Goal: Task Accomplishment & Management: Manage account settings

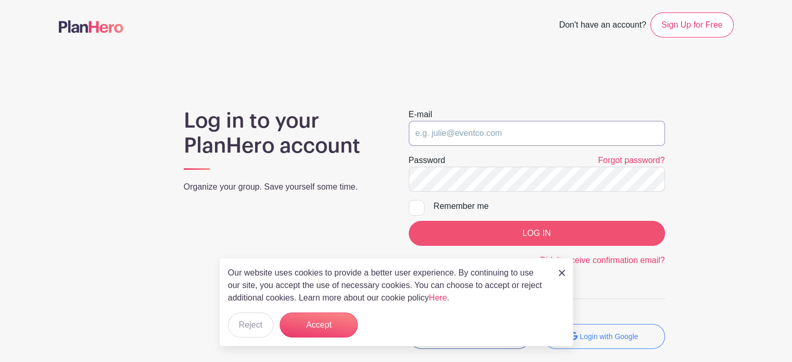
type input "[EMAIL_ADDRESS][PERSON_NAME][DOMAIN_NAME]"
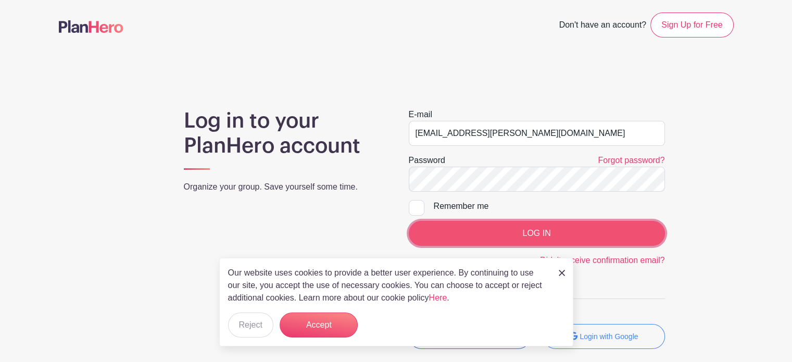
click at [492, 237] on input "LOG IN" at bounding box center [537, 233] width 256 height 25
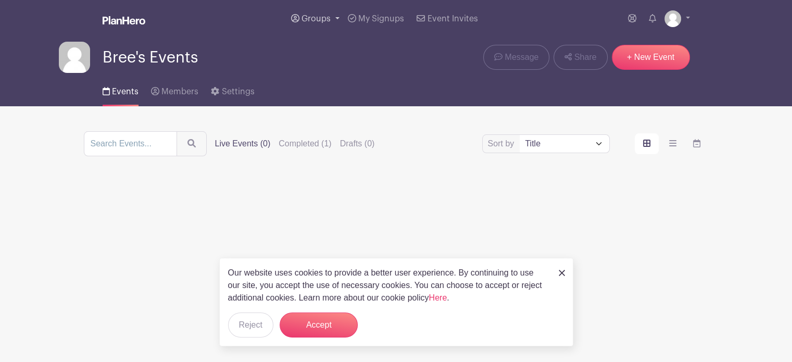
click at [329, 20] on span "Groups" at bounding box center [315, 19] width 29 height 8
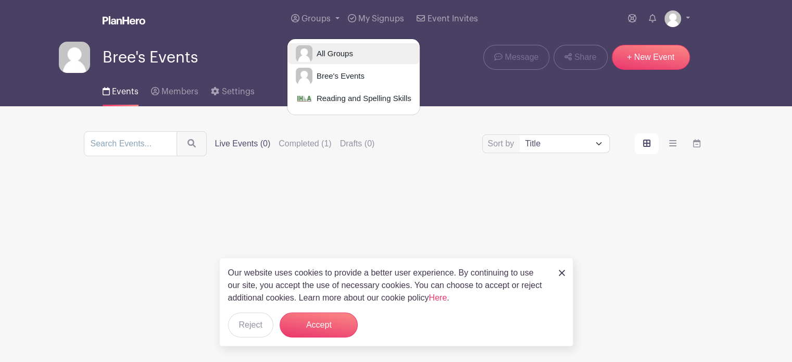
click at [336, 48] on span "All Groups" at bounding box center [332, 54] width 41 height 12
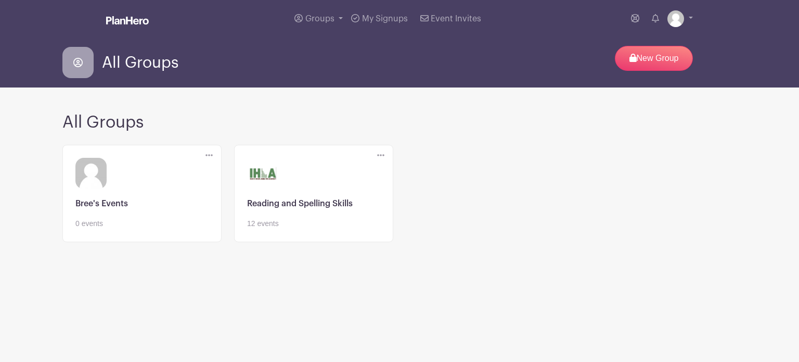
click at [312, 229] on link at bounding box center [313, 229] width 133 height 0
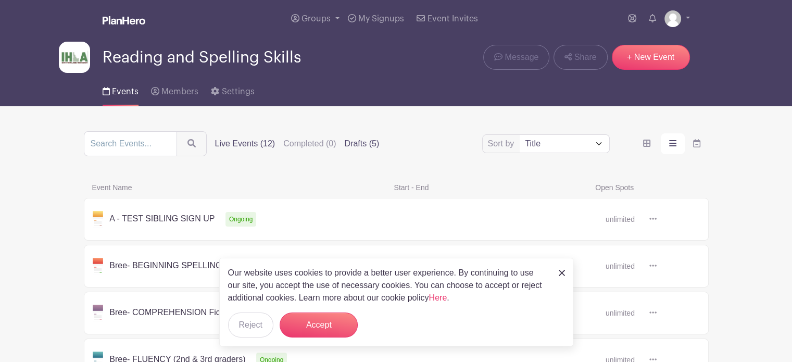
click at [354, 144] on label "Drafts (5)" at bounding box center [361, 143] width 35 height 12
click at [0, 0] on input "Drafts (5)" at bounding box center [0, 0] width 0 height 0
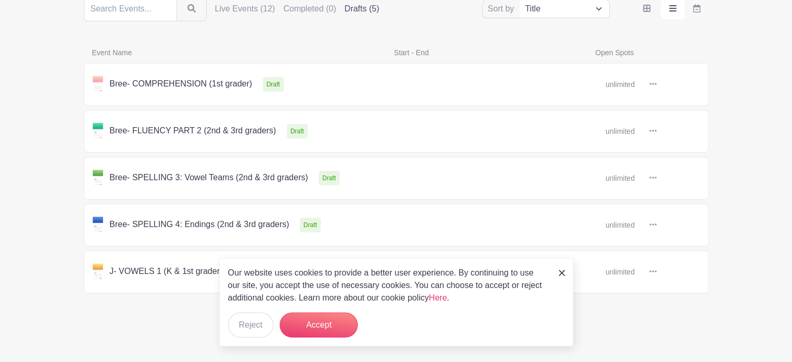
click at [562, 272] on img at bounding box center [561, 273] width 6 height 6
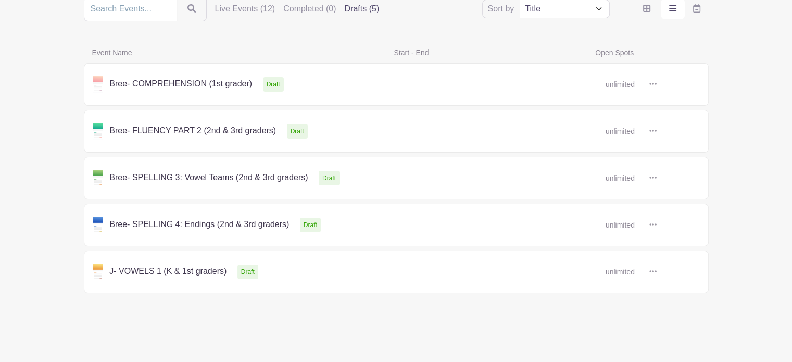
scroll to position [0, 0]
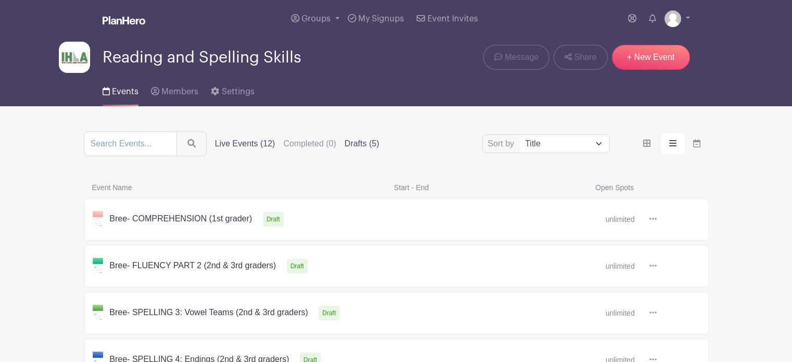
click at [241, 143] on label "Live Events (12)" at bounding box center [245, 143] width 60 height 12
click at [0, 0] on input "Live Events (12)" at bounding box center [0, 0] width 0 height 0
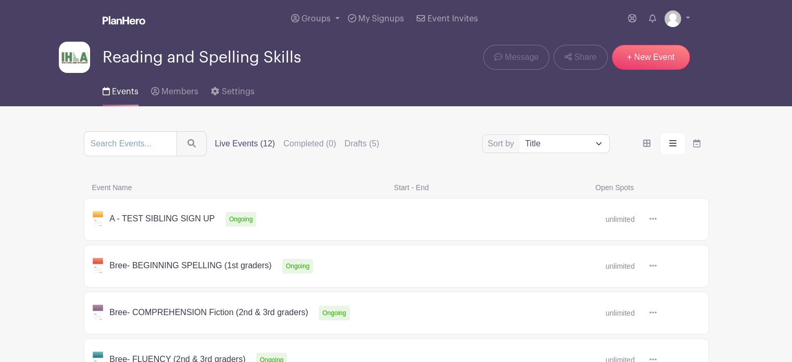
click at [656, 266] on link at bounding box center [656, 266] width 0 height 0
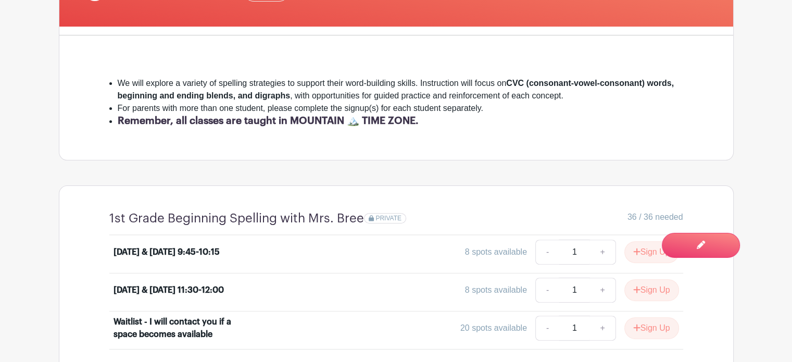
scroll to position [272, 0]
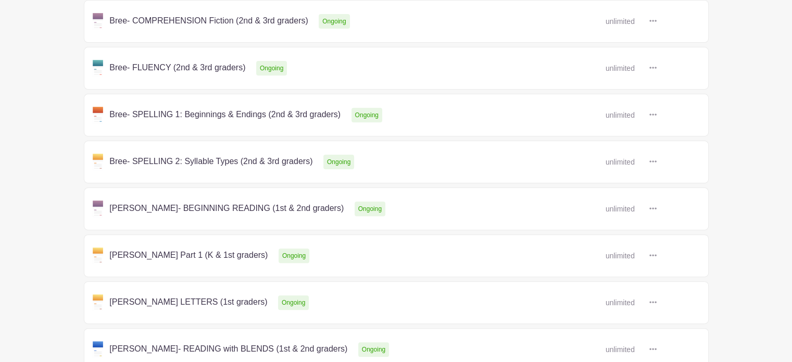
scroll to position [324, 0]
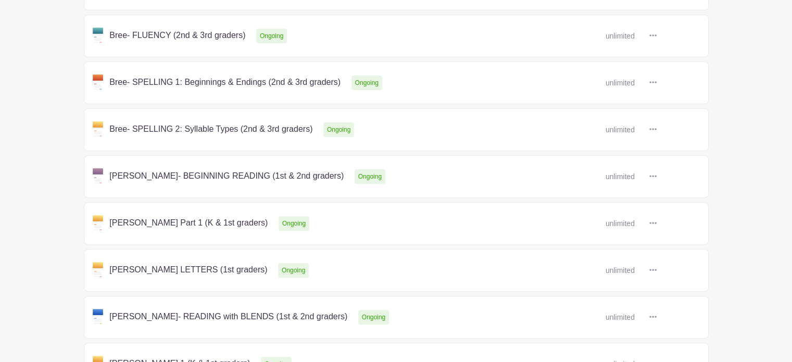
click at [656, 176] on link at bounding box center [656, 176] width 0 height 0
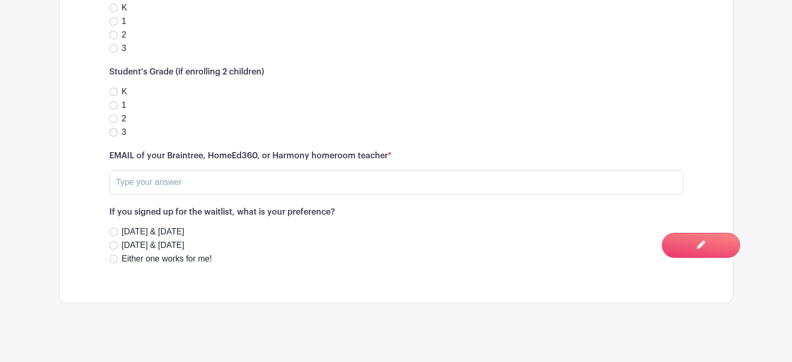
scroll to position [883, 0]
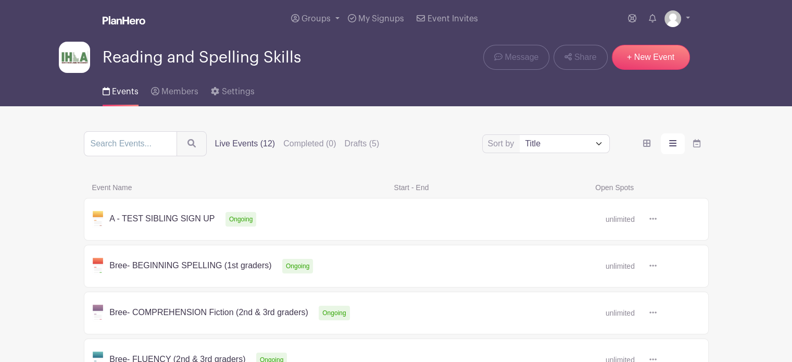
click at [656, 266] on link at bounding box center [656, 266] width 0 height 0
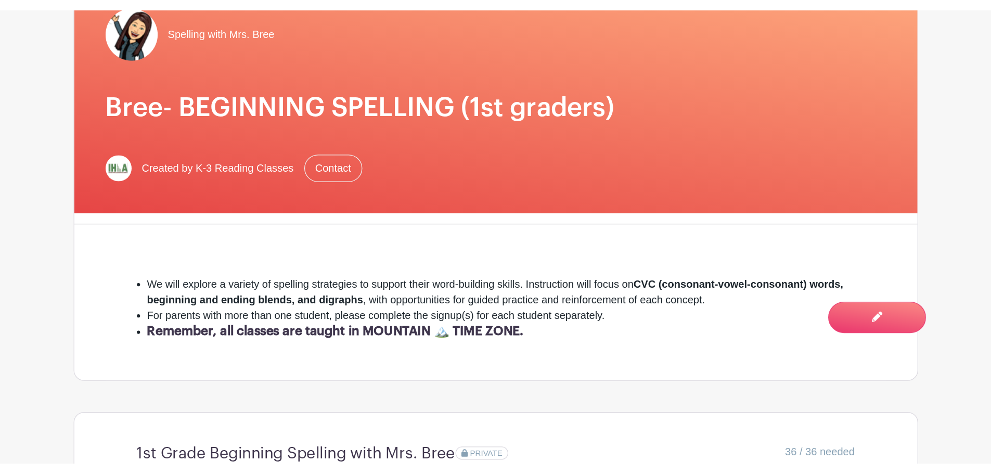
scroll to position [127, 0]
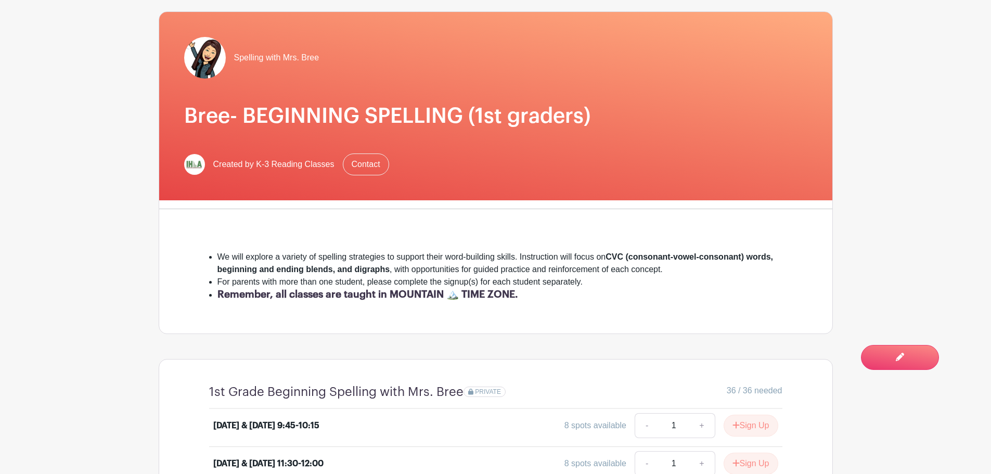
click at [576, 284] on li "For parents with more than one student, please complete the signup(s) for each …" at bounding box center [500, 282] width 565 height 12
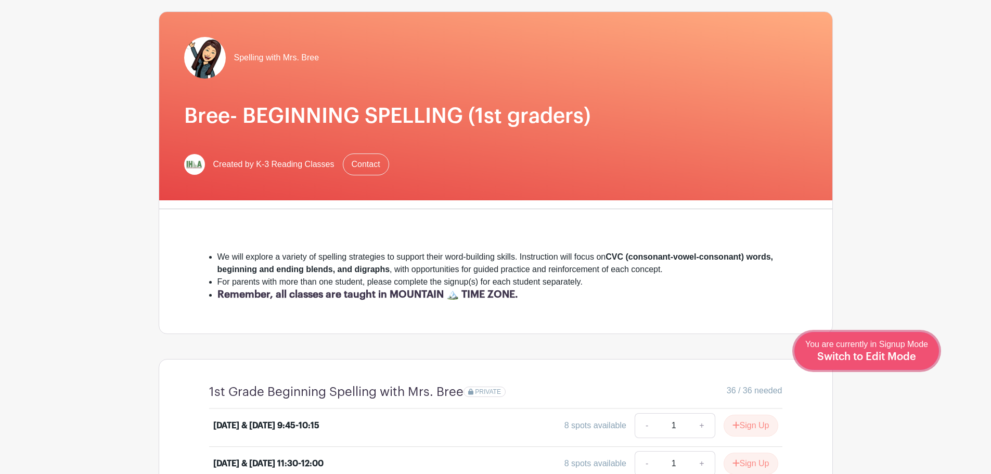
click at [791, 353] on span "Switch to Edit Mode" at bounding box center [867, 357] width 99 height 10
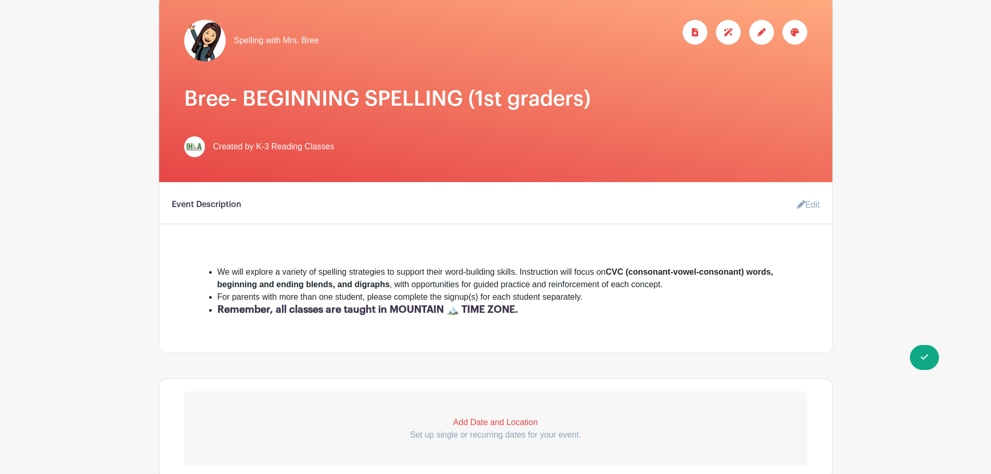
scroll to position [145, 0]
click at [791, 201] on link "Edit" at bounding box center [804, 204] width 31 height 21
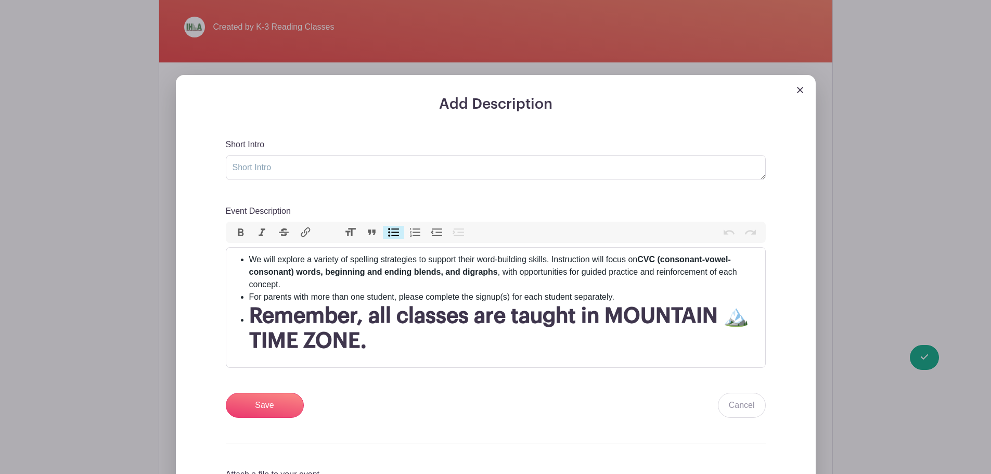
scroll to position [264, 0]
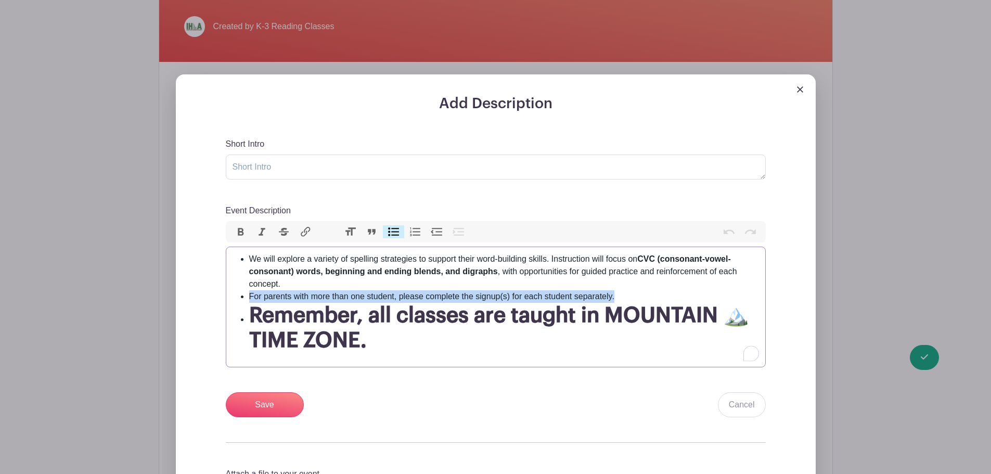
click at [615, 290] on ul "We will explore a variety of spelling strategies to support their word-building…" at bounding box center [496, 303] width 527 height 100
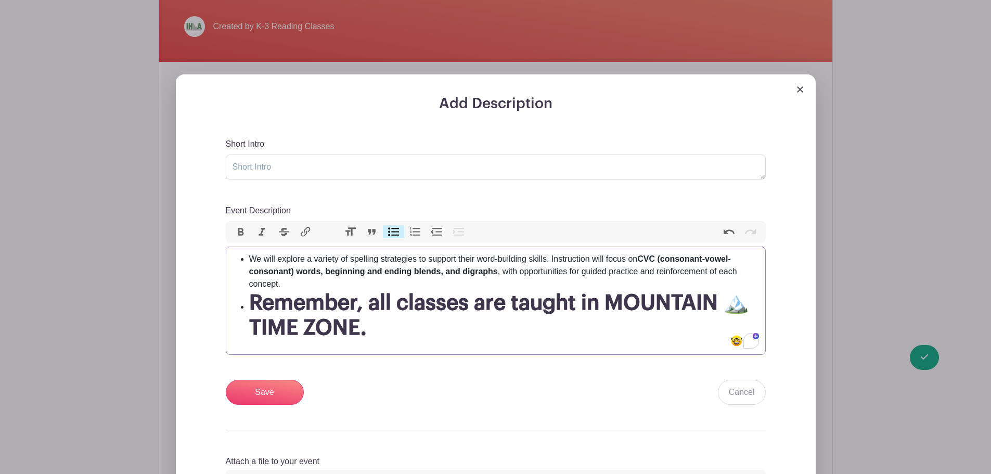
type trix-editor "<ul><li>We will explore a variety of spelling strategies to support their word-…"
click at [251, 361] on input "Save" at bounding box center [265, 392] width 78 height 25
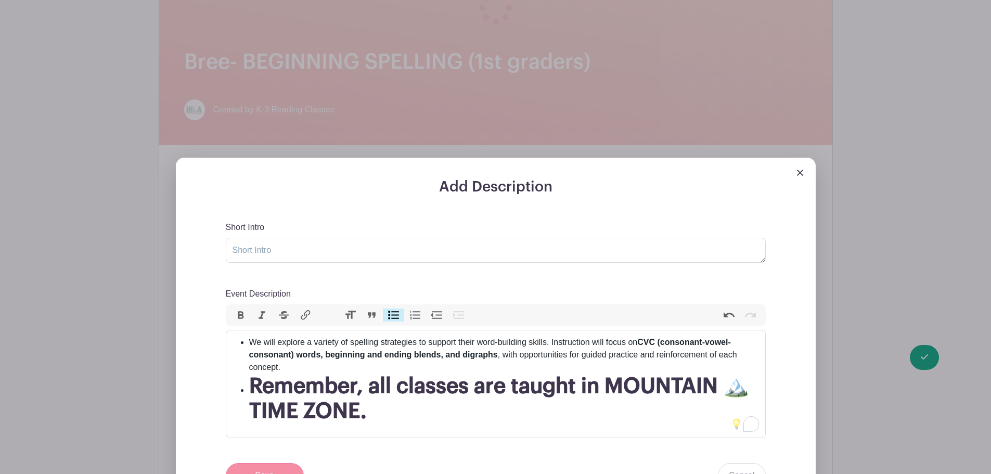
scroll to position [348, 0]
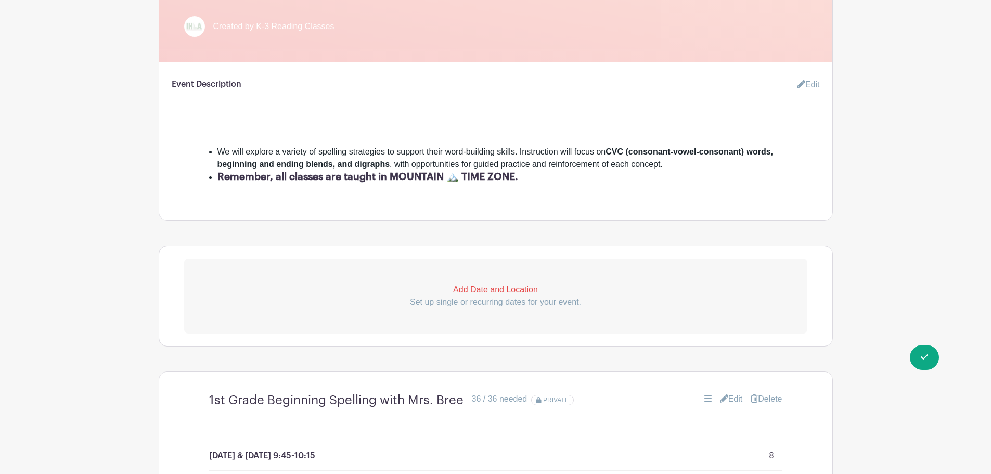
click at [791, 85] on link "Edit" at bounding box center [804, 84] width 31 height 21
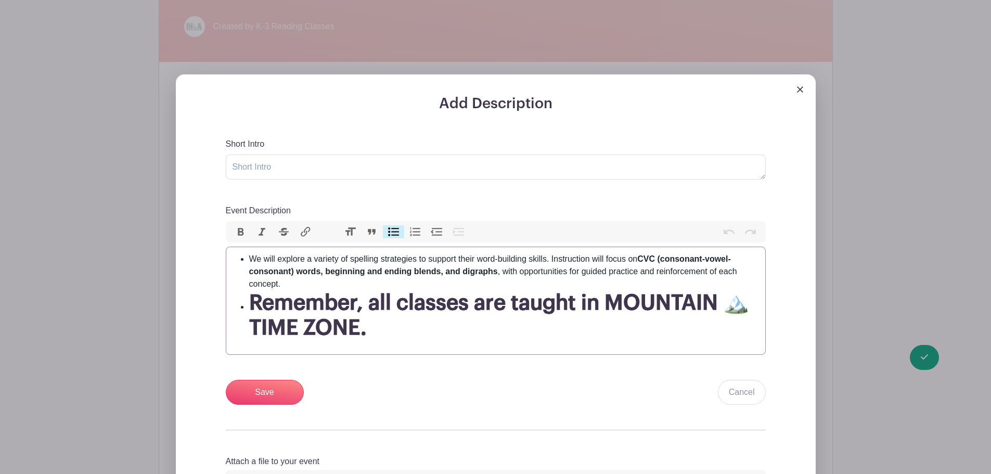
click at [289, 283] on li "We will explore a variety of spelling strategies to support their word-building…" at bounding box center [504, 271] width 510 height 37
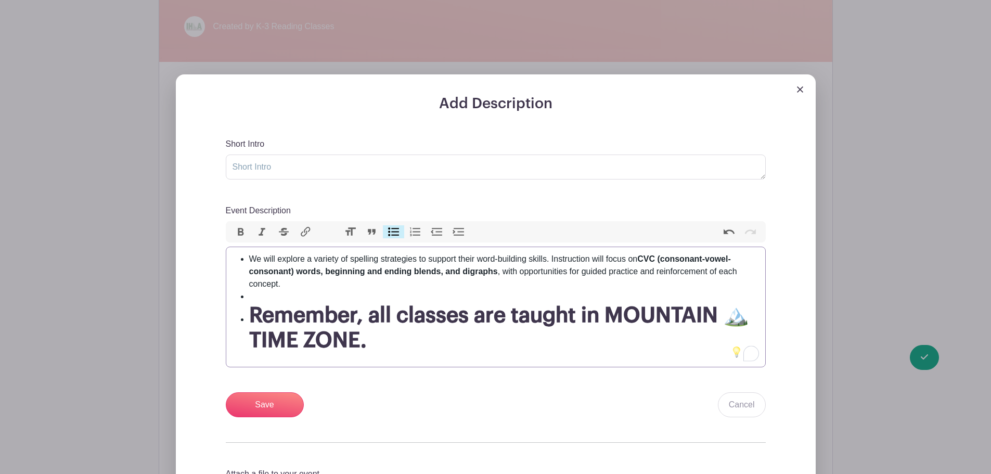
type trix-editor "<ul><li>We will explore a variety of spelling strategies to support their word-…"
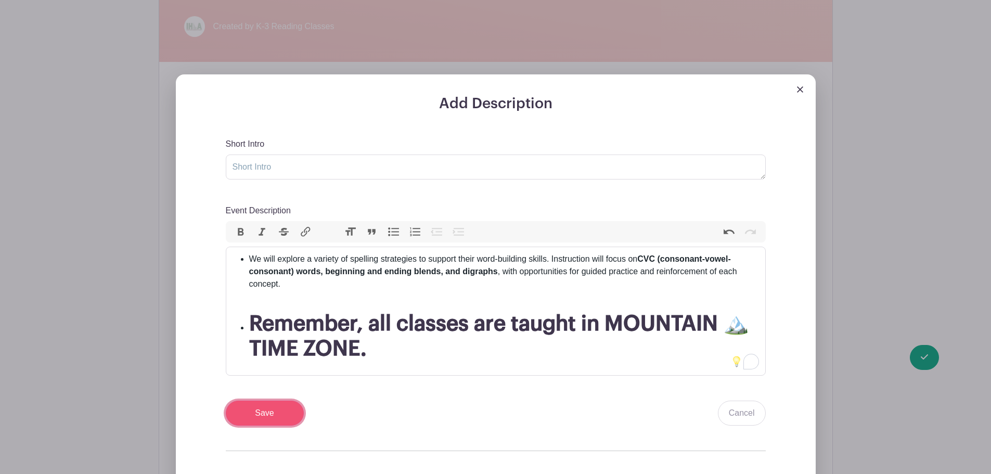
click at [255, 361] on input "Save" at bounding box center [265, 413] width 78 height 25
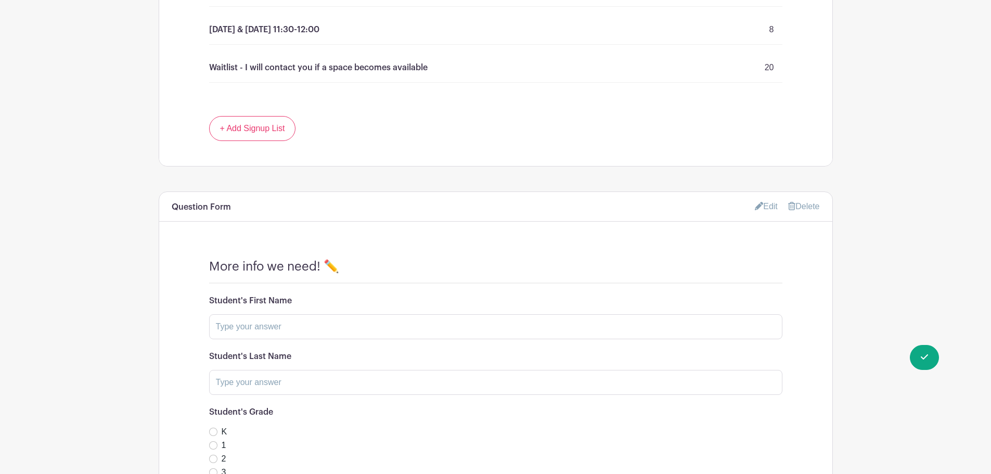
scroll to position [825, 0]
click at [766, 206] on link "Edit" at bounding box center [766, 205] width 23 height 17
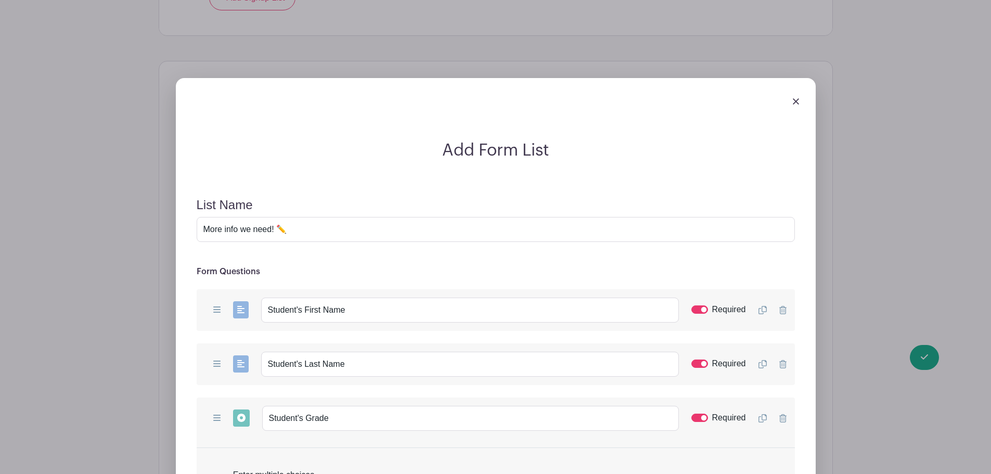
scroll to position [980, 0]
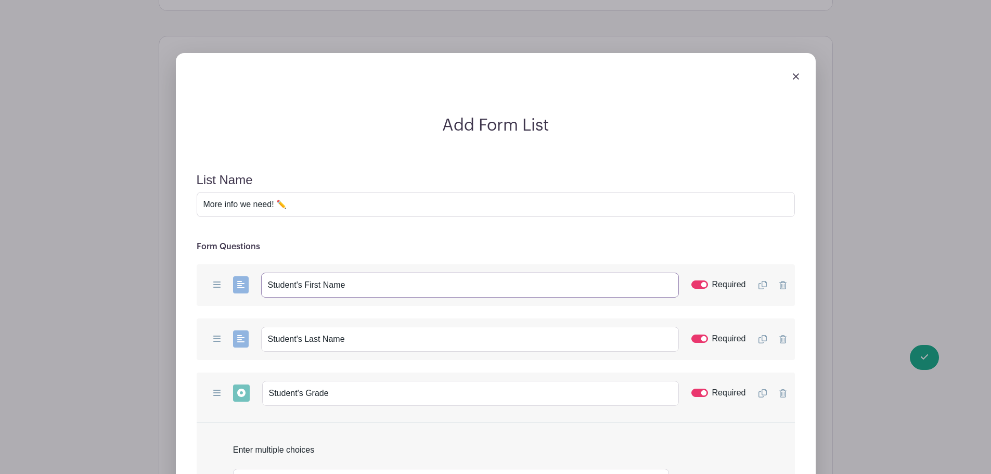
click at [362, 290] on input "Student's First Name" at bounding box center [470, 285] width 418 height 25
type input "Student's First Name (or NAMES if enrolling multiple students in this class)"
click at [354, 345] on input "Student's Last Name" at bounding box center [470, 339] width 418 height 25
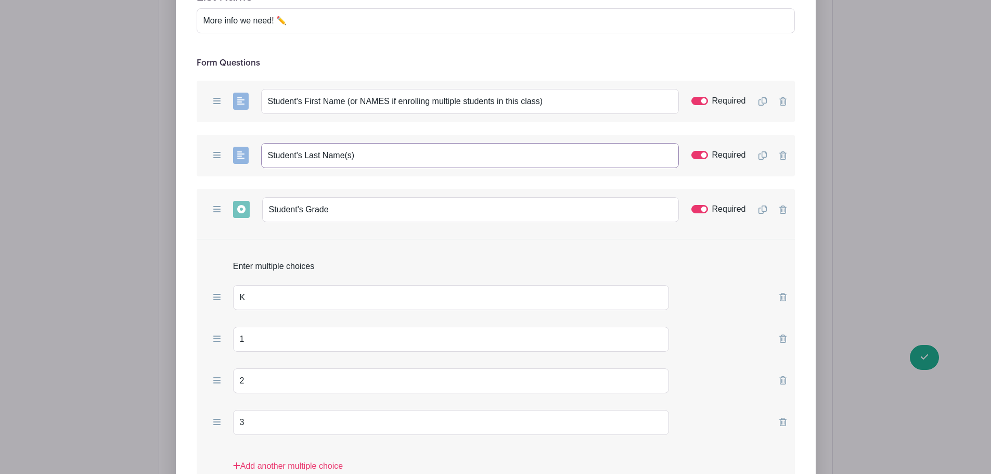
scroll to position [1164, 0]
type input "Student's Last Name(s)"
click at [761, 209] on icon at bounding box center [763, 209] width 8 height 8
click at [766, 209] on icon at bounding box center [763, 209] width 8 height 8
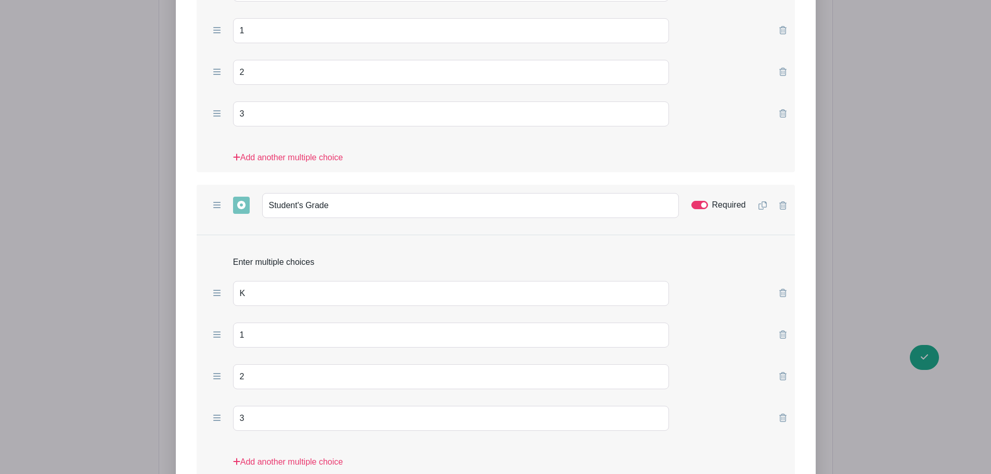
scroll to position [1718, 0]
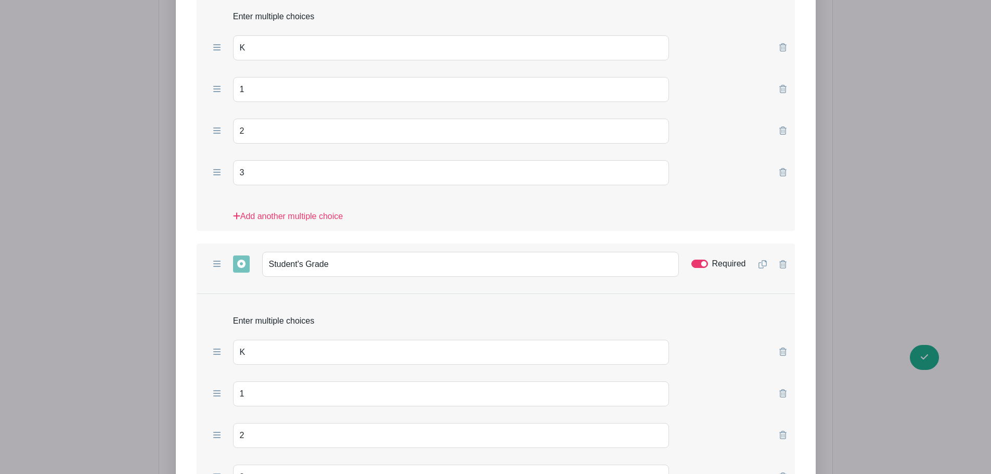
click at [781, 266] on icon at bounding box center [783, 264] width 7 height 8
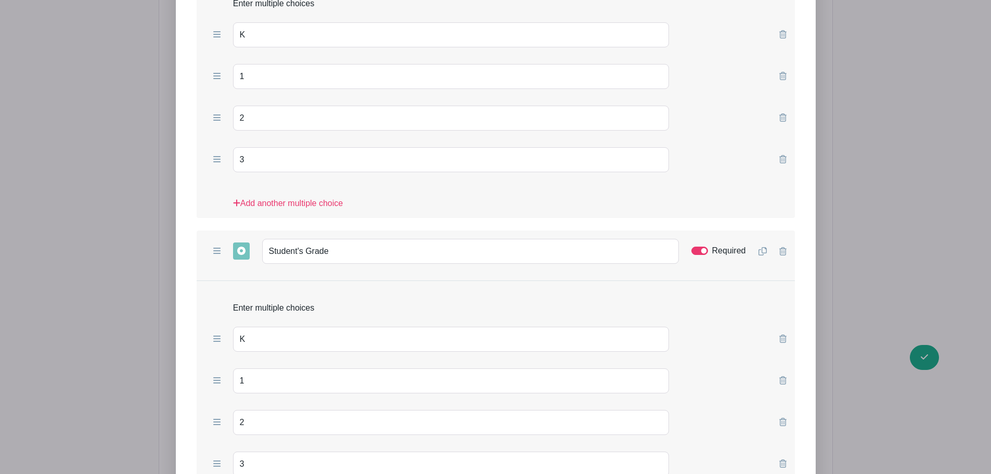
scroll to position [1479, 0]
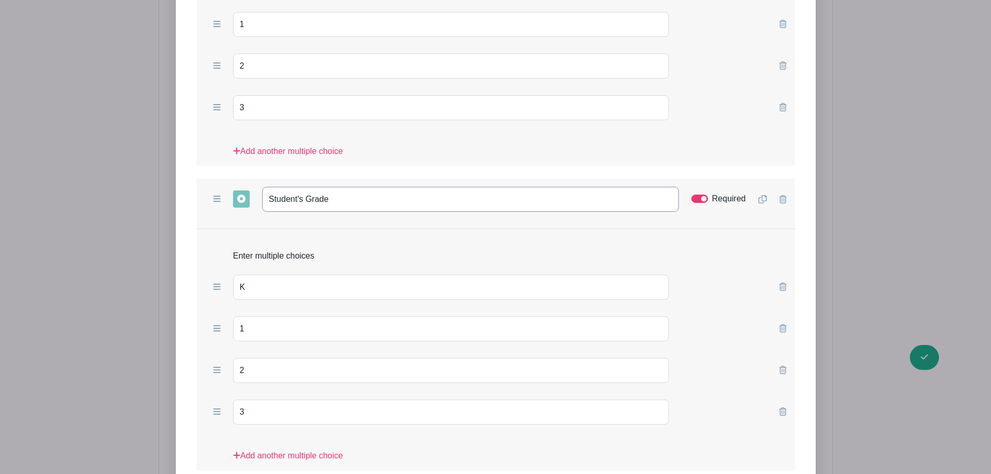
click at [331, 200] on input "Student's Grade" at bounding box center [470, 199] width 417 height 25
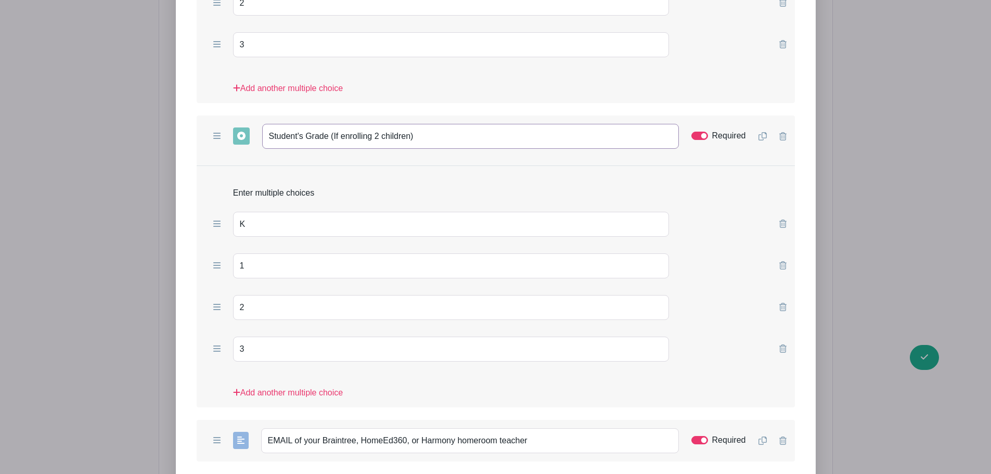
scroll to position [1551, 0]
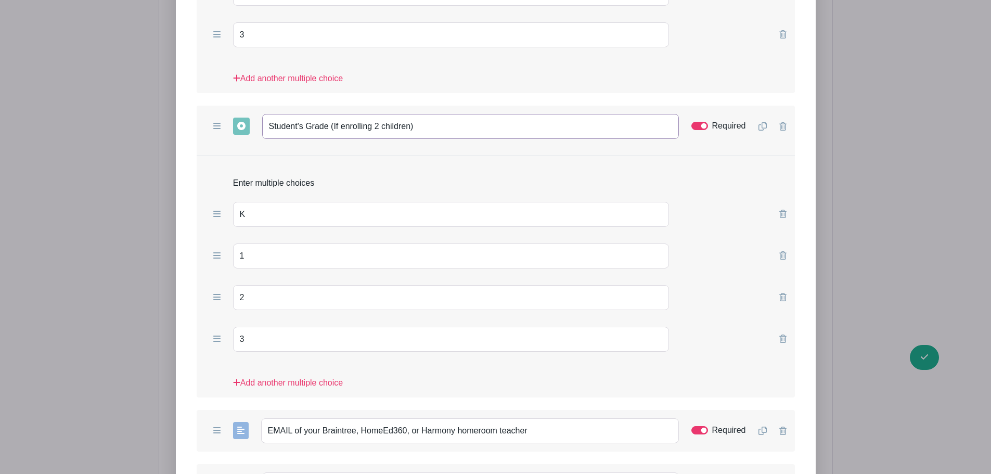
type input "Student's Grade (If enrolling 2 children)"
click at [706, 125] on input "Required" at bounding box center [700, 126] width 17 height 8
checkbox input "false"
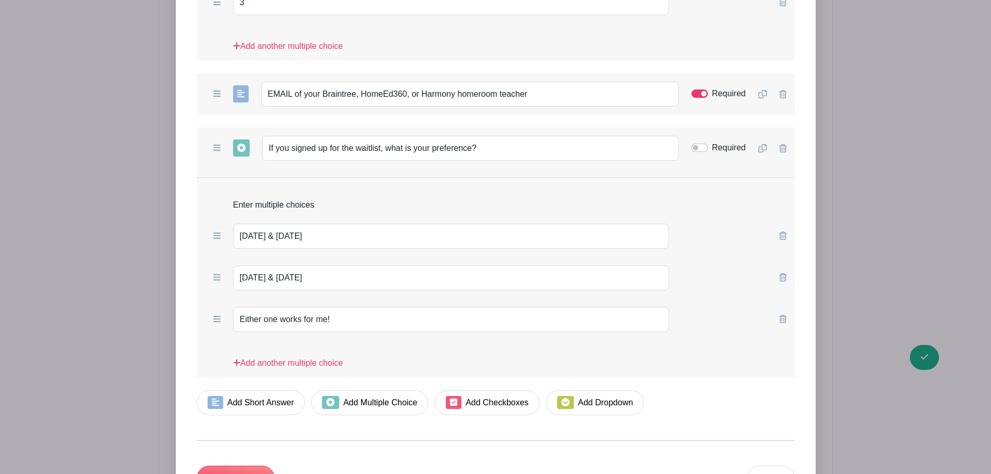
scroll to position [2033, 0]
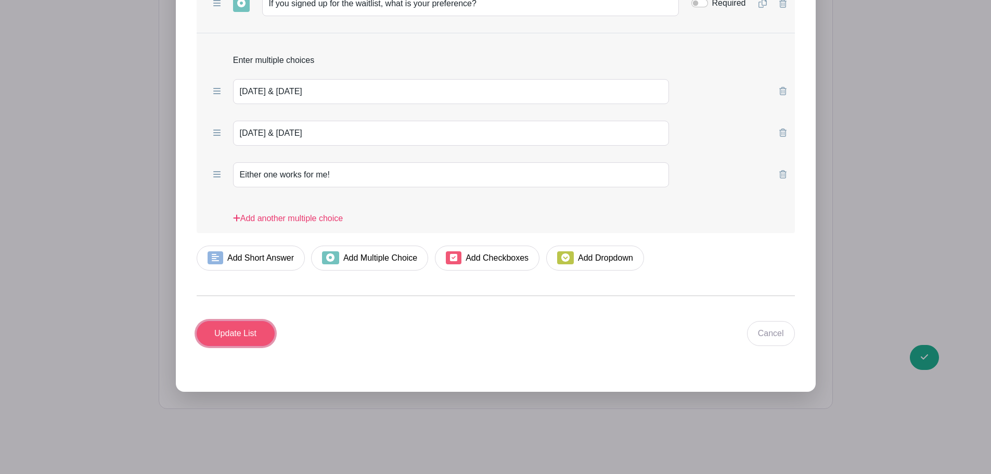
click at [246, 335] on input "Update List" at bounding box center [236, 333] width 78 height 25
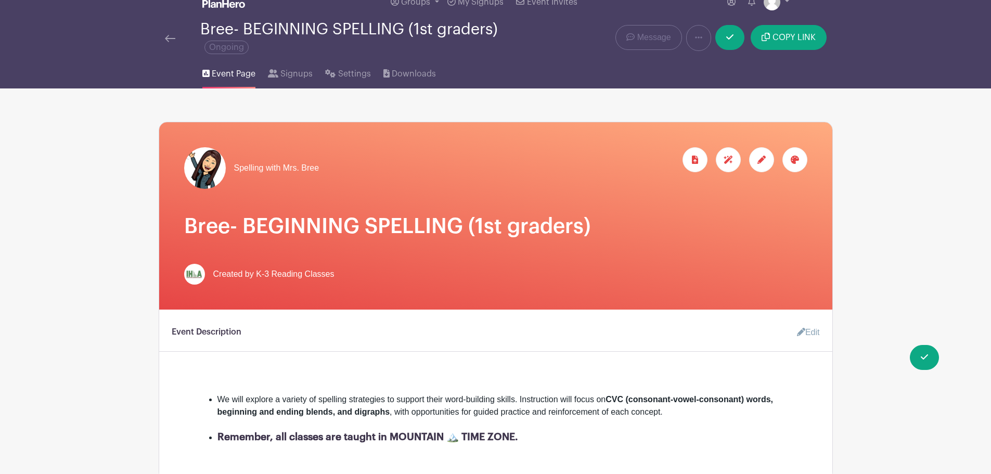
scroll to position [15, 0]
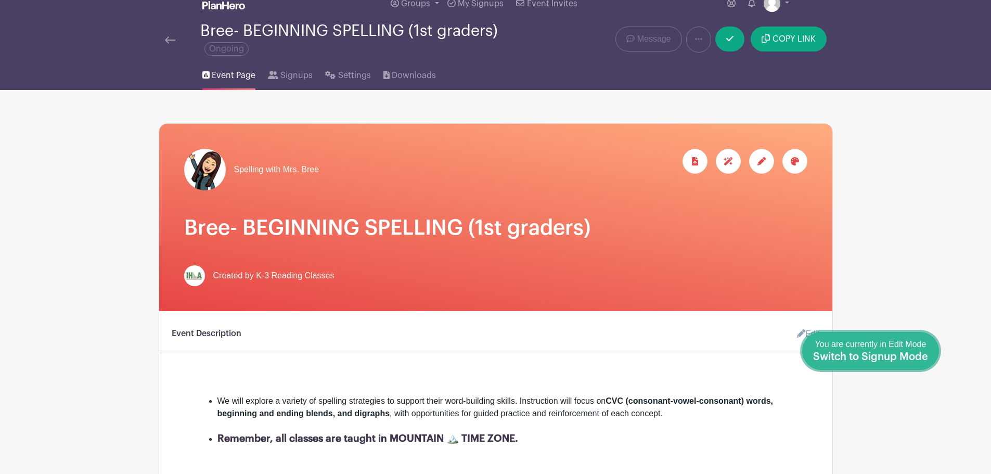
click at [791, 352] on span "Switch to Signup Mode" at bounding box center [870, 357] width 115 height 10
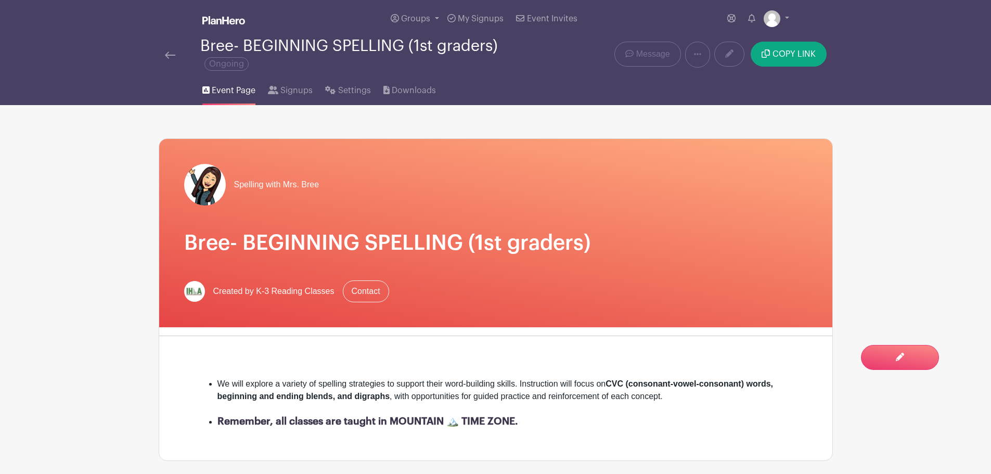
click at [168, 55] on img at bounding box center [170, 55] width 10 height 7
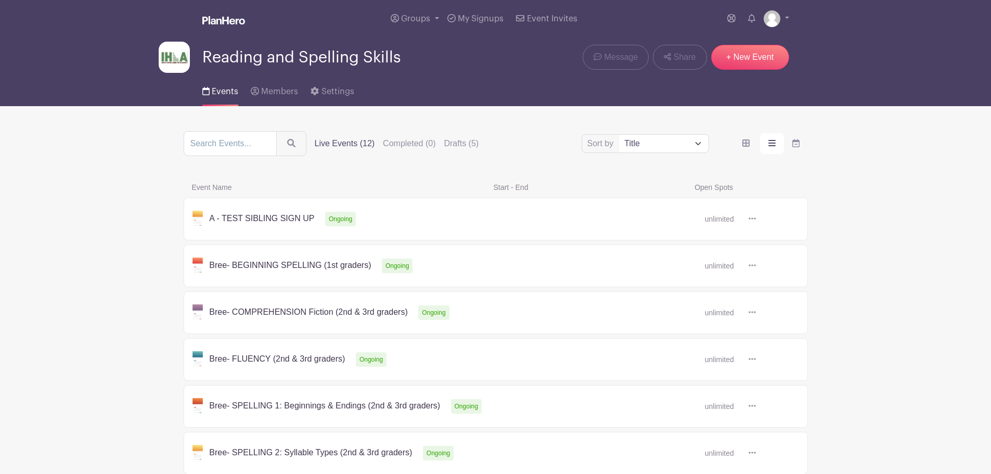
click at [756, 313] on link at bounding box center [756, 313] width 0 height 0
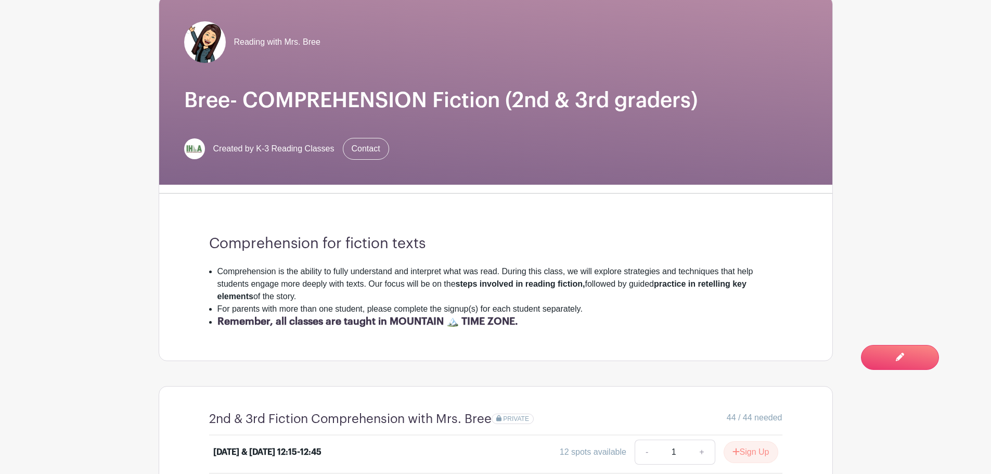
scroll to position [143, 0]
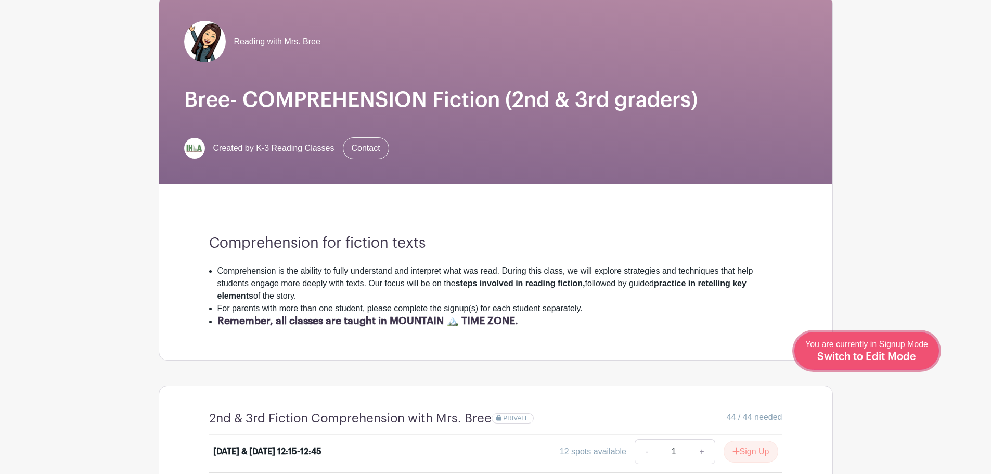
click at [791, 357] on span "Switch to Edit Mode" at bounding box center [867, 357] width 99 height 10
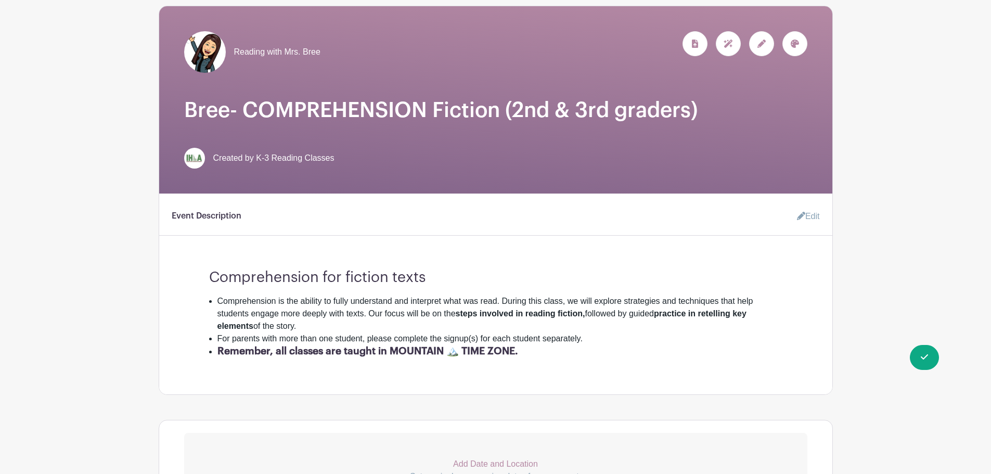
scroll to position [133, 0]
click at [791, 212] on link "Edit" at bounding box center [804, 216] width 31 height 21
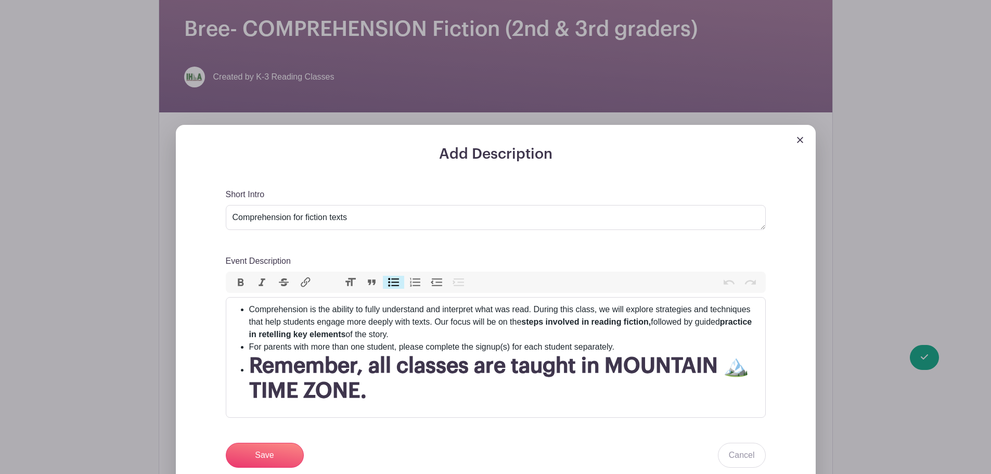
scroll to position [214, 0]
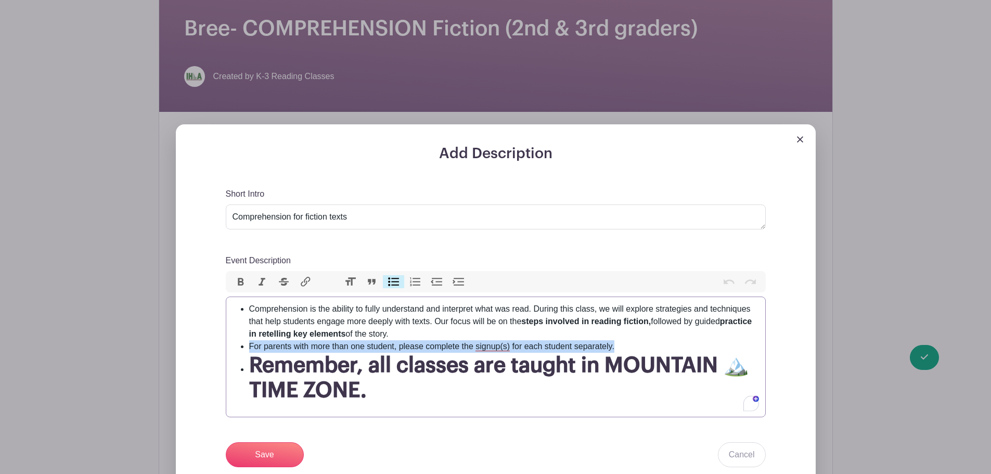
drag, startPoint x: 619, startPoint y: 344, endPoint x: 232, endPoint y: 348, distance: 387.7
click at [232, 348] on trix-editor "Comprehension is the ability to fully understand and interpret what was read. D…" at bounding box center [496, 357] width 540 height 121
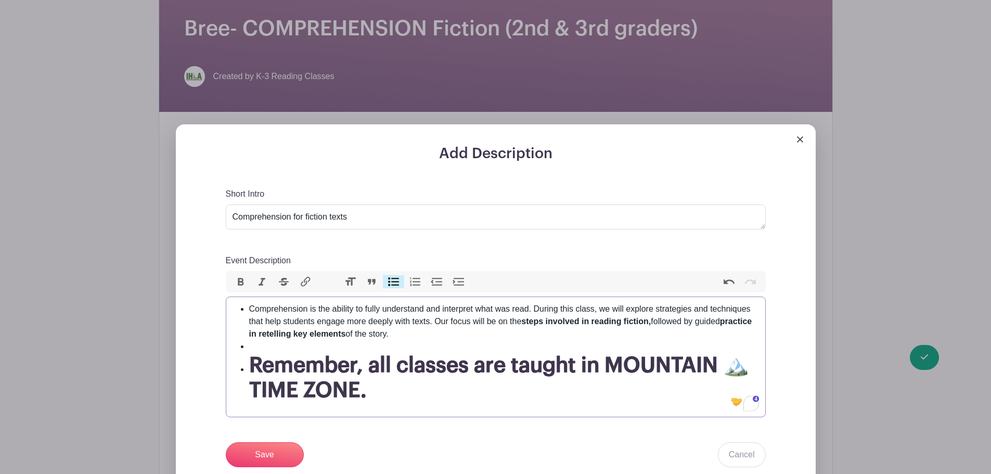
type trix-editor "<ul><li>Comprehension is the ability to fully understand and interpret what was…"
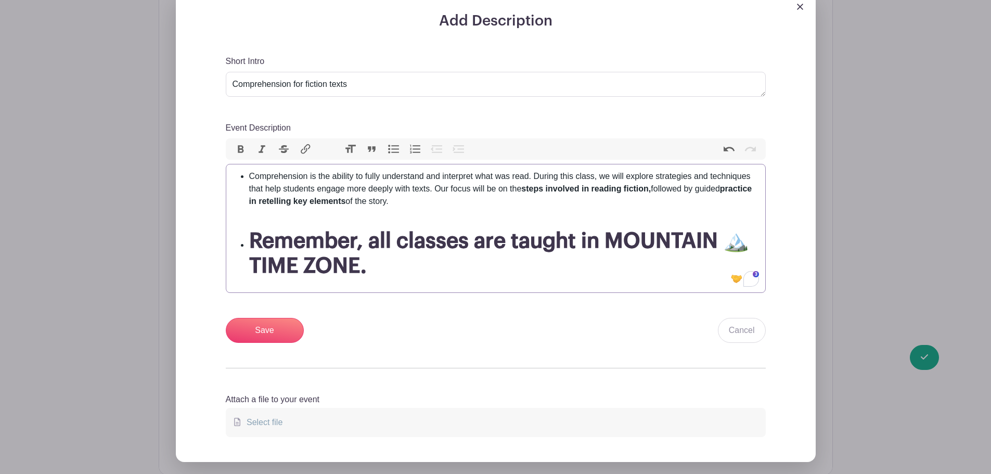
scroll to position [348, 0]
click at [269, 326] on input "Save" at bounding box center [265, 329] width 78 height 25
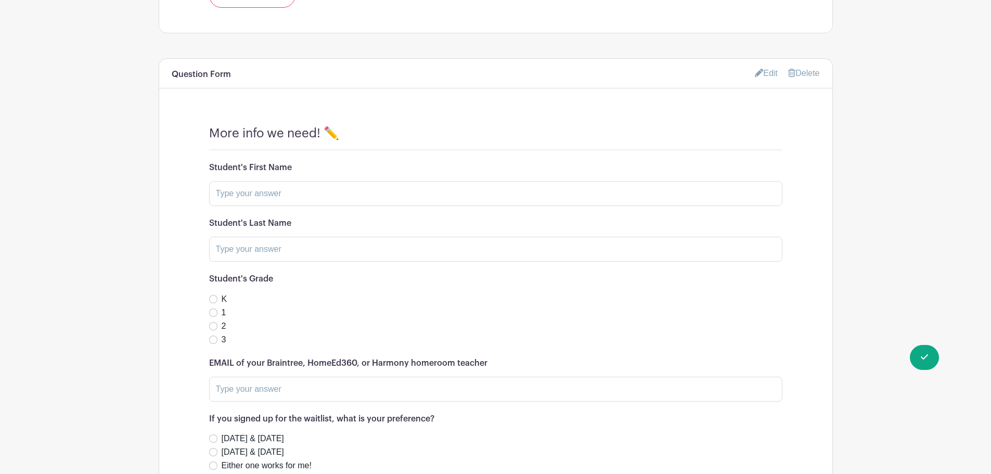
scroll to position [1003, 0]
click at [765, 70] on link "Edit" at bounding box center [766, 72] width 23 height 17
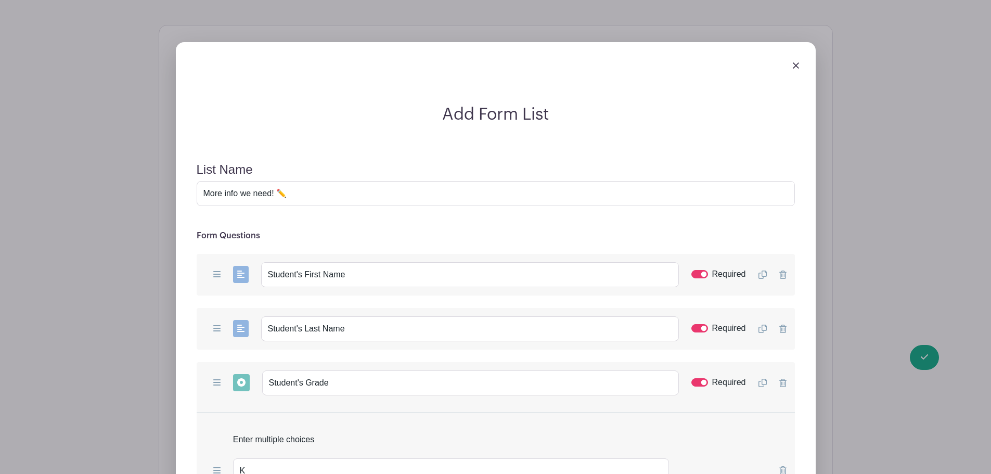
scroll to position [1177, 0]
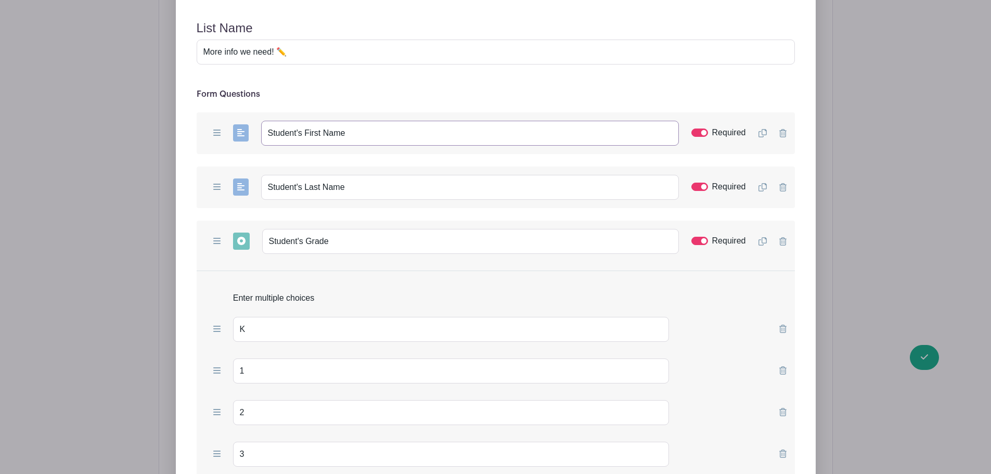
click at [360, 130] on input "Student's First Name" at bounding box center [470, 133] width 418 height 25
type input "Student's First Name (or NAMES if enrolling multiple students in this class)"
click at [347, 189] on input "Student's Last Name" at bounding box center [470, 187] width 418 height 25
type input "Student's Last Name(s)"
click at [760, 239] on icon at bounding box center [763, 241] width 8 height 8
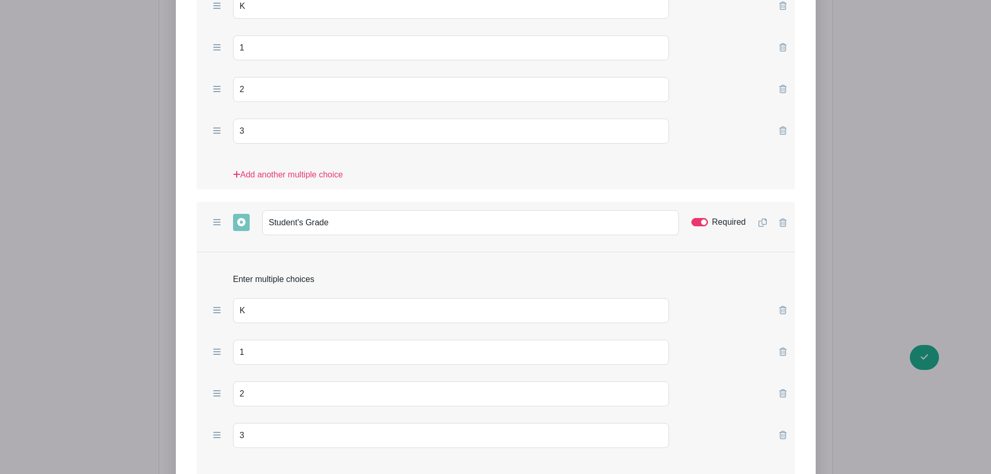
scroll to position [1501, 0]
click at [352, 224] on input "Student's Grade" at bounding box center [470, 222] width 417 height 25
type input "Student's Grade (if enrolling 2 children)"
click at [710, 220] on div "Required" at bounding box center [719, 221] width 55 height 12
click at [708, 221] on div "Required" at bounding box center [719, 221] width 55 height 12
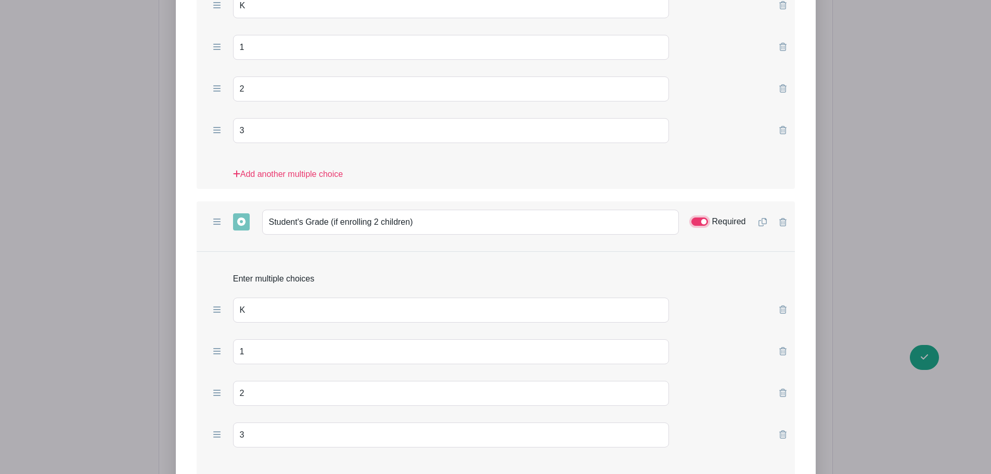
click at [706, 221] on input "Required" at bounding box center [700, 222] width 17 height 8
checkbox input "false"
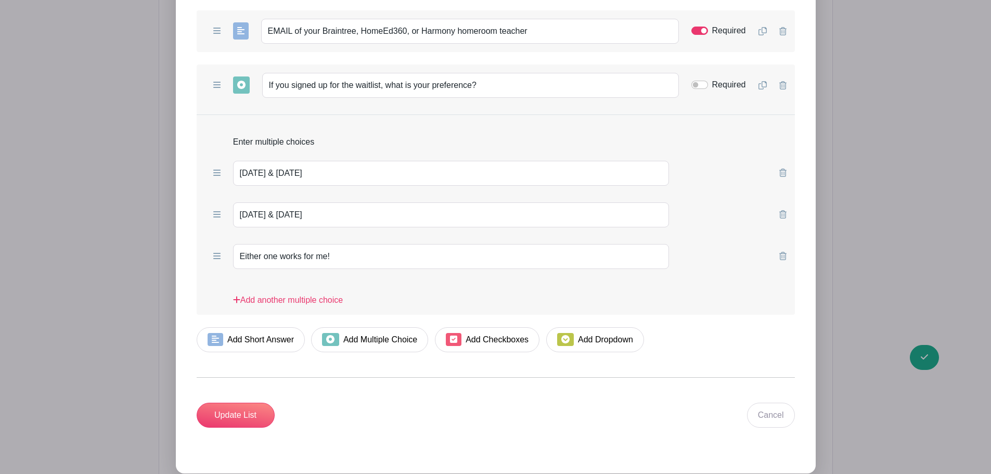
scroll to position [1997, 0]
click at [226, 361] on input "Update List" at bounding box center [236, 414] width 78 height 25
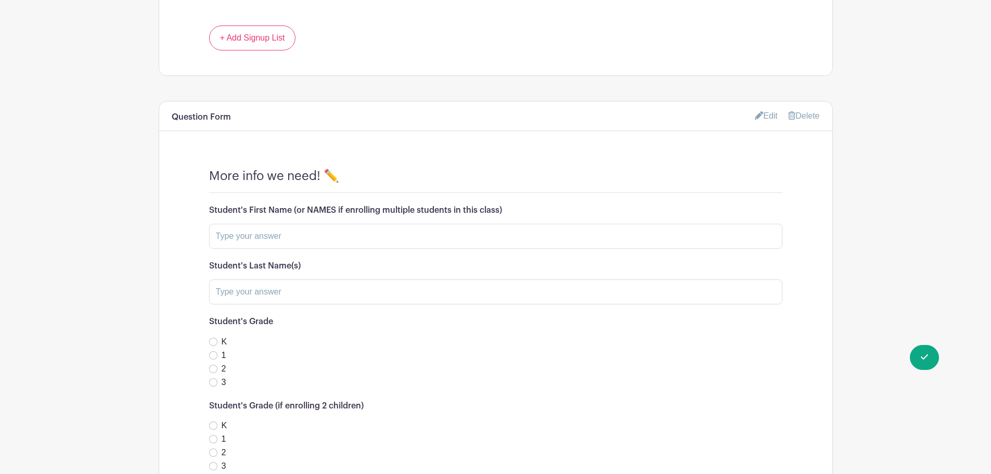
scroll to position [875, 0]
click at [769, 115] on link "Edit" at bounding box center [766, 116] width 23 height 17
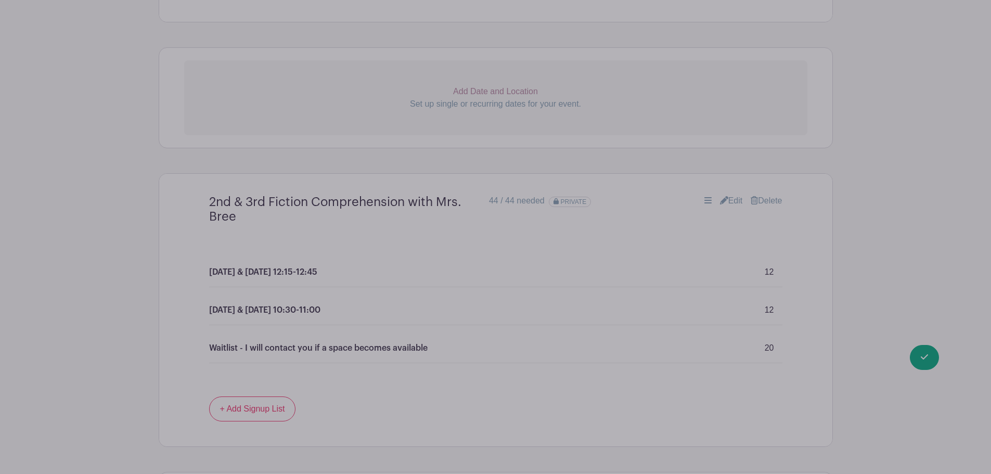
scroll to position [503, 0]
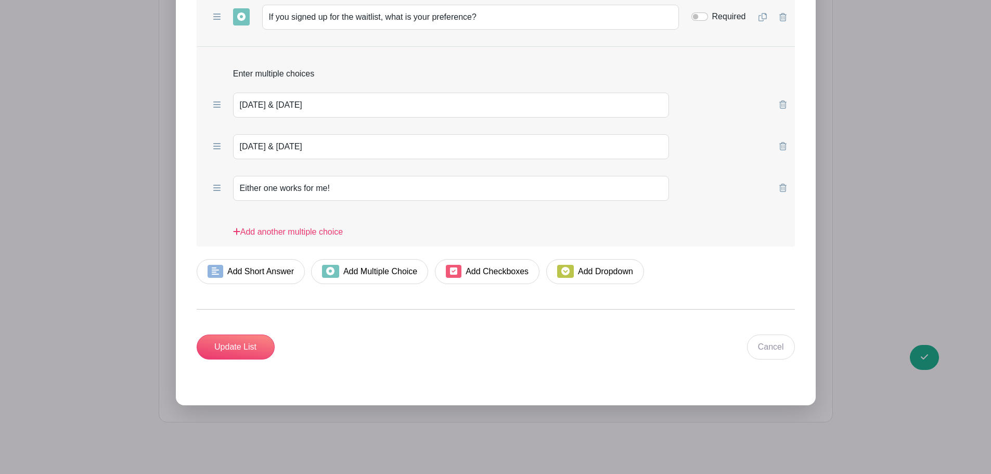
scroll to position [1995, 0]
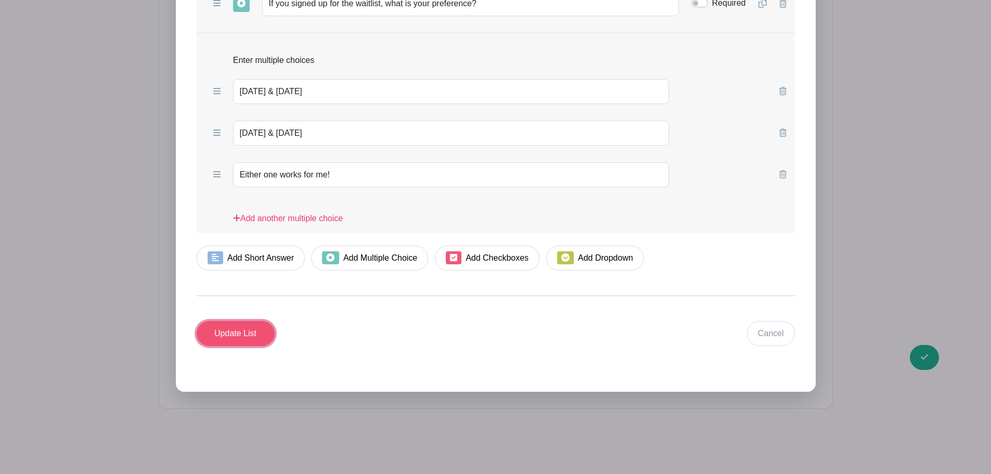
click at [233, 333] on input "Update List" at bounding box center [236, 333] width 78 height 25
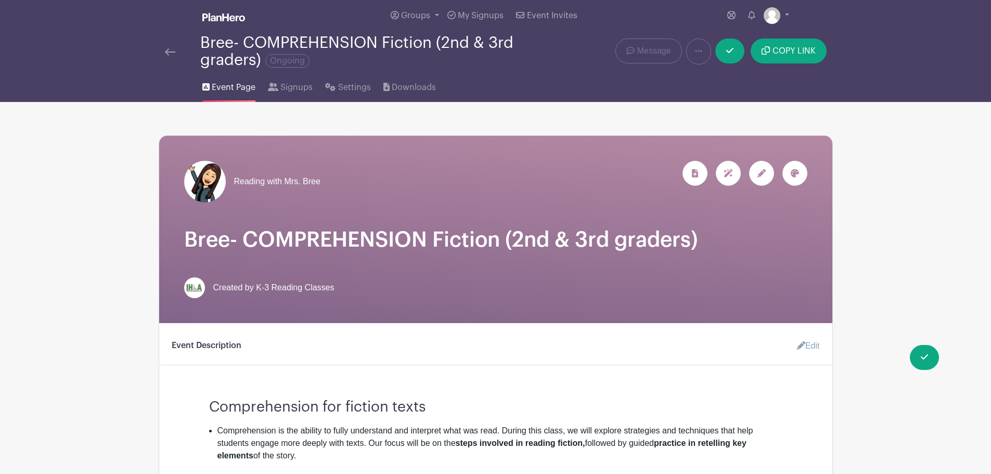
scroll to position [0, 0]
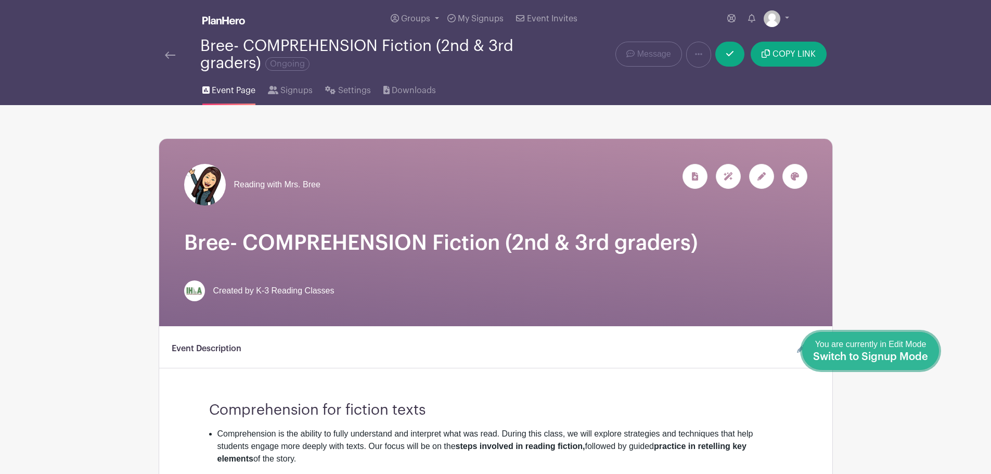
click at [791, 357] on span "Switch to Signup Mode" at bounding box center [870, 357] width 115 height 10
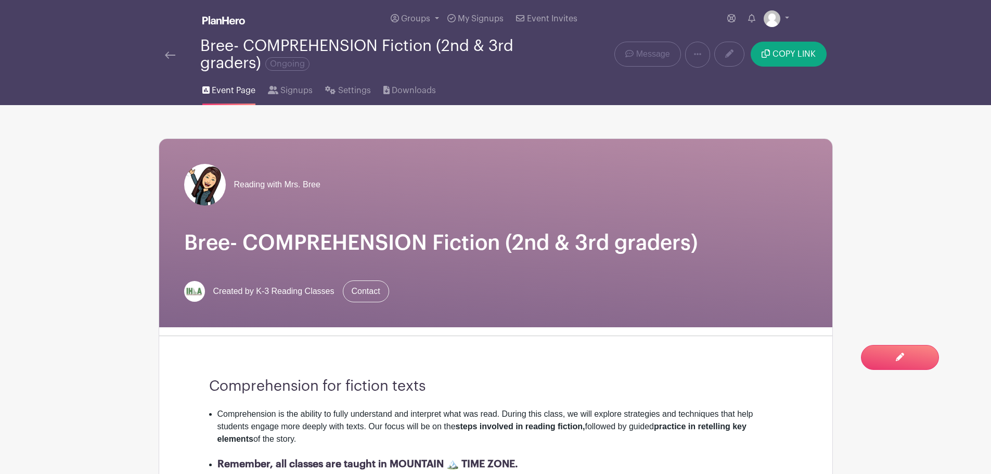
click at [171, 55] on img at bounding box center [170, 55] width 10 height 7
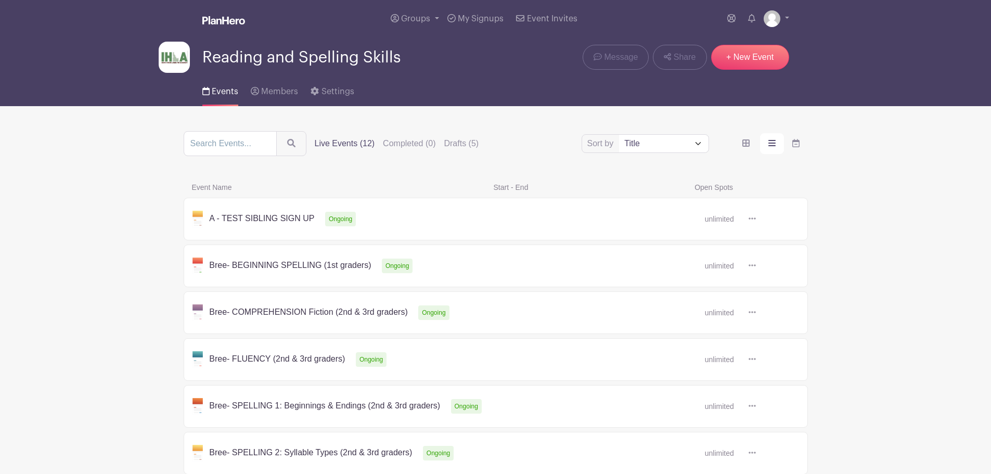
click at [756, 360] on link at bounding box center [756, 360] width 0 height 0
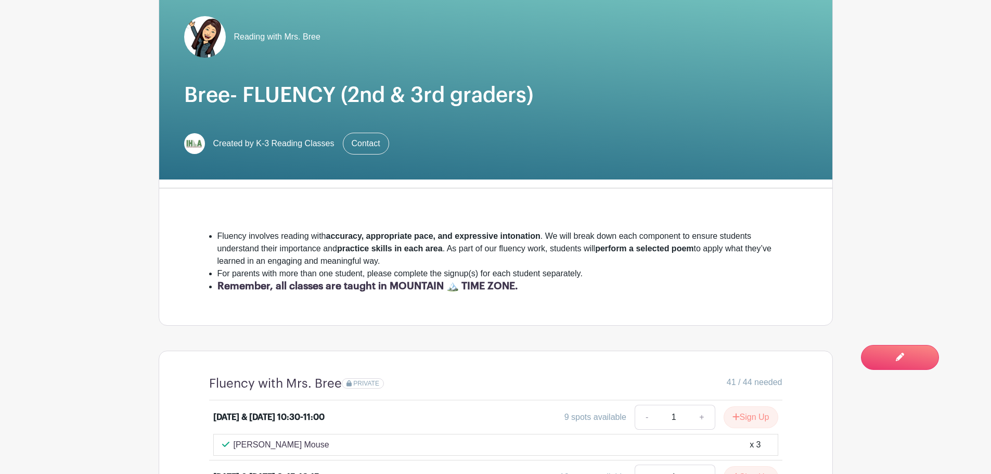
scroll to position [140, 0]
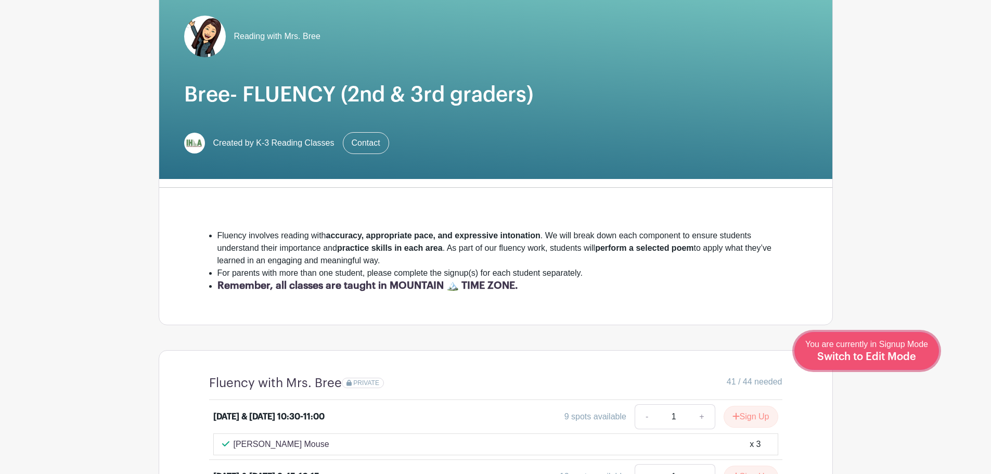
click at [791, 351] on div "You are currently in Signup Mode Switch to Edit Mode" at bounding box center [867, 351] width 123 height 26
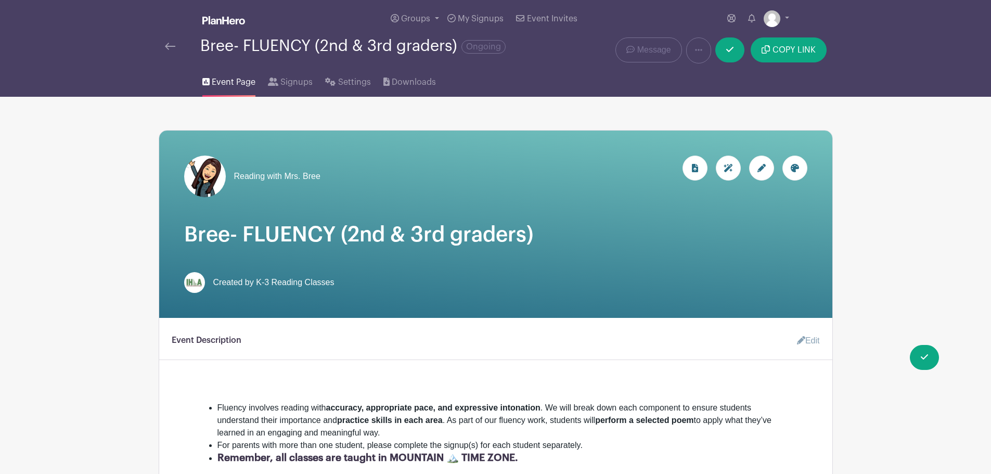
click at [791, 337] on link "Edit" at bounding box center [804, 340] width 31 height 21
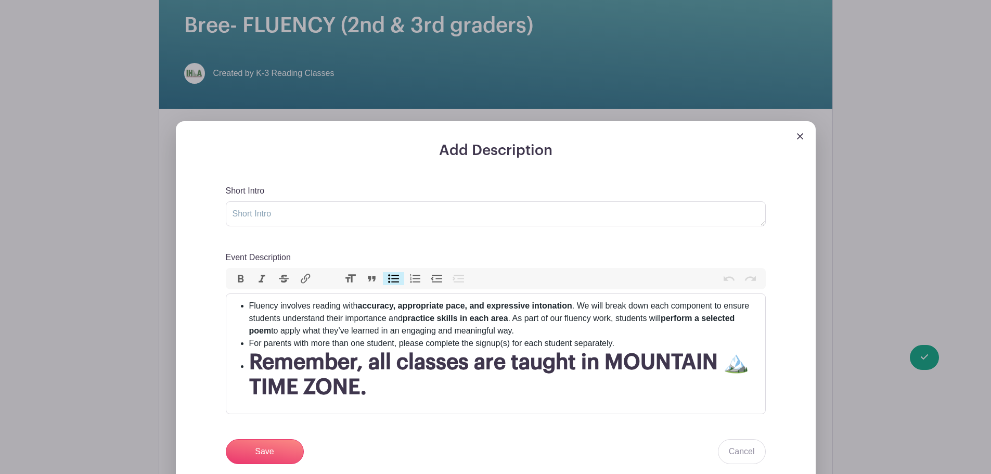
scroll to position [210, 0]
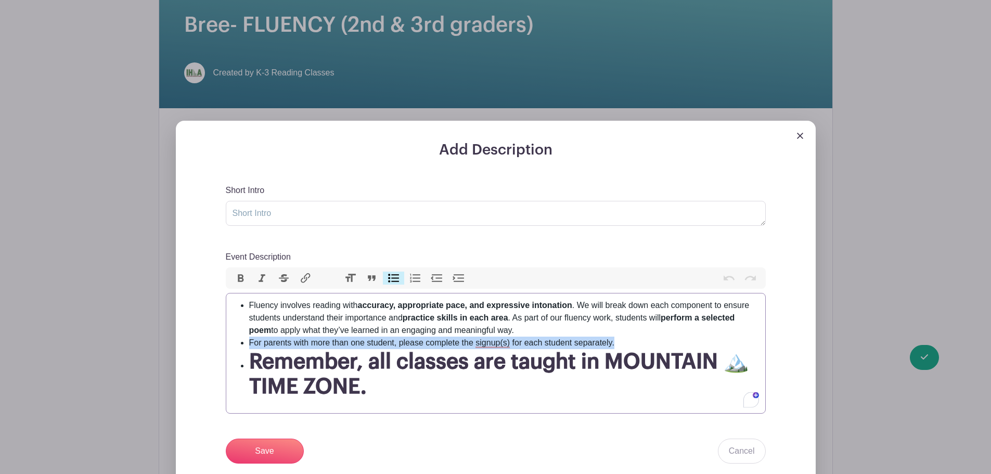
drag, startPoint x: 616, startPoint y: 342, endPoint x: 248, endPoint y: 340, distance: 367.4
click at [248, 340] on ul "Fluency involves reading with accuracy, appropriate pace, and expressive intona…" at bounding box center [496, 349] width 527 height 100
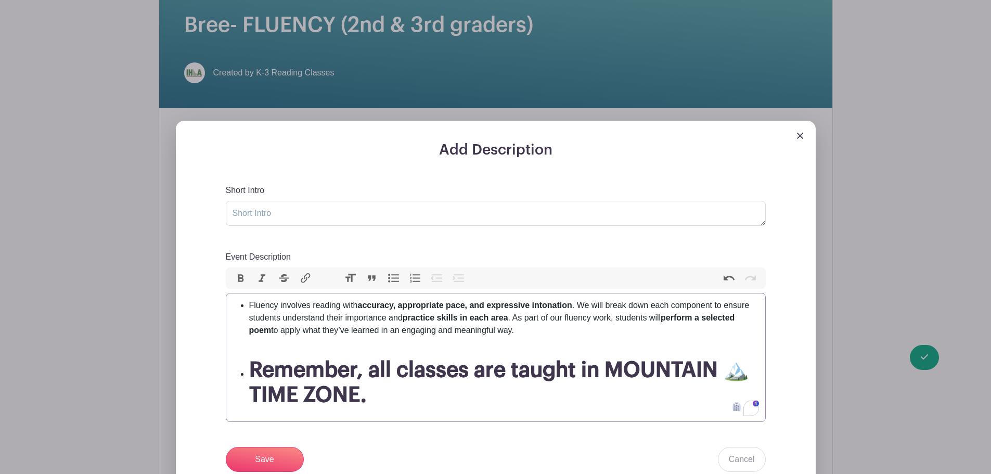
type trix-editor "<ul><li>Fluency involves reading with <strong>accuracy, appropriate pace, and e…"
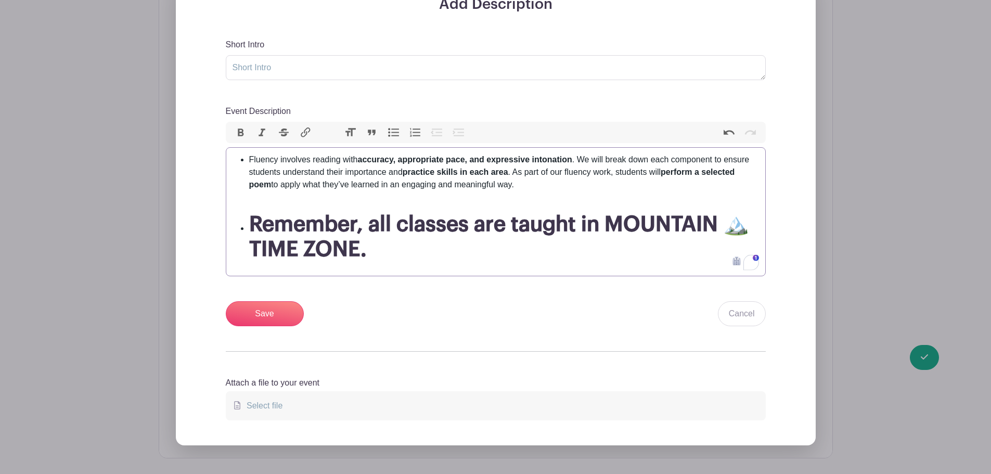
scroll to position [356, 0]
click at [258, 318] on input "Save" at bounding box center [265, 313] width 78 height 25
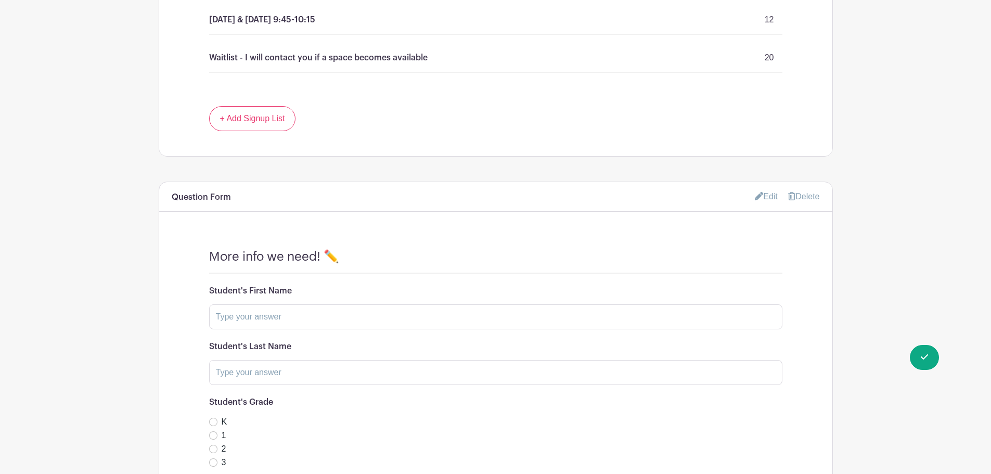
scroll to position [839, 0]
click at [764, 193] on link "Edit" at bounding box center [766, 195] width 23 height 17
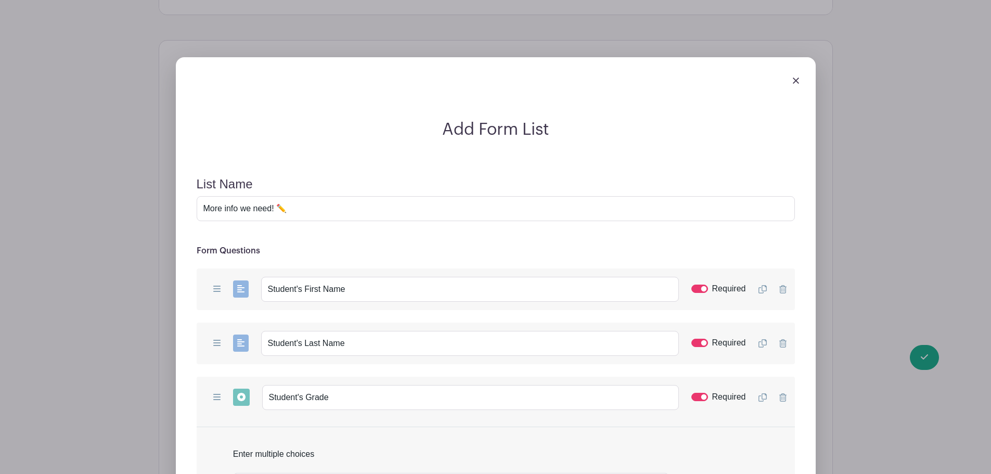
scroll to position [988, 0]
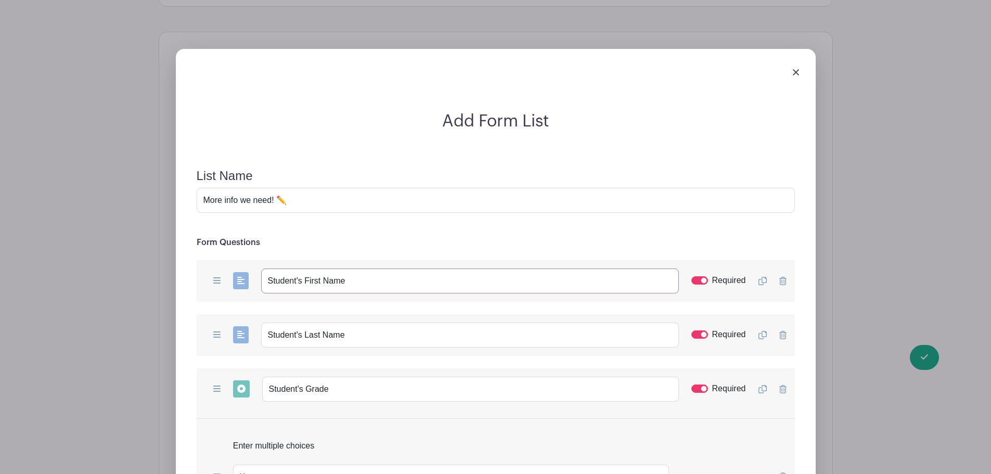
click at [350, 285] on input "Student's First Name" at bounding box center [470, 281] width 418 height 25
type input "Student's First Name (or NAMES if enrolling multiple students)"
click at [377, 339] on input "Student's Last Name" at bounding box center [470, 335] width 418 height 25
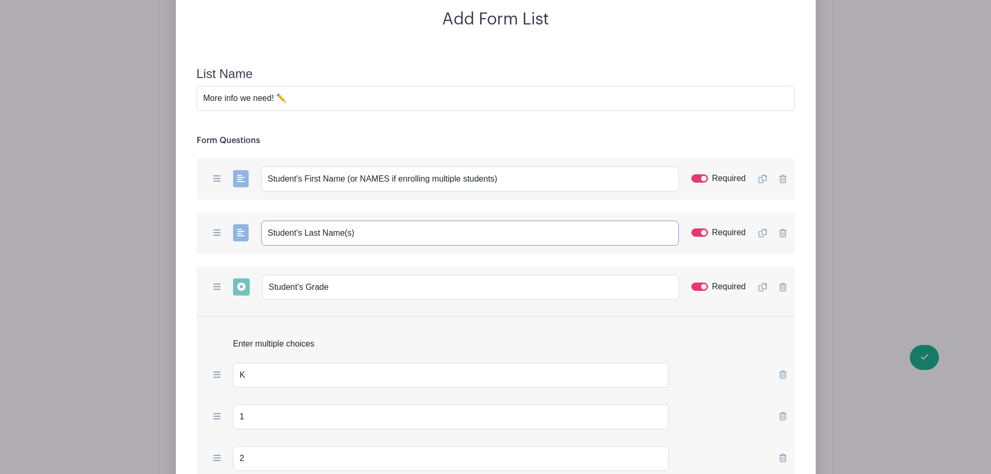
scroll to position [1091, 0]
type input "Student's Last Name(s)"
click at [764, 282] on div "Add Short Answer Add Multiple Choice Add Checkboxes Add Dropdown Student's Grad…" at bounding box center [496, 287] width 599 height 42
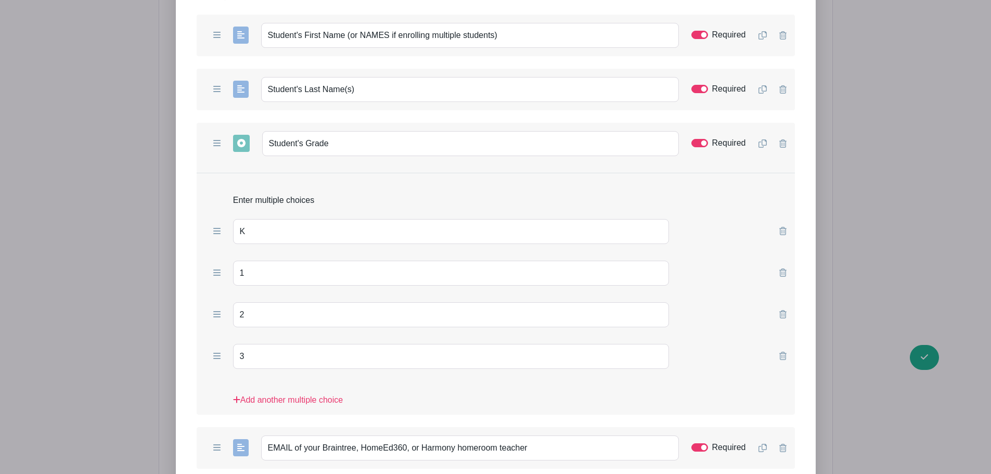
scroll to position [1233, 0]
click at [764, 144] on icon at bounding box center [763, 144] width 8 height 8
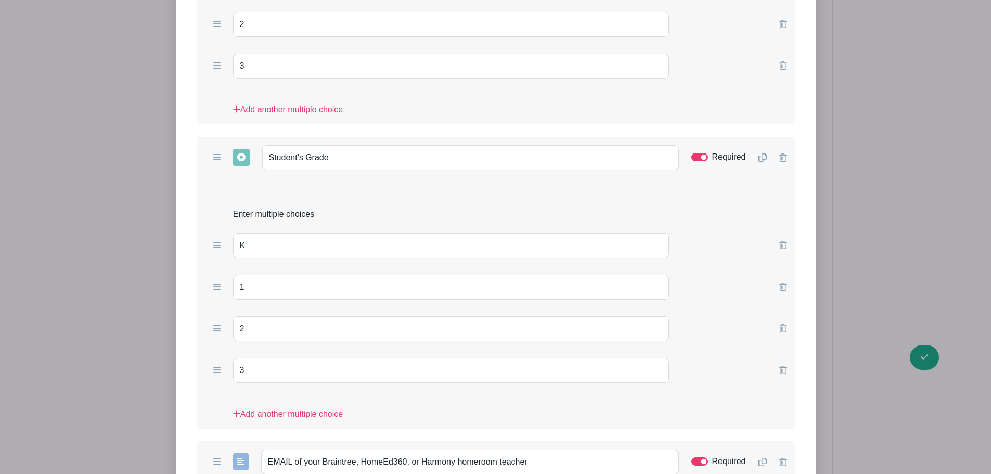
scroll to position [1524, 0]
click at [706, 160] on input "Required" at bounding box center [700, 158] width 17 height 8
checkbox input "false"
click at [342, 157] on input "Student's Grade" at bounding box center [470, 158] width 417 height 25
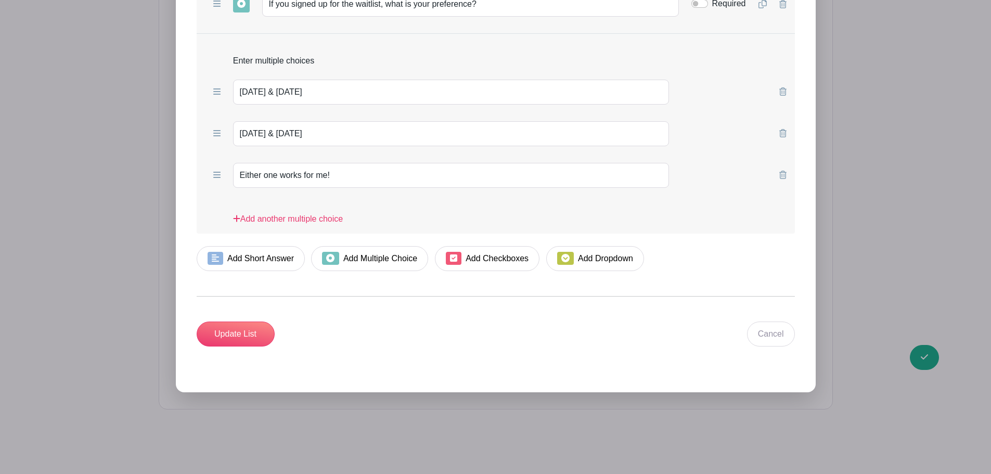
scroll to position [2037, 0]
type input "Student's Grade (if enrolling 2 children)"
click at [242, 326] on input "Update List" at bounding box center [236, 333] width 78 height 25
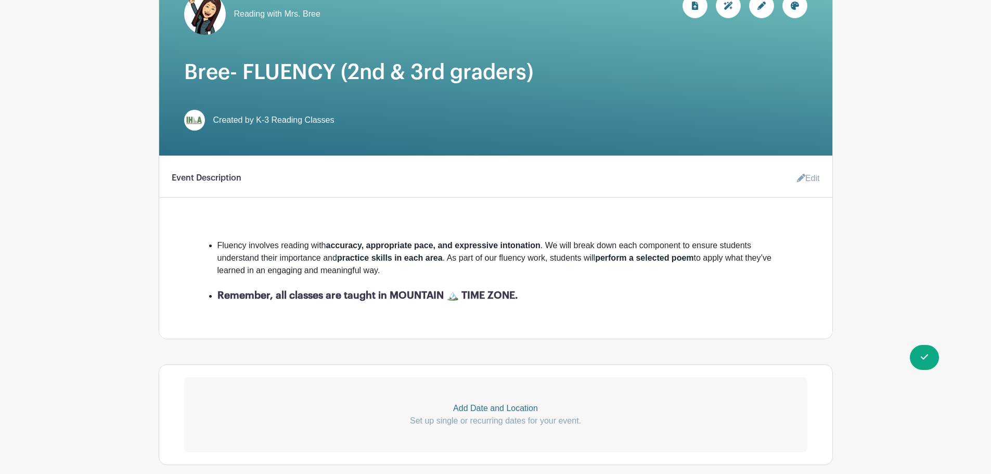
scroll to position [153, 0]
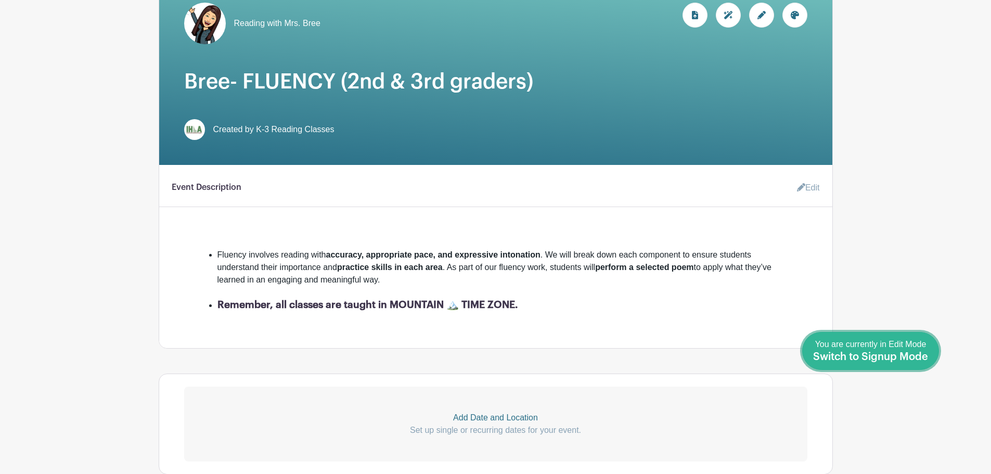
click at [791, 349] on div "You are currently in Edit Mode Switch to Signup Mode" at bounding box center [870, 351] width 115 height 26
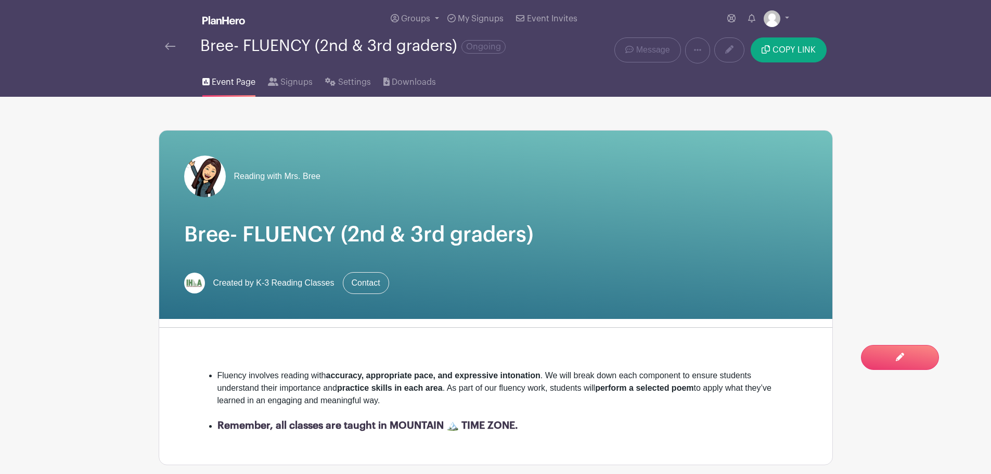
click at [170, 44] on img at bounding box center [170, 46] width 10 height 7
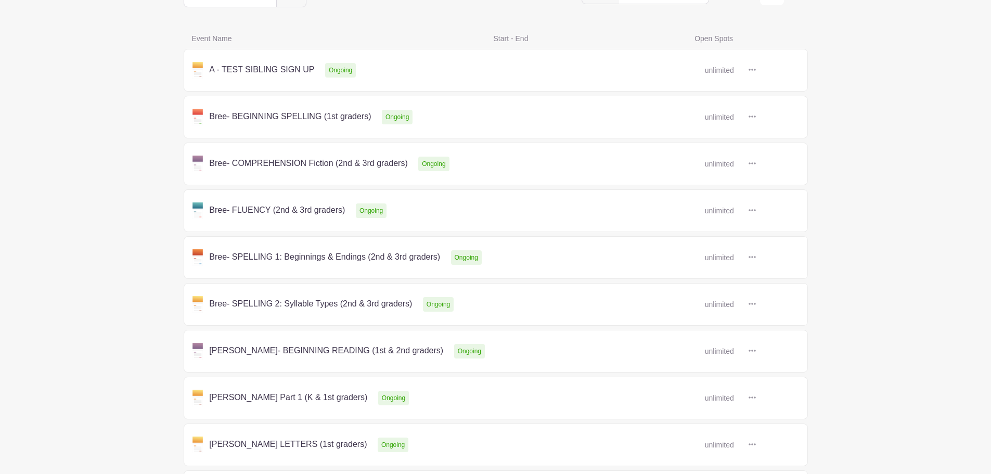
scroll to position [155, 0]
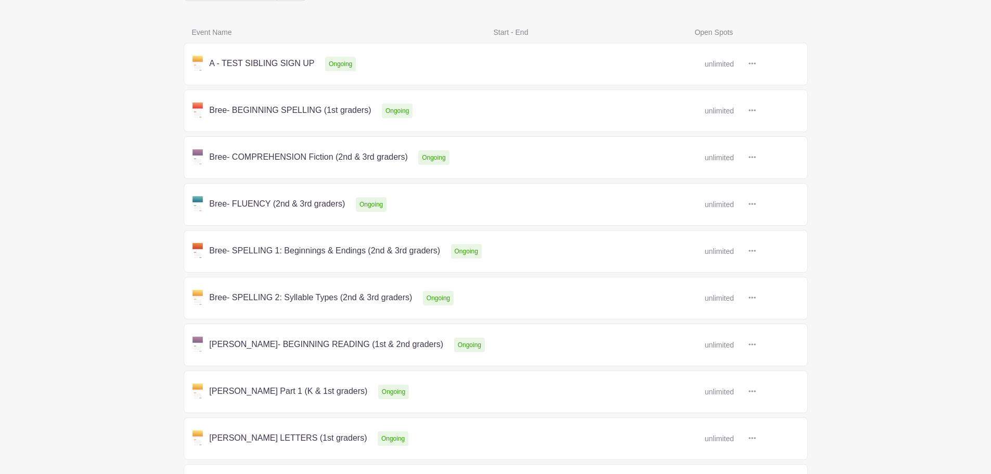
click at [756, 251] on link at bounding box center [756, 251] width 0 height 0
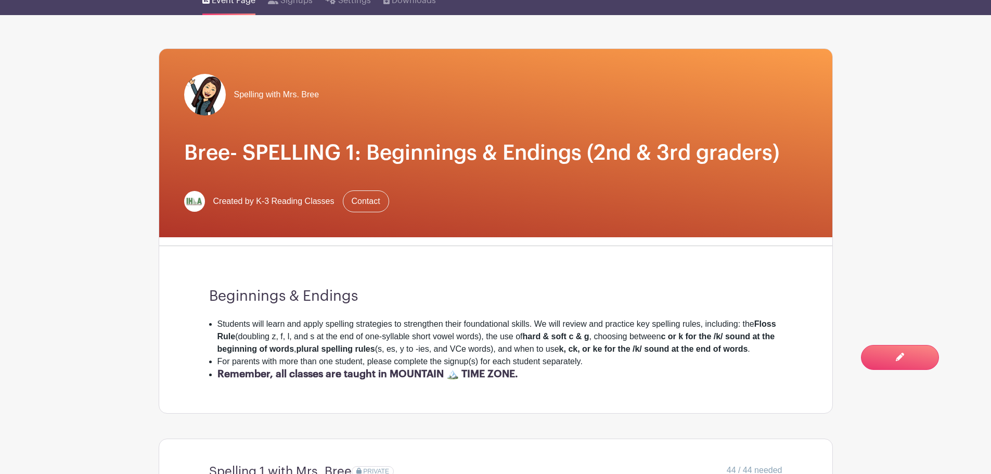
scroll to position [93, 0]
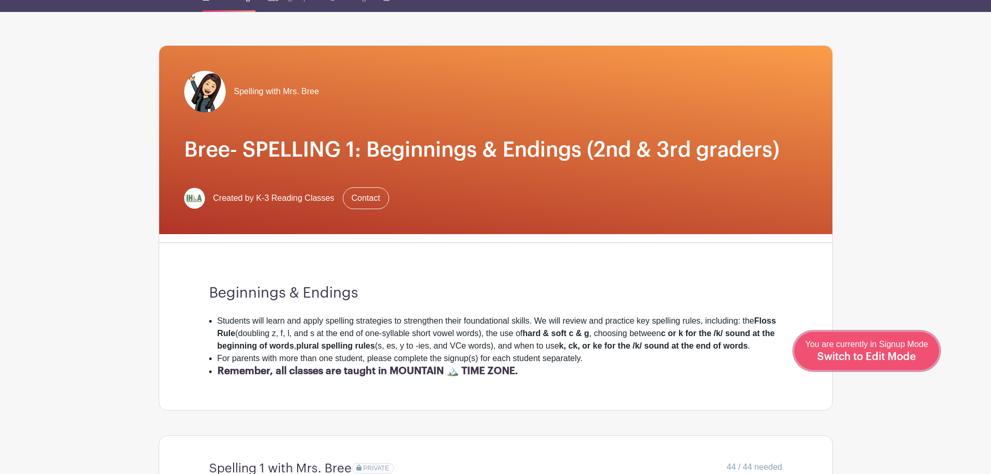
click at [791, 349] on div "You are currently in Signup Mode Switch to Edit Mode" at bounding box center [867, 351] width 123 height 26
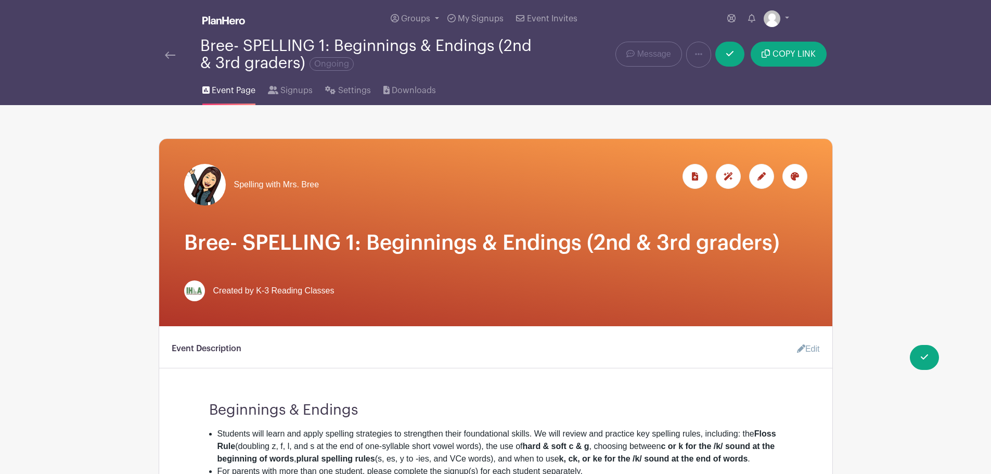
click at [791, 352] on link "Edit" at bounding box center [804, 349] width 31 height 21
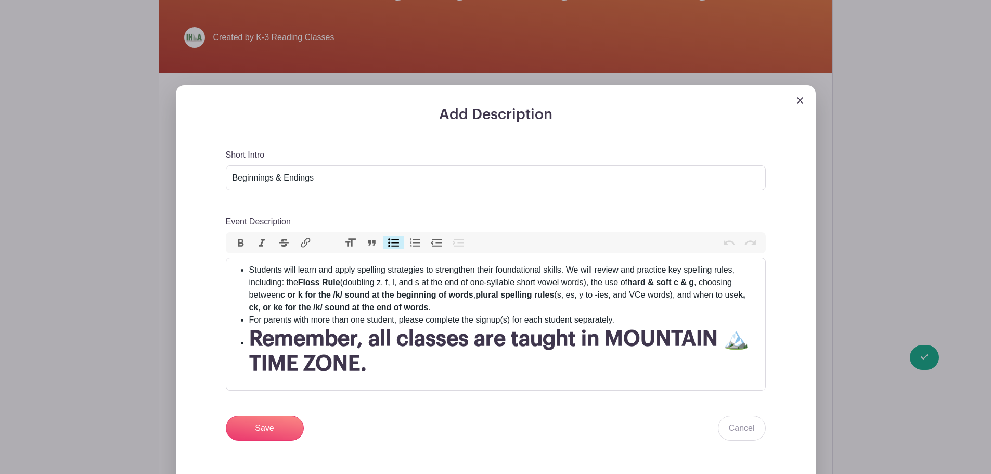
scroll to position [258, 0]
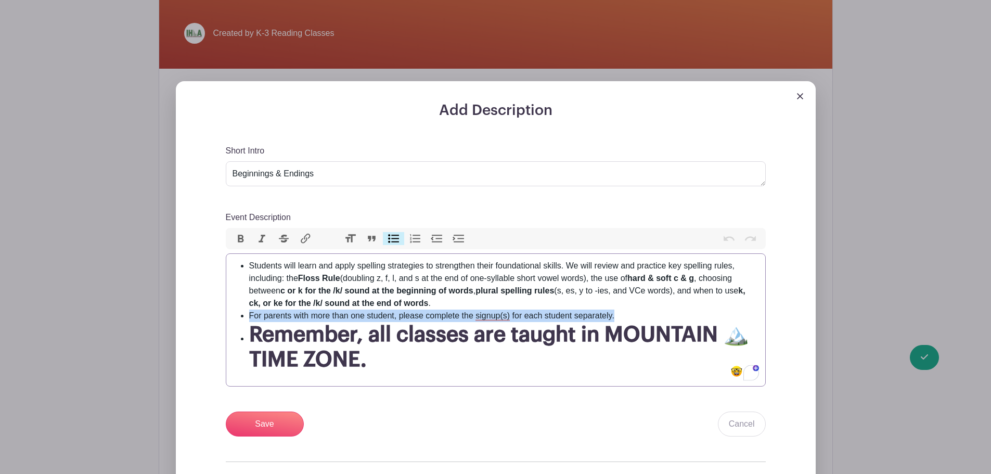
drag, startPoint x: 622, startPoint y: 313, endPoint x: 249, endPoint y: 315, distance: 373.2
click at [249, 315] on li "For parents with more than one student, please complete the signup(s) for each …" at bounding box center [504, 316] width 510 height 12
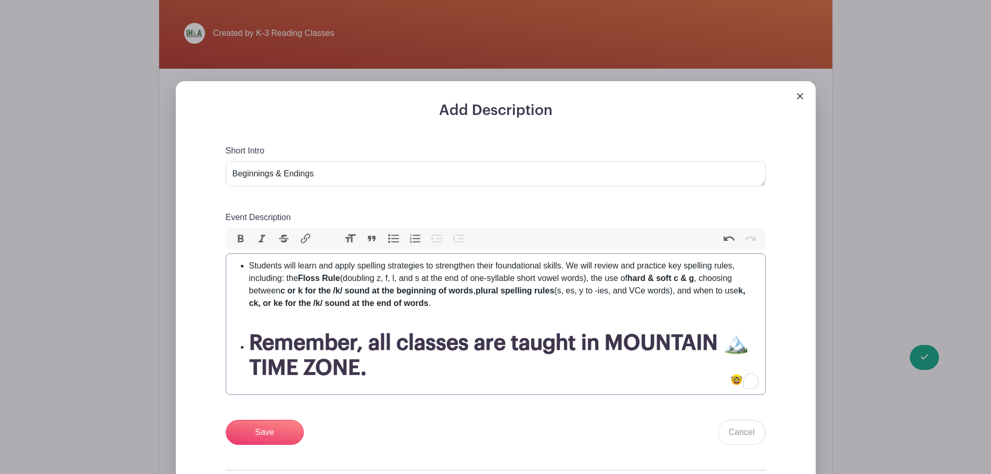
type trix-editor "<ul><li>Students will learn and apply spelling strategies to strengthen their f…"
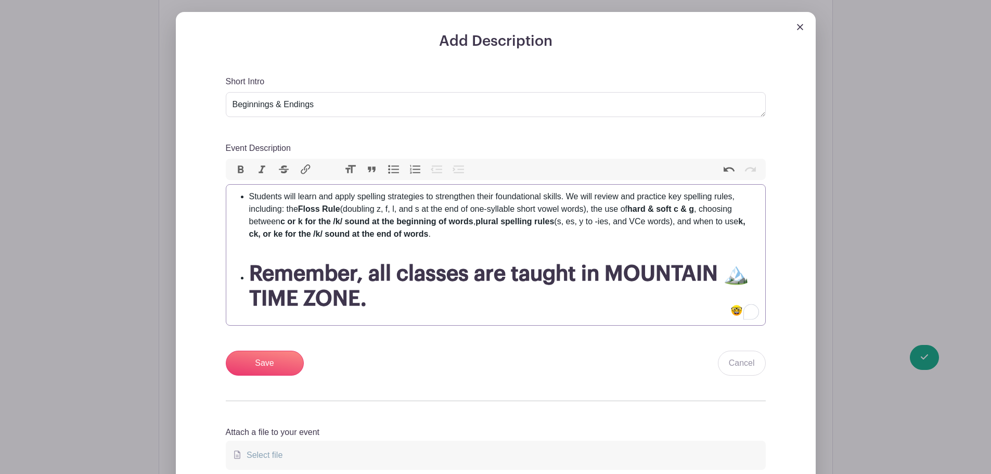
scroll to position [333, 0]
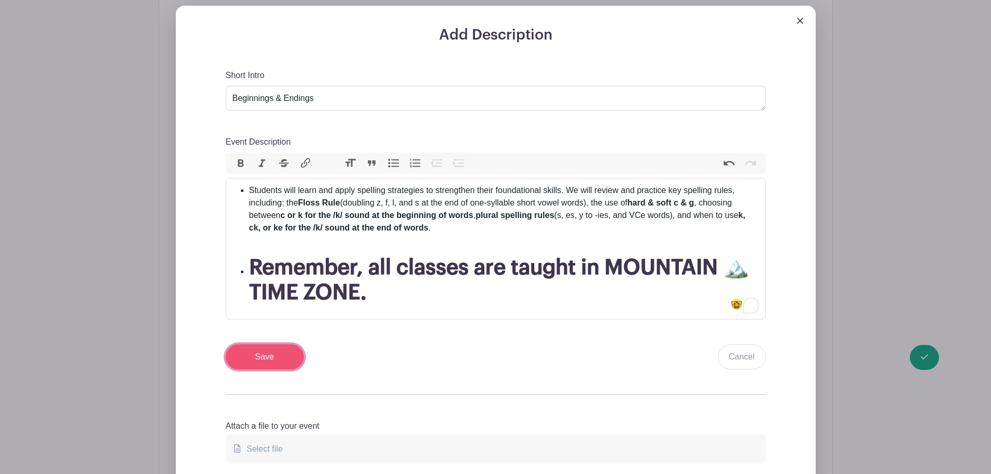
click at [265, 355] on input "Save" at bounding box center [265, 357] width 78 height 25
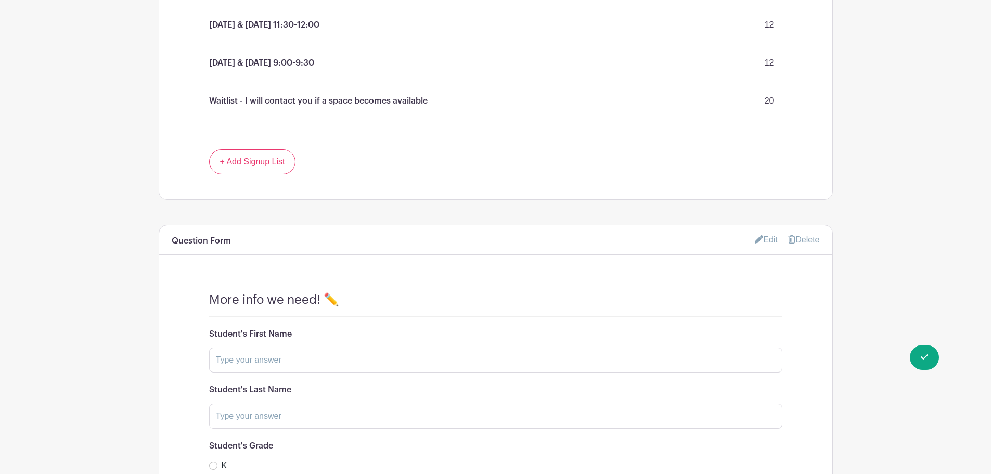
scroll to position [821, 0]
click at [762, 238] on link "Edit" at bounding box center [766, 239] width 23 height 17
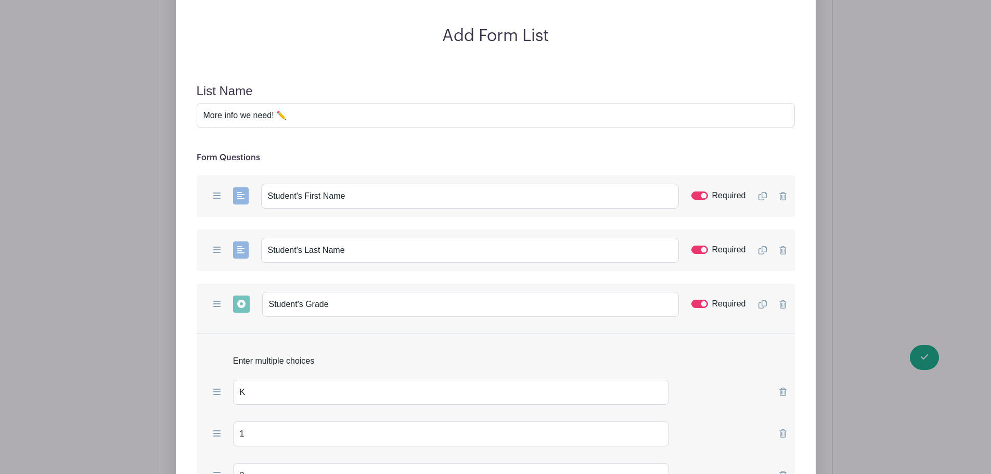
scroll to position [1100, 0]
click at [366, 200] on input "Student's First Name" at bounding box center [470, 195] width 418 height 25
type input "Student's First Name (or NAMES if enrolling multiple students)"
click at [349, 254] on input "Student's Last Name" at bounding box center [470, 249] width 418 height 25
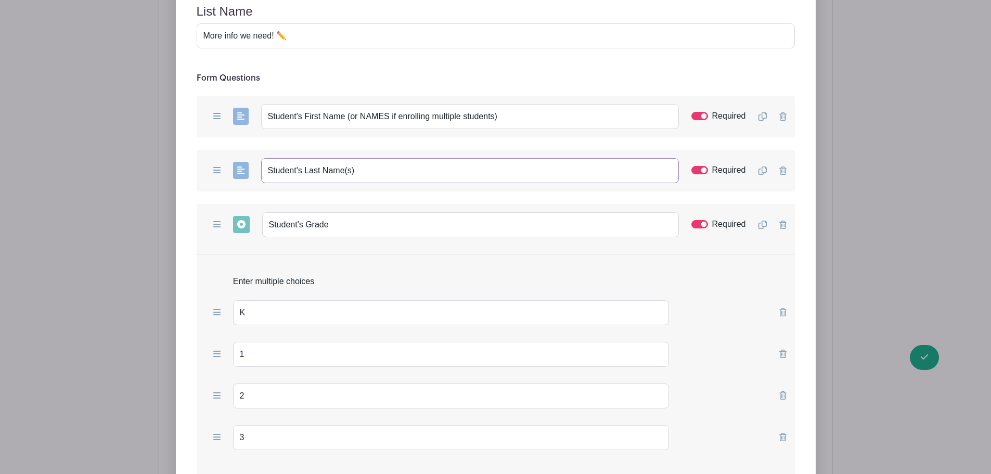
scroll to position [1179, 0]
type input "Student's Last Name(s)"
click at [761, 222] on icon at bounding box center [763, 224] width 8 height 8
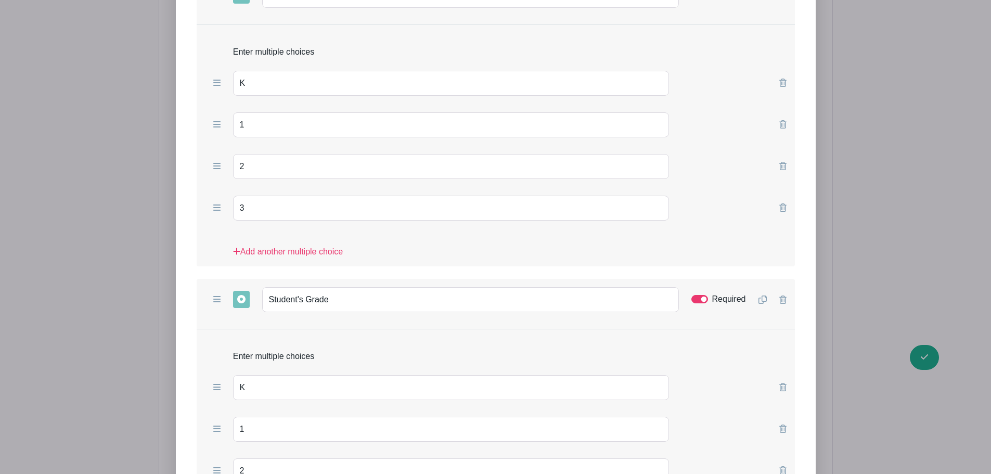
scroll to position [1422, 0]
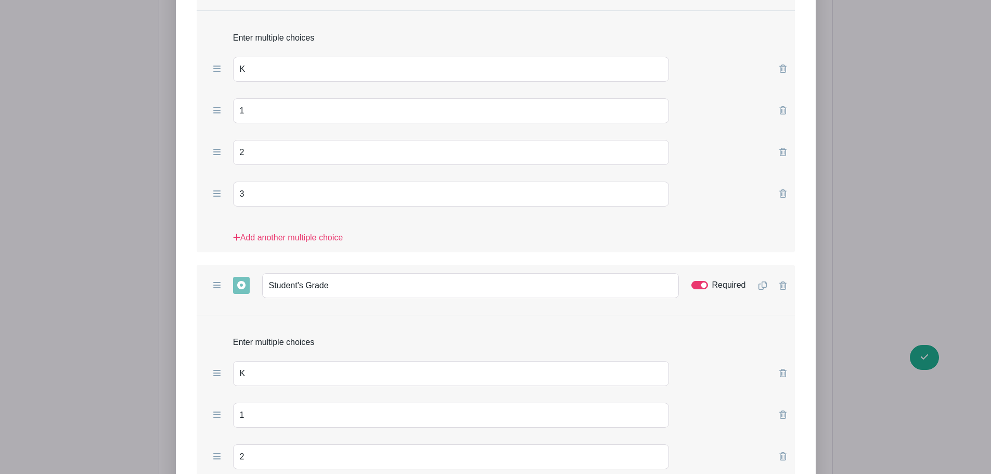
click at [710, 287] on div "Required" at bounding box center [719, 285] width 55 height 12
click at [702, 284] on input "Required" at bounding box center [700, 285] width 17 height 8
checkbox input "false"
click at [365, 285] on input "Student's Grade" at bounding box center [470, 285] width 417 height 25
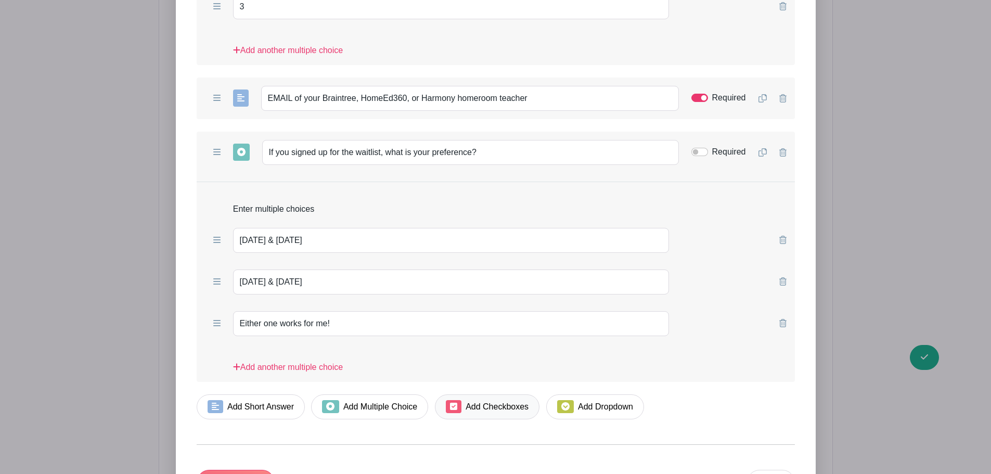
scroll to position [2063, 0]
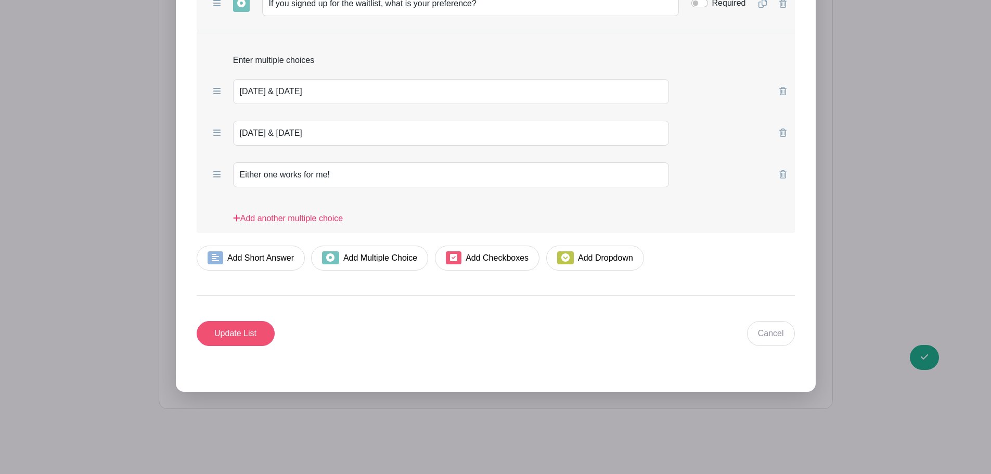
type input "Student's Grade (if enrolling 2 children)"
click at [235, 332] on input "Update List" at bounding box center [236, 333] width 78 height 25
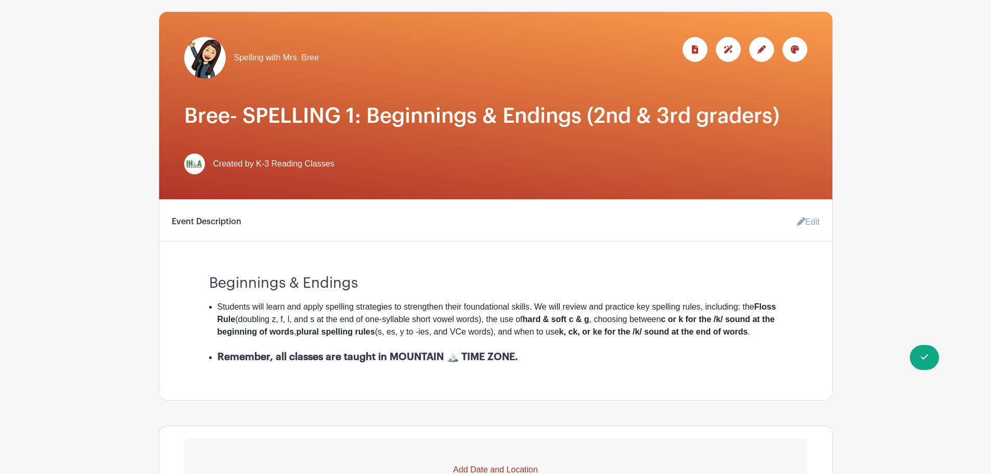
scroll to position [0, 0]
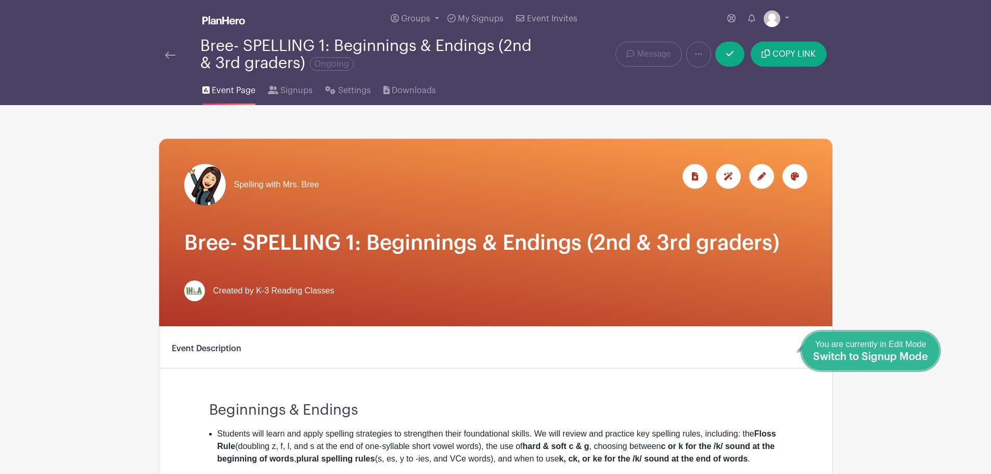
click at [791, 356] on span "Switch to Signup Mode" at bounding box center [870, 357] width 115 height 10
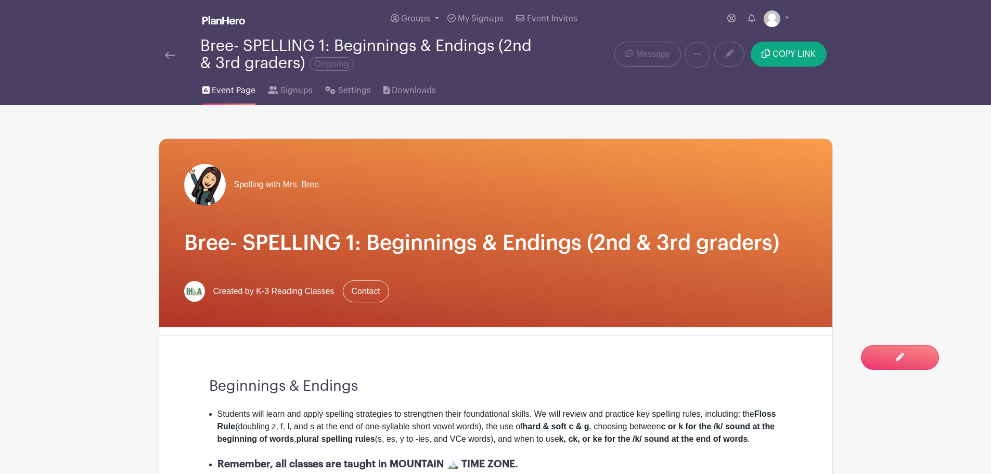
click at [168, 56] on img at bounding box center [170, 55] width 10 height 7
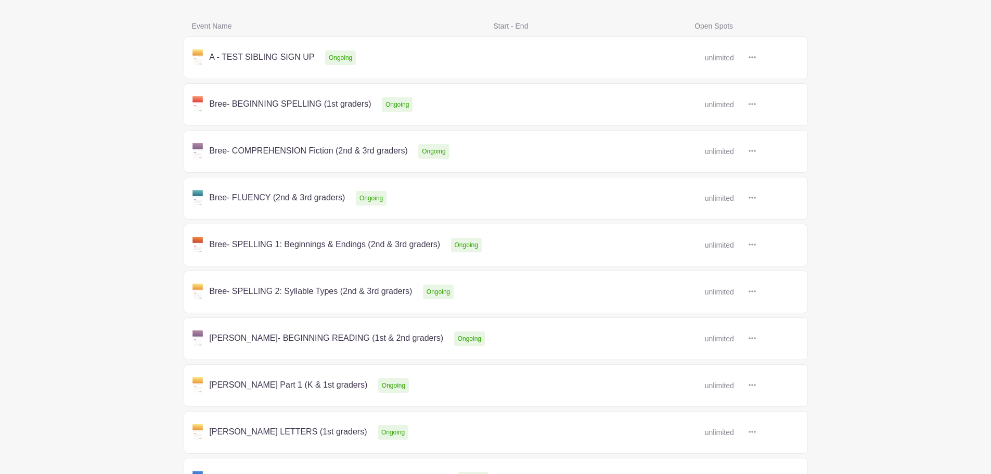
scroll to position [166, 0]
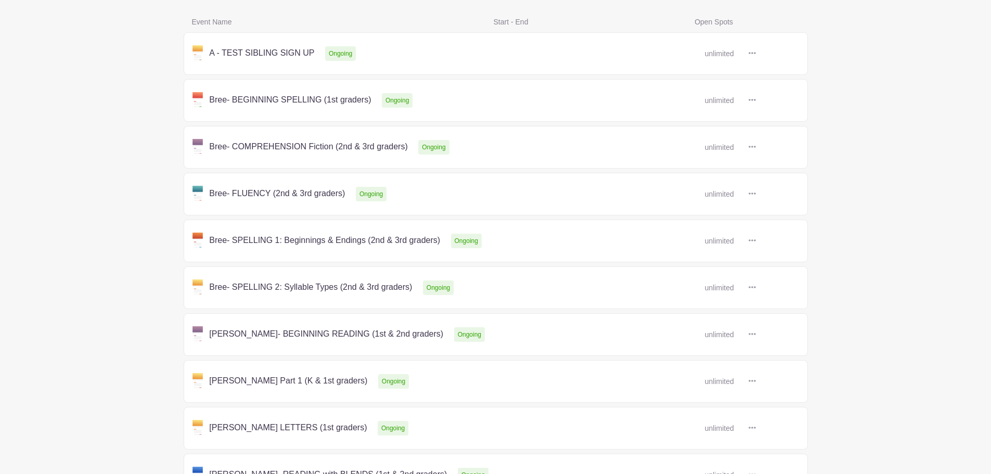
click at [756, 288] on link at bounding box center [756, 288] width 0 height 0
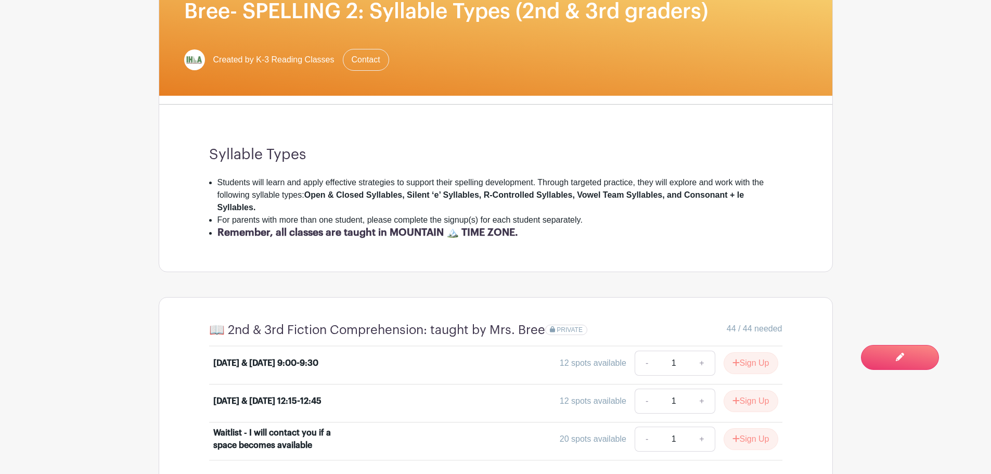
scroll to position [232, 0]
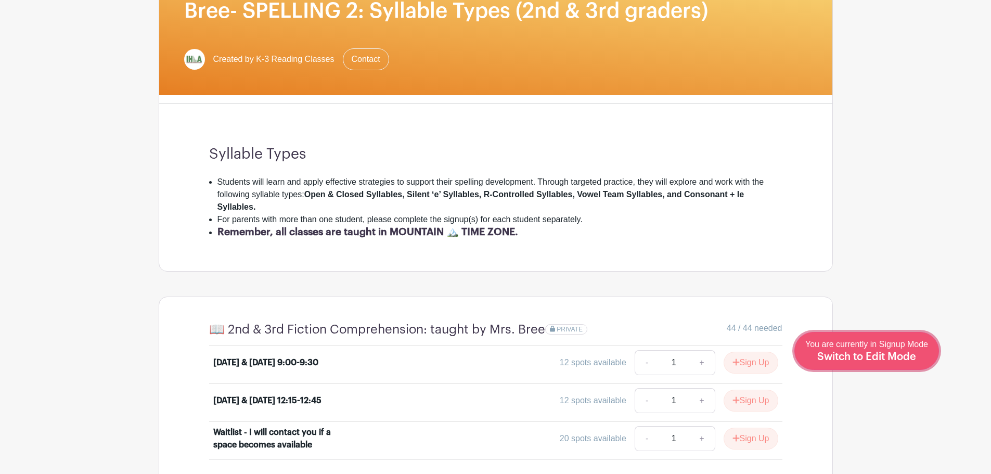
click at [791, 349] on div "You are currently in Signup Mode Switch to Edit Mode" at bounding box center [867, 351] width 123 height 26
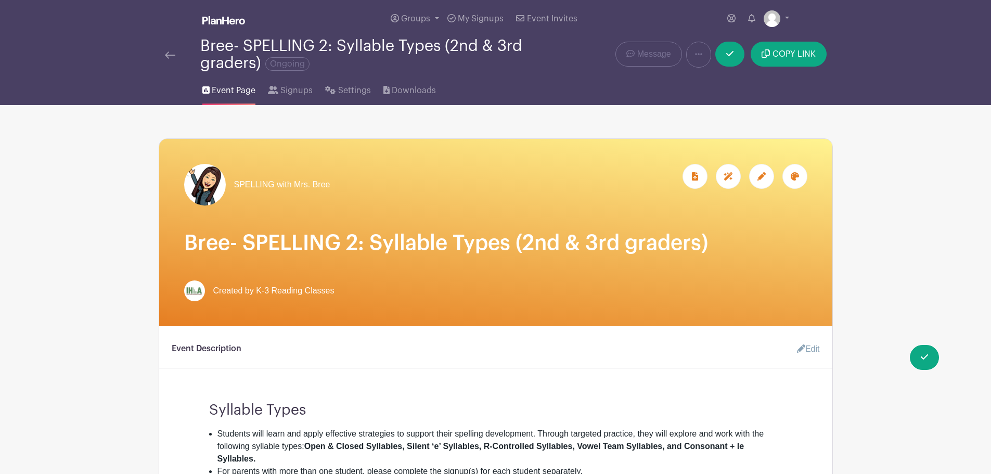
click at [791, 351] on link "Edit" at bounding box center [804, 349] width 31 height 21
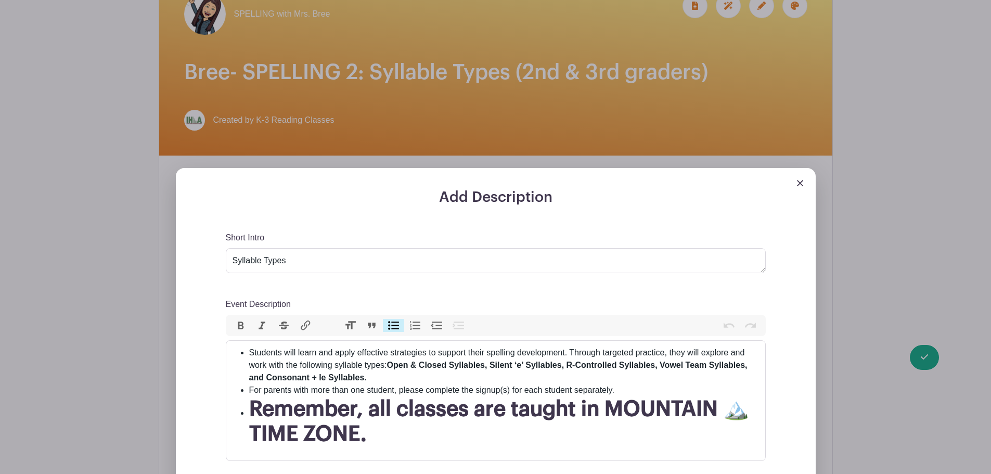
scroll to position [198, 0]
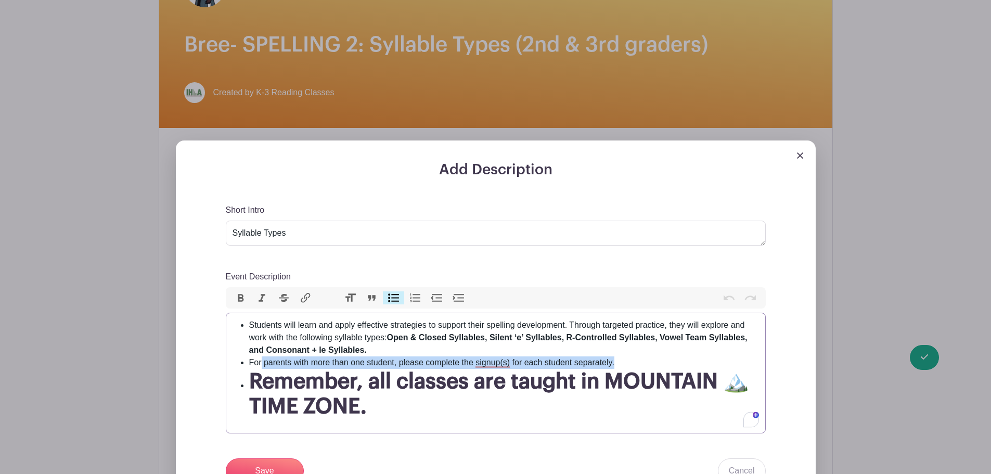
drag, startPoint x: 615, startPoint y: 365, endPoint x: 262, endPoint y: 367, distance: 352.9
click at [262, 361] on li "For parents with more than one student, please complete the signup(s) for each …" at bounding box center [504, 363] width 510 height 12
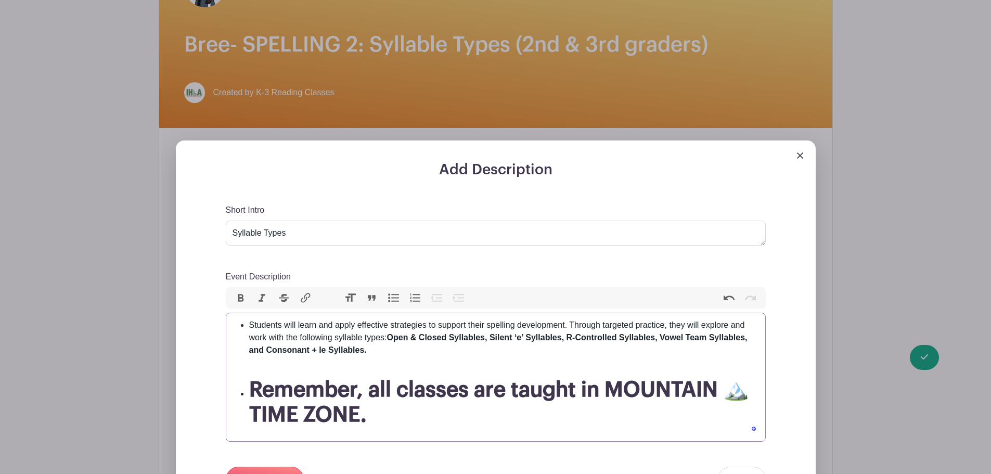
type trix-editor "<ul><li>Students will learn and apply effective strategies to support their spe…"
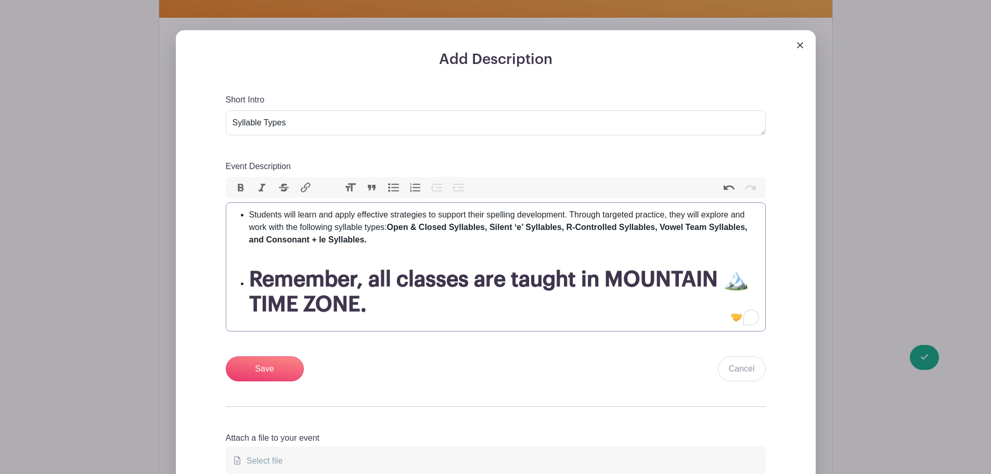
scroll to position [309, 0]
click at [273, 361] on input "Save" at bounding box center [265, 368] width 78 height 25
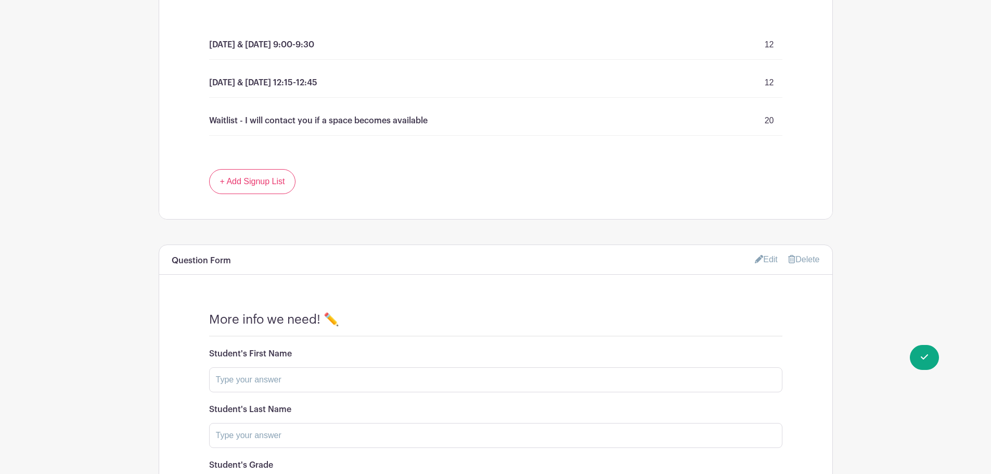
scroll to position [934, 0]
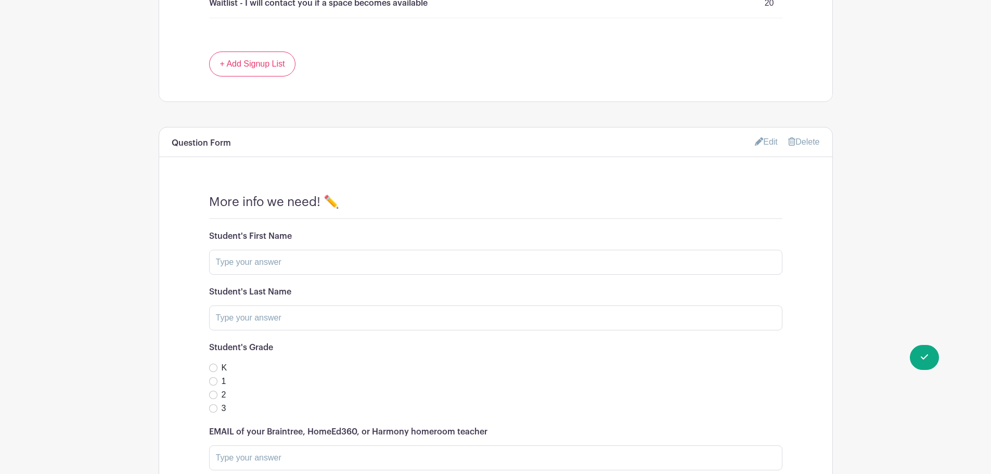
click at [768, 141] on link "Edit" at bounding box center [766, 141] width 23 height 17
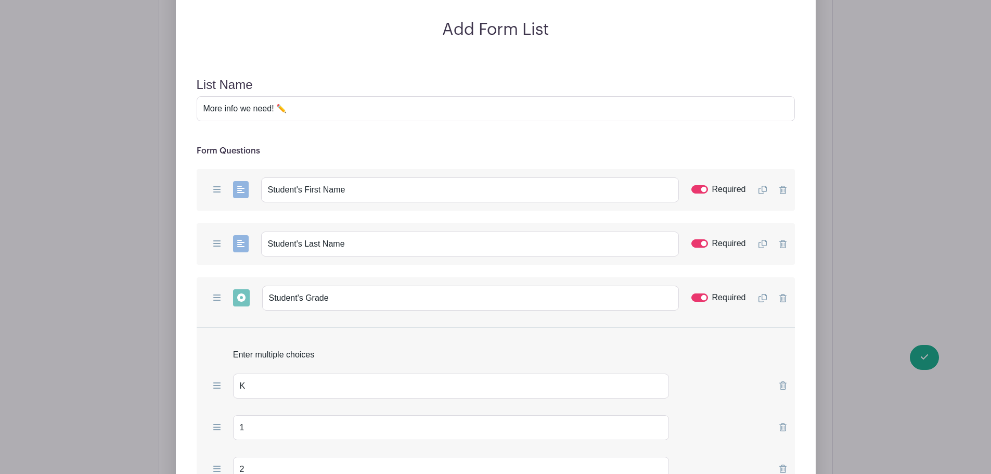
scroll to position [1121, 0]
click at [397, 194] on input "Student's First Name" at bounding box center [470, 189] width 418 height 25
type input "Student's First Name (or NAMES if enrolling multiple students in this class)"
click at [350, 249] on input "Student's Last Name" at bounding box center [470, 243] width 418 height 25
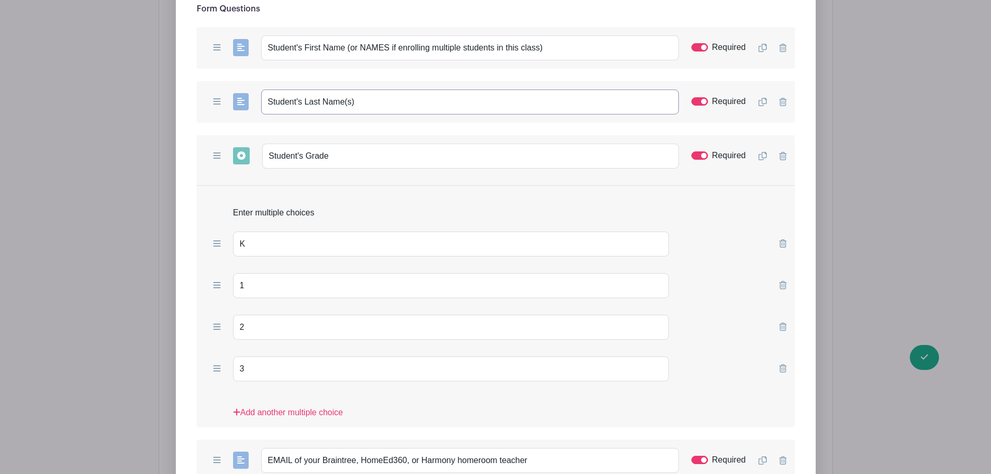
scroll to position [1276, 0]
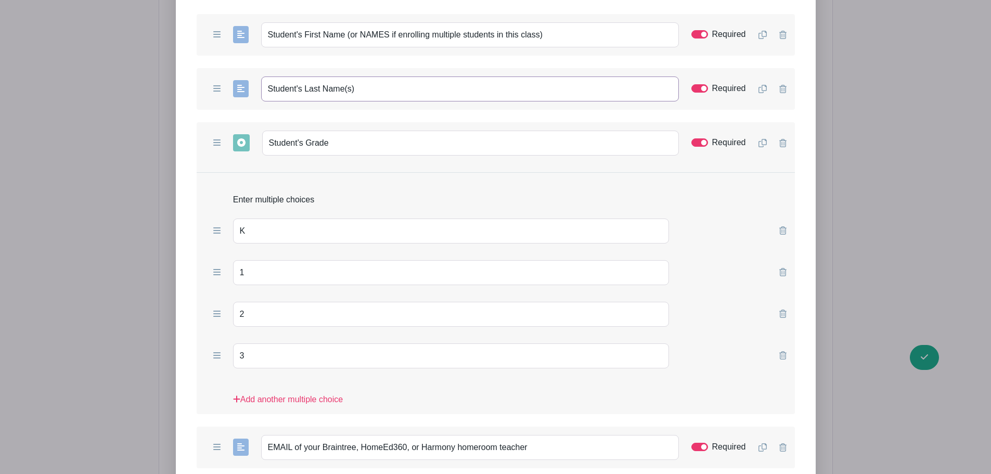
type input "Student's Last Name(s)"
click at [765, 143] on icon at bounding box center [763, 143] width 8 height 8
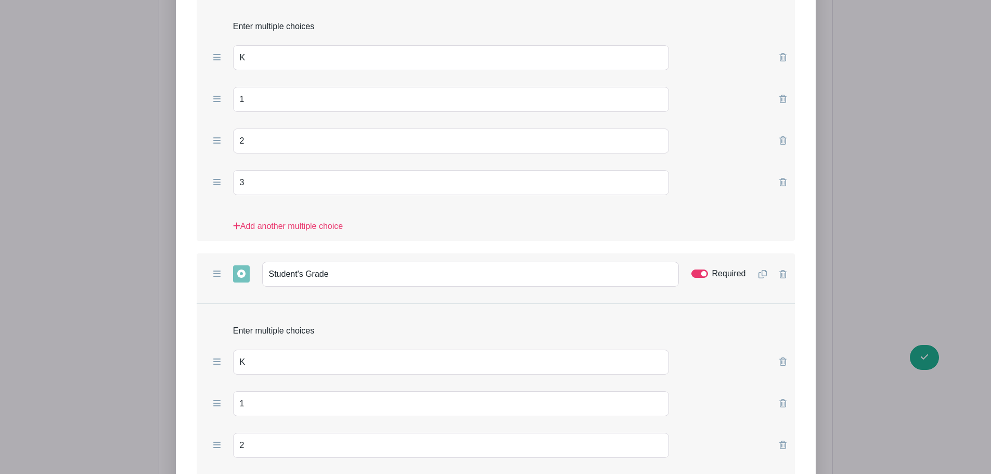
scroll to position [1449, 0]
click at [704, 273] on input "Required" at bounding box center [700, 273] width 17 height 8
checkbox input "false"
click at [352, 276] on input "Student's Grade" at bounding box center [470, 273] width 417 height 25
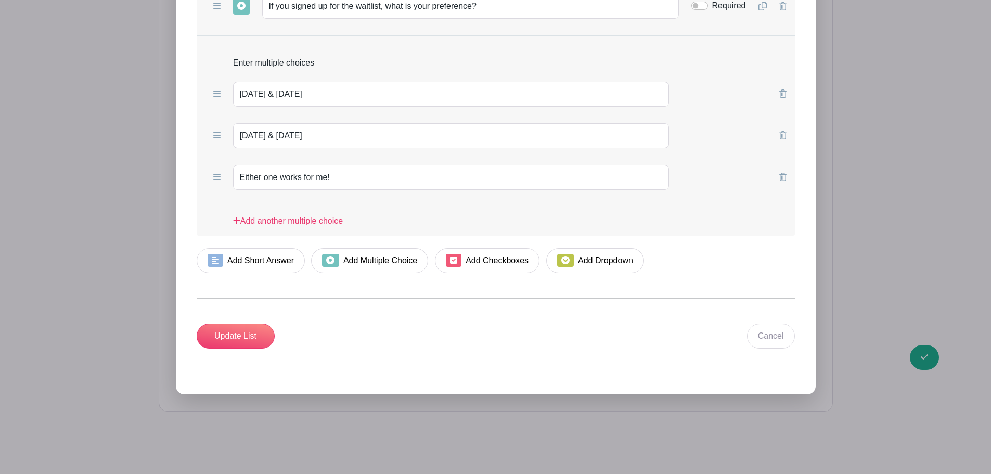
scroll to position [2076, 0]
type input "Student's Grade (if enrolling 2 children)"
click at [235, 338] on input "Update List" at bounding box center [236, 335] width 78 height 25
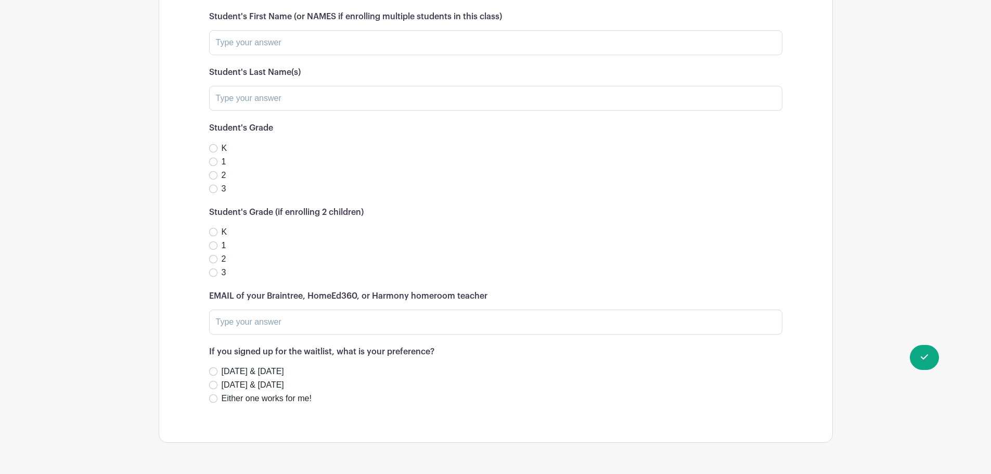
scroll to position [1104, 0]
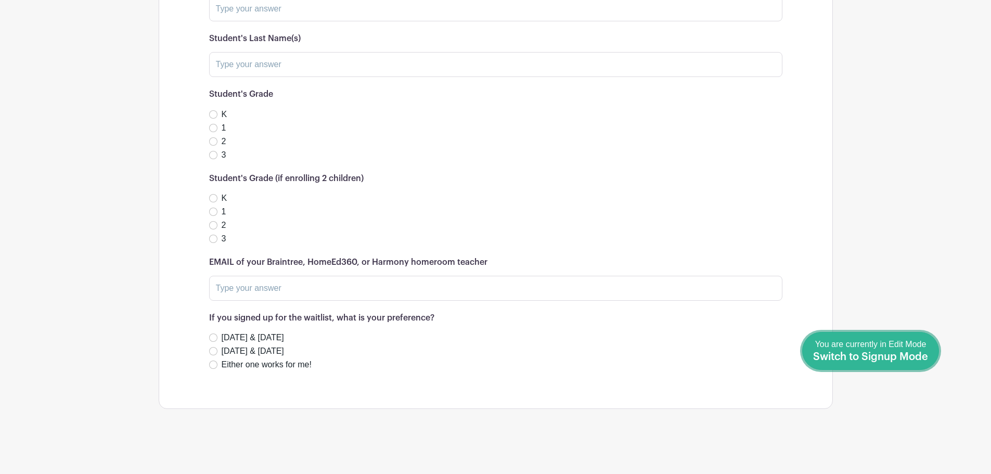
click at [791, 357] on span "Switch to Signup Mode" at bounding box center [870, 357] width 115 height 10
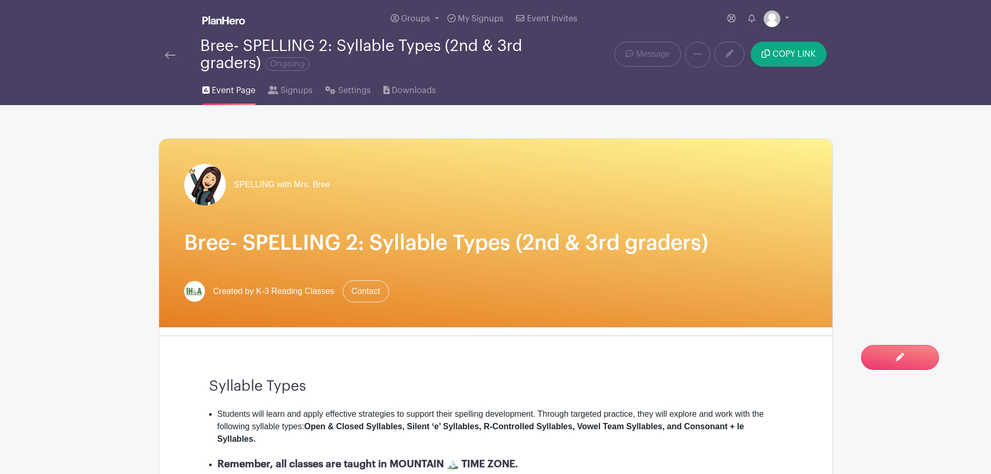
click at [172, 53] on img at bounding box center [170, 55] width 10 height 7
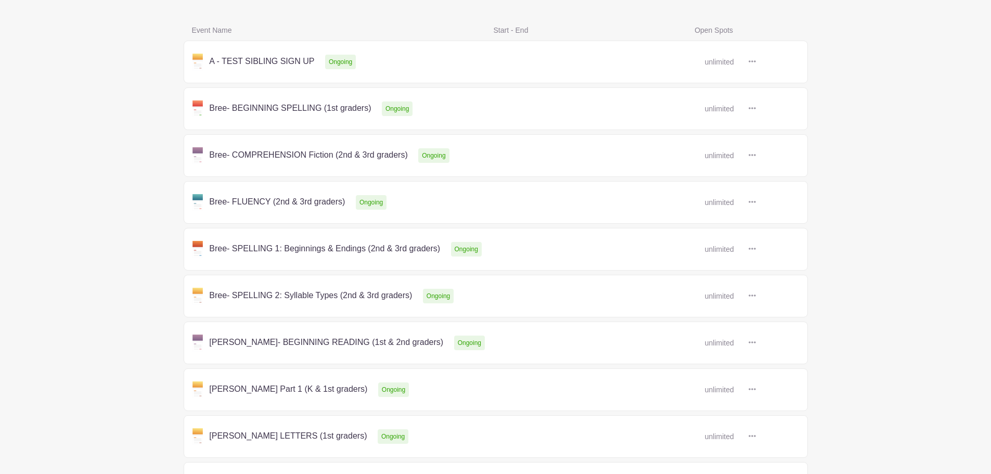
scroll to position [158, 0]
click at [756, 249] on link at bounding box center [756, 249] width 0 height 0
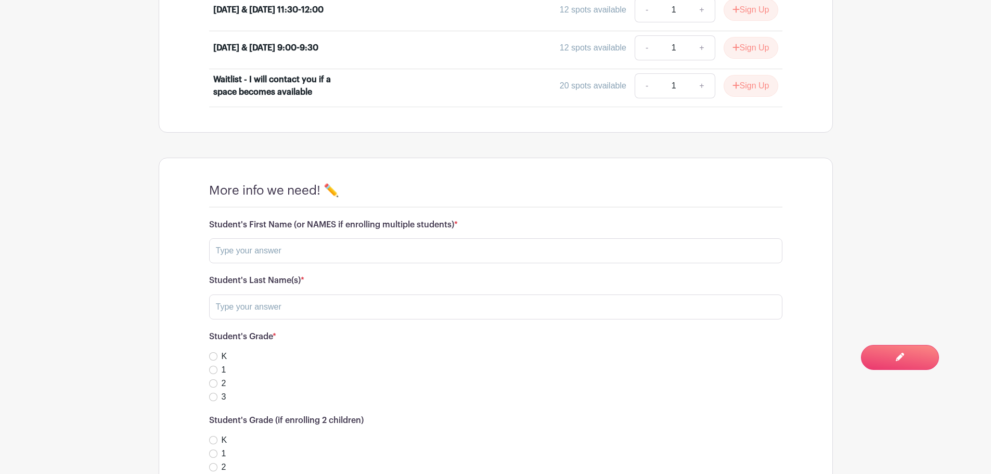
scroll to position [586, 0]
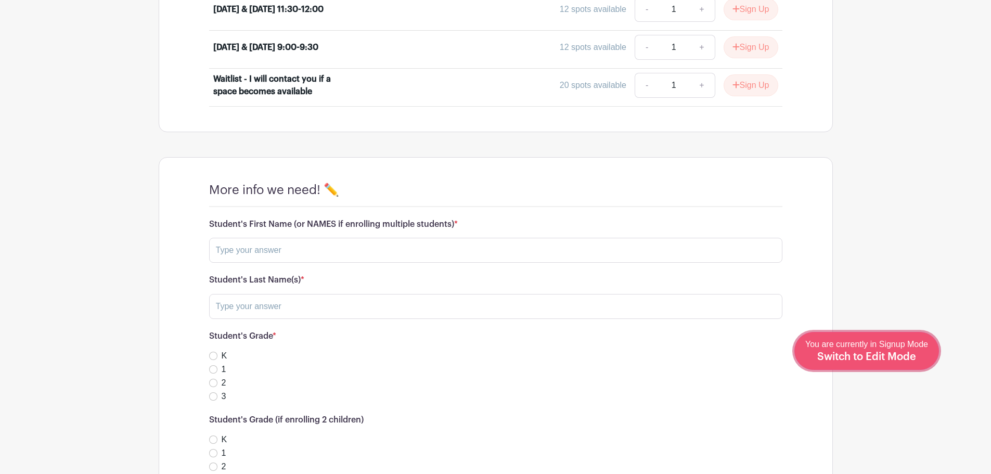
click at [791, 346] on span "You are currently in Signup Mode Switch to Edit Mode" at bounding box center [867, 351] width 123 height 22
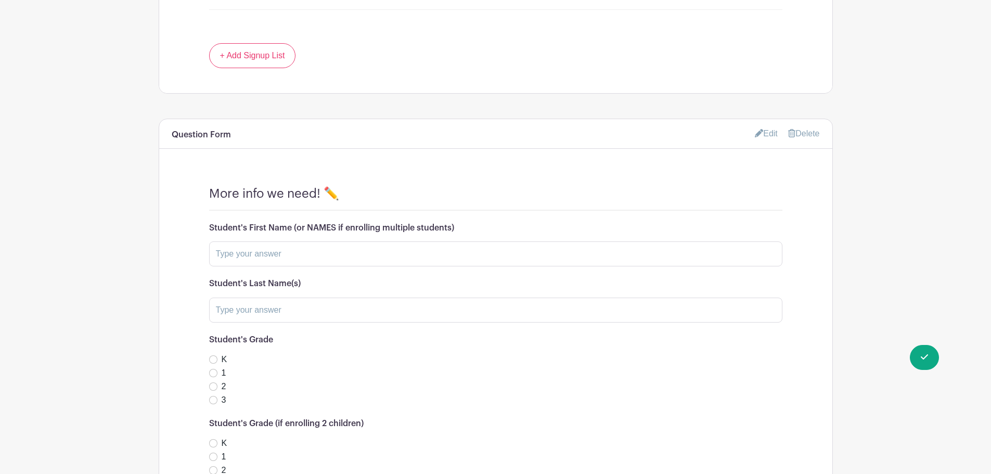
scroll to position [844, 0]
click at [763, 130] on link "Edit" at bounding box center [766, 132] width 23 height 17
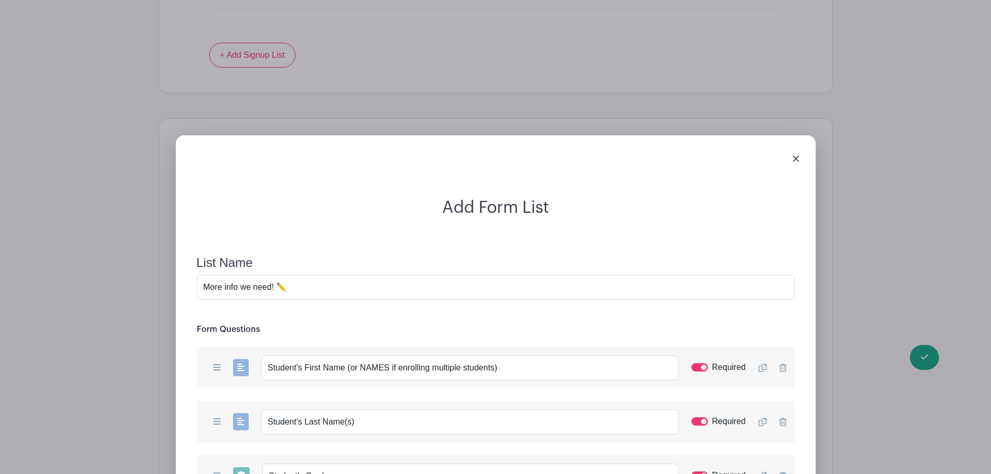
scroll to position [896, 0]
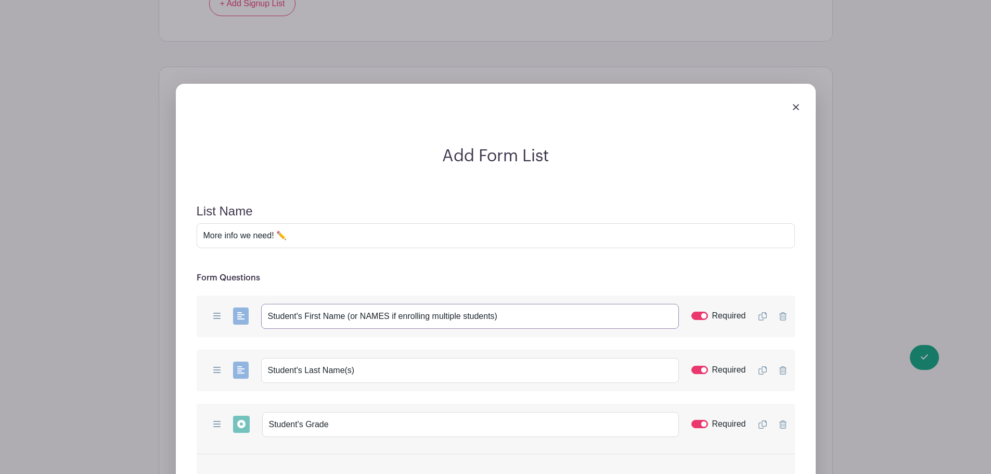
click at [493, 315] on input "Student's First Name (or NAMES if enrolling multiple students)" at bounding box center [470, 316] width 418 height 25
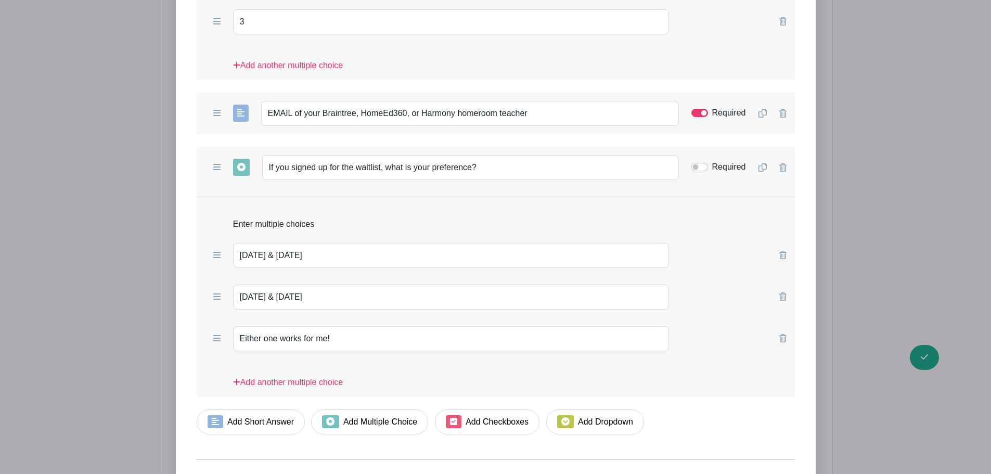
scroll to position [1980, 0]
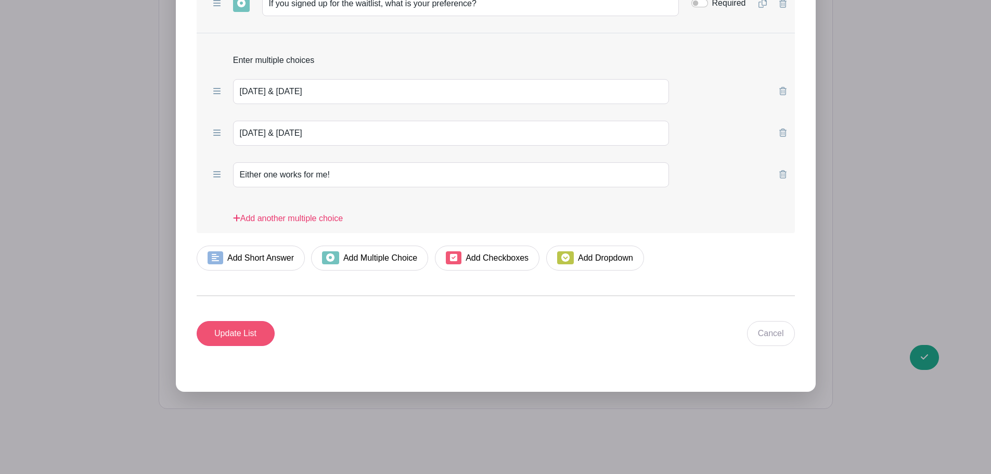
type input "Student's First Name (or NAMES if enrolling multiple students in this class)"
click at [228, 335] on input "Update List" at bounding box center [236, 333] width 78 height 25
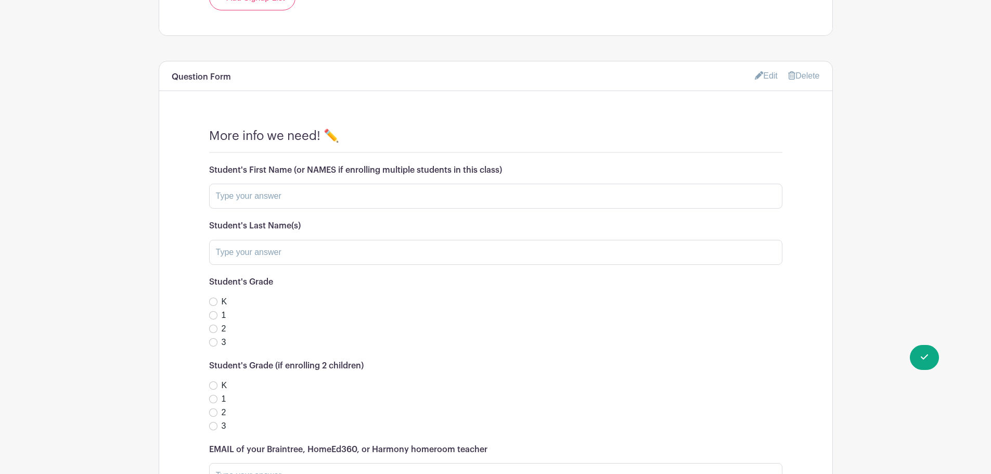
scroll to position [924, 0]
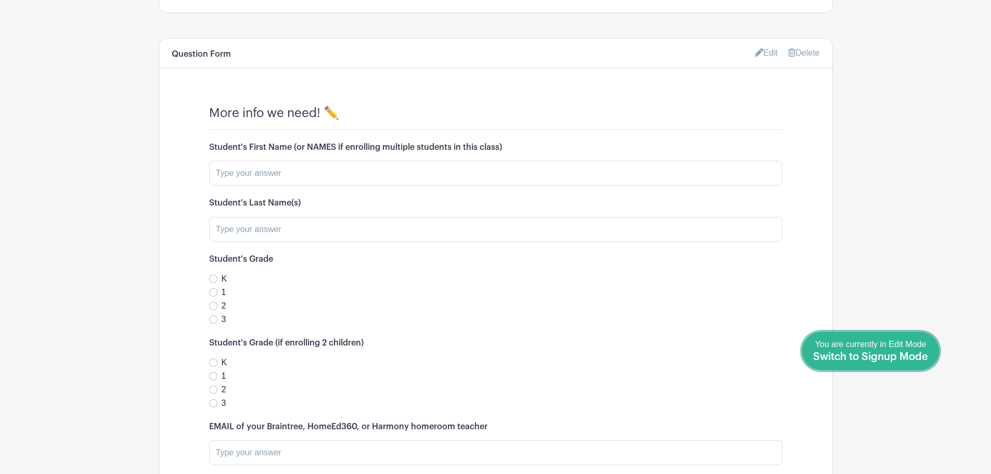
click at [791, 361] on span "Switch to Signup Mode" at bounding box center [870, 357] width 115 height 10
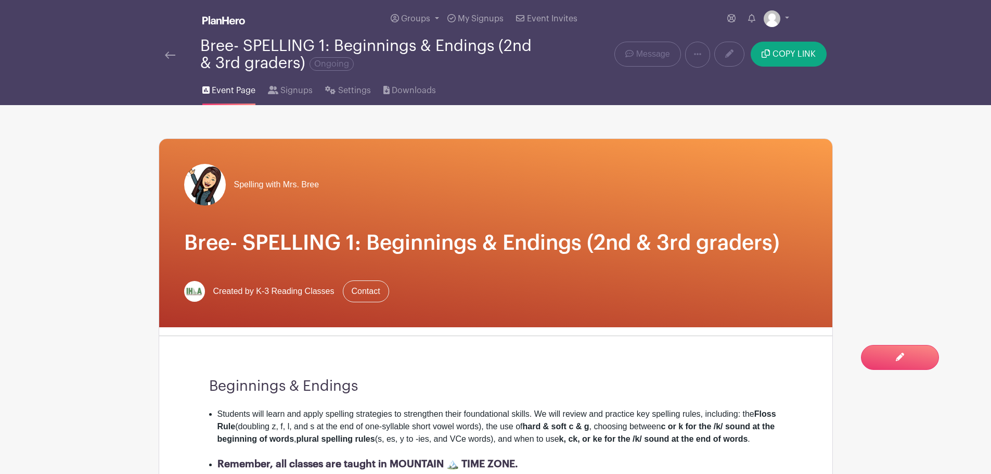
click at [172, 54] on img at bounding box center [170, 55] width 10 height 7
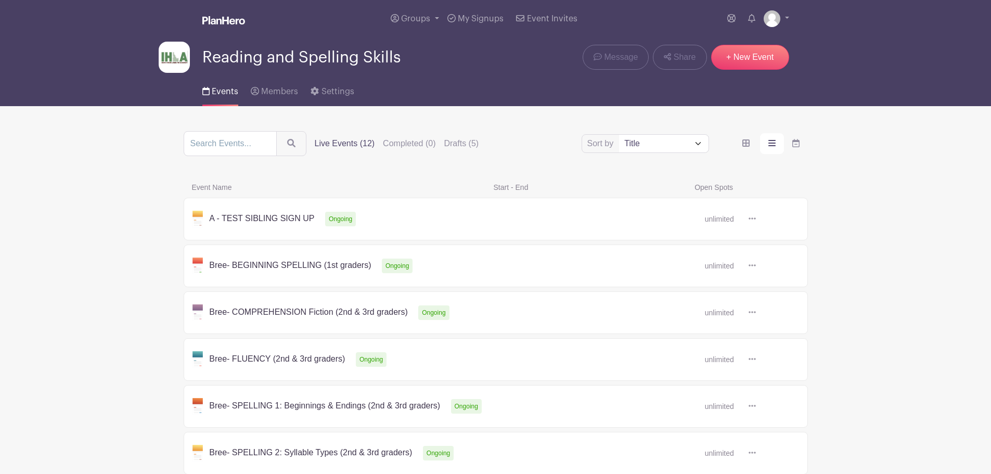
click at [756, 360] on link at bounding box center [756, 360] width 0 height 0
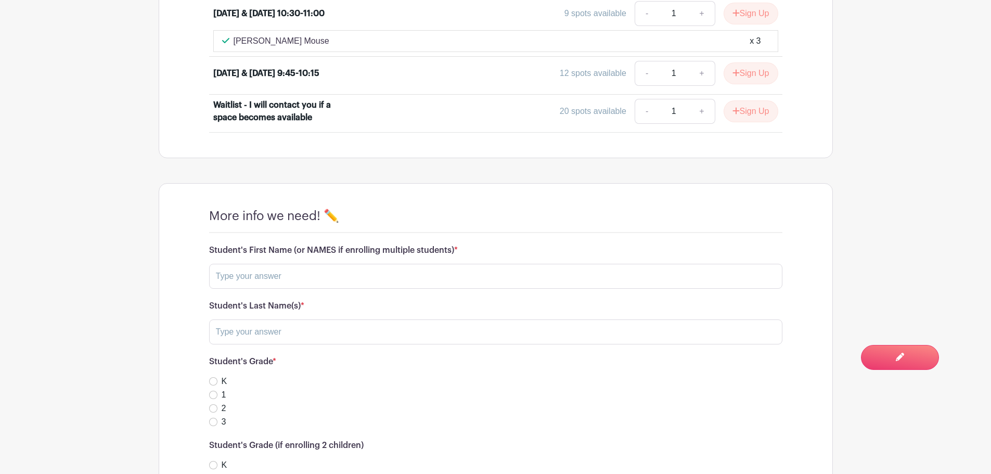
scroll to position [544, 0]
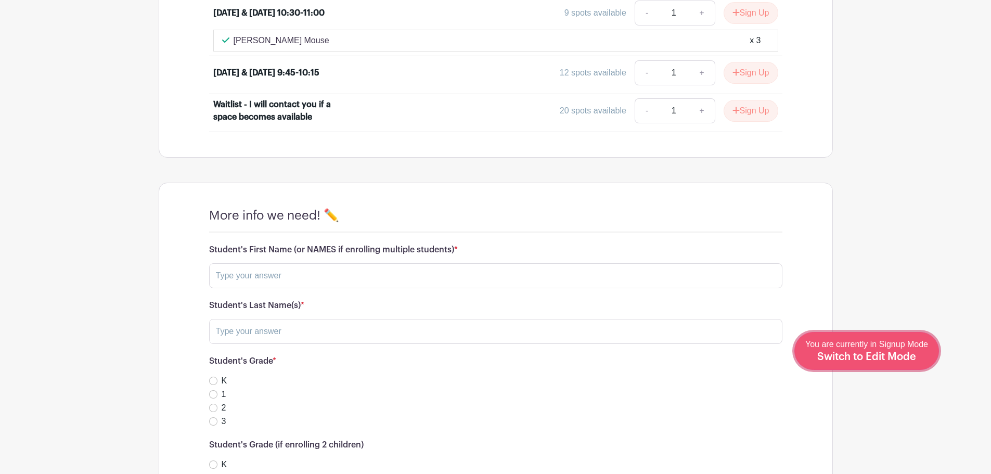
click at [791, 352] on span "Switch to Edit Mode" at bounding box center [867, 357] width 99 height 10
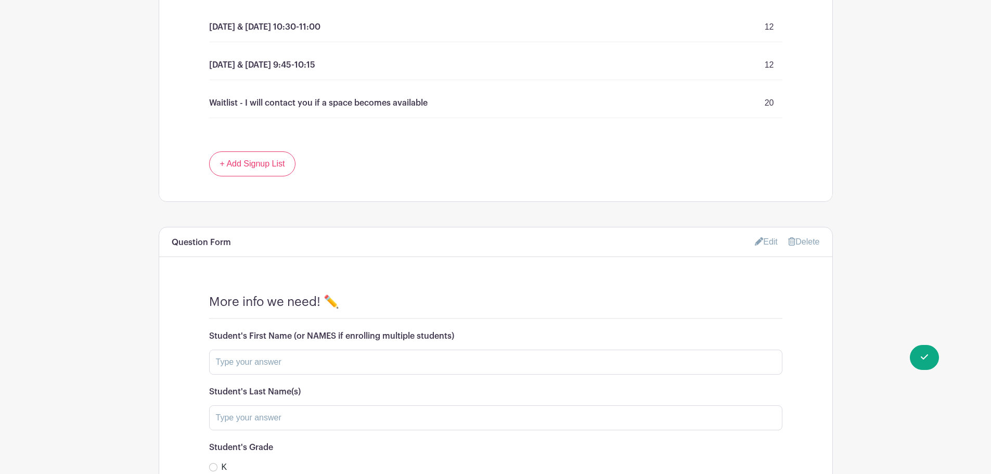
scroll to position [724, 0]
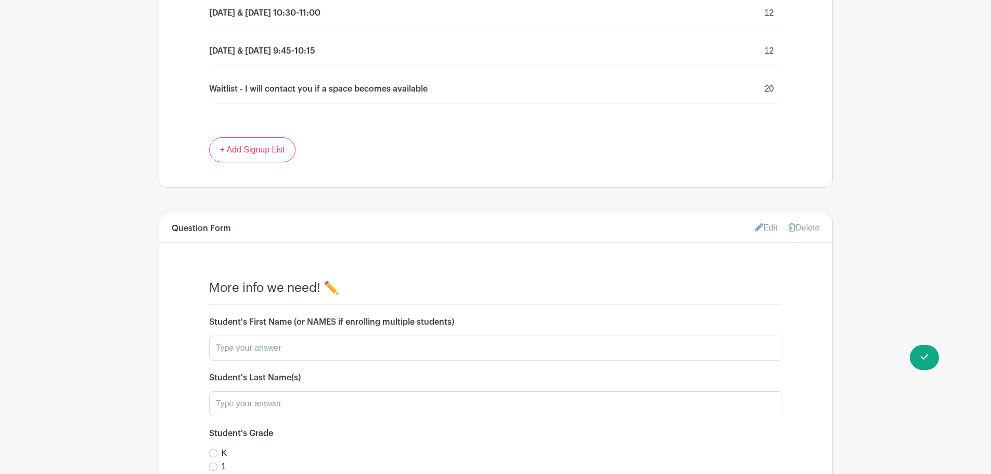
click at [762, 225] on link "Edit" at bounding box center [766, 227] width 23 height 17
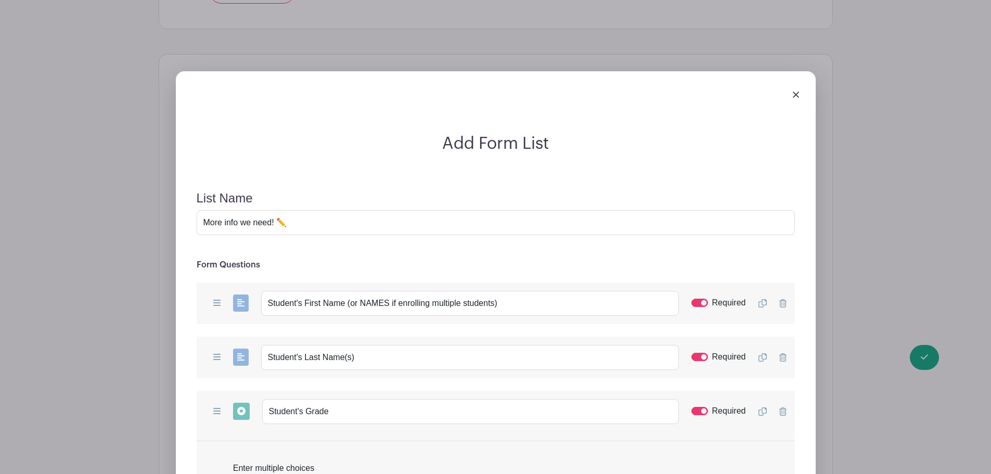
scroll to position [883, 0]
click at [493, 304] on input "Student's First Name (or NAMES if enrolling multiple students)" at bounding box center [470, 302] width 418 height 25
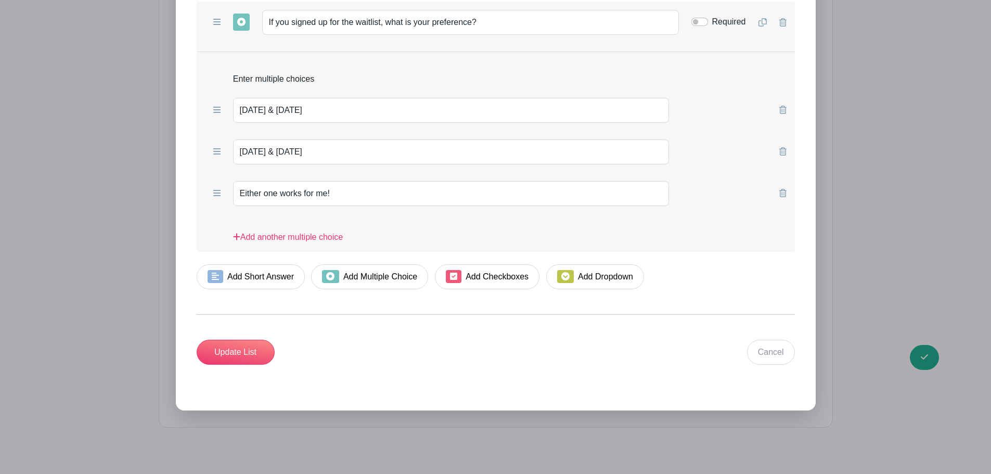
scroll to position [1954, 0]
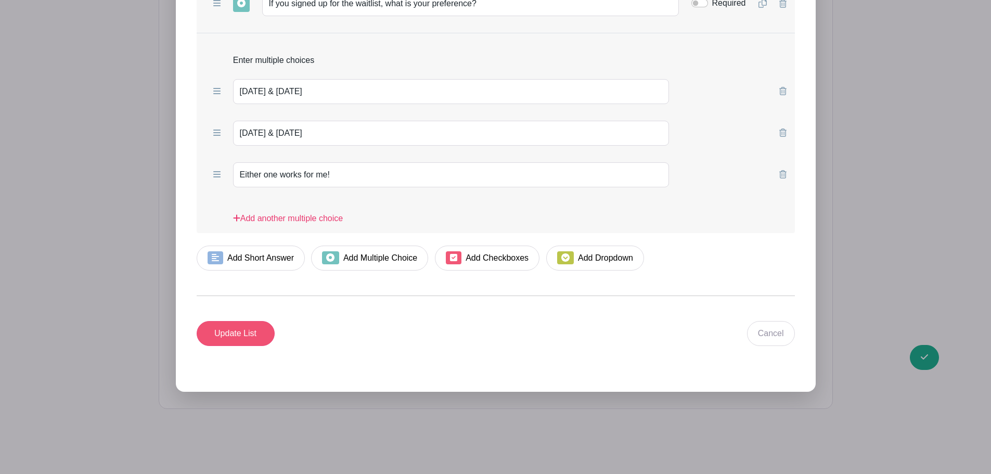
type input "Student's First Name (or NAMES if enrolling multiple students in this class)"
click at [242, 338] on input "Update List" at bounding box center [236, 333] width 78 height 25
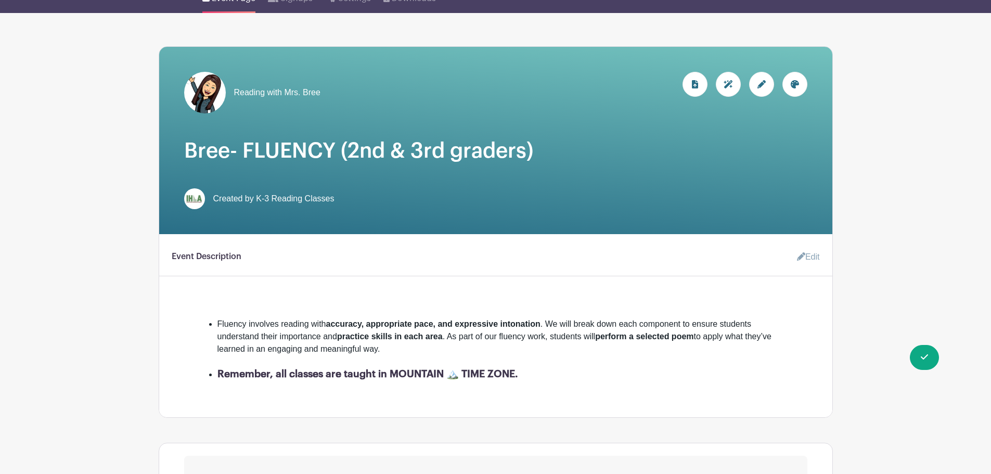
scroll to position [0, 0]
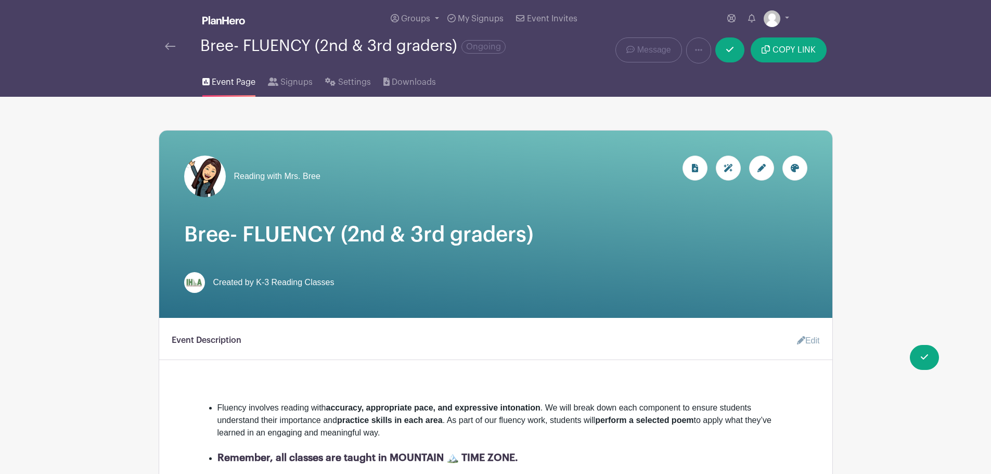
click at [167, 42] on link at bounding box center [170, 46] width 10 height 12
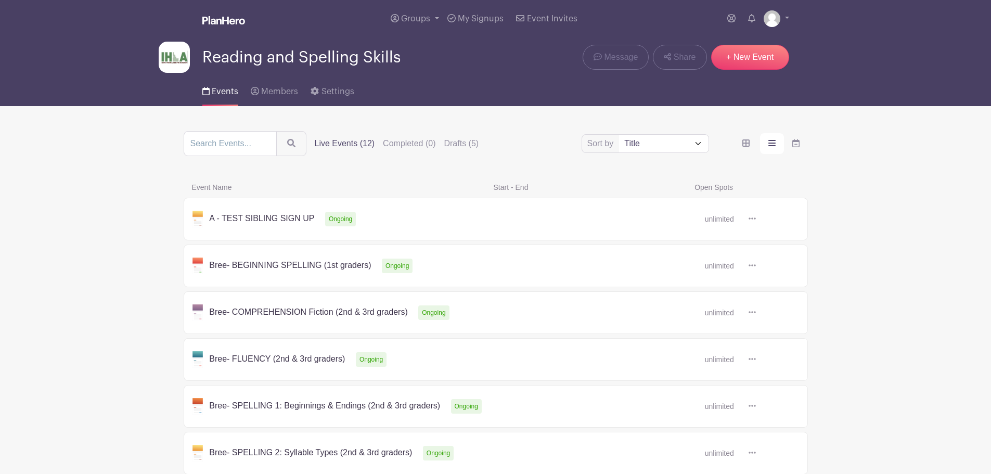
click at [756, 360] on link at bounding box center [756, 360] width 0 height 0
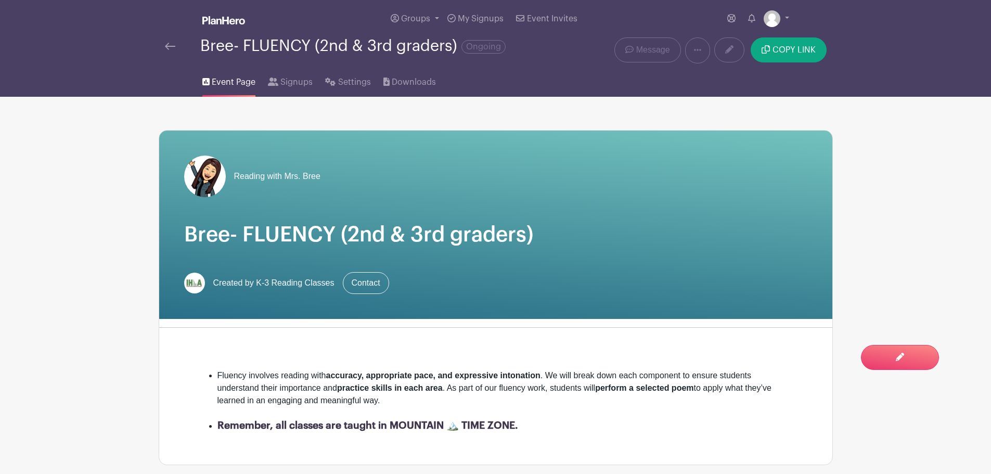
click at [166, 52] on link at bounding box center [170, 46] width 10 height 12
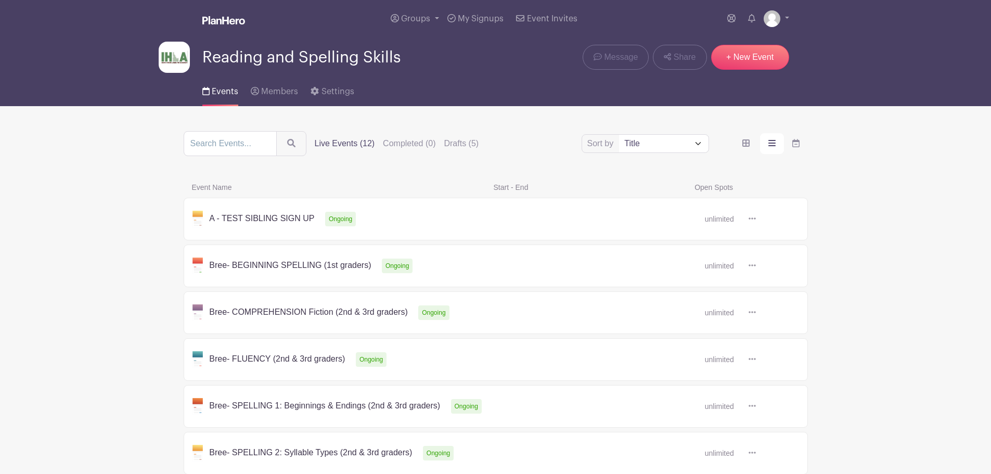
click at [756, 313] on link at bounding box center [756, 313] width 0 height 0
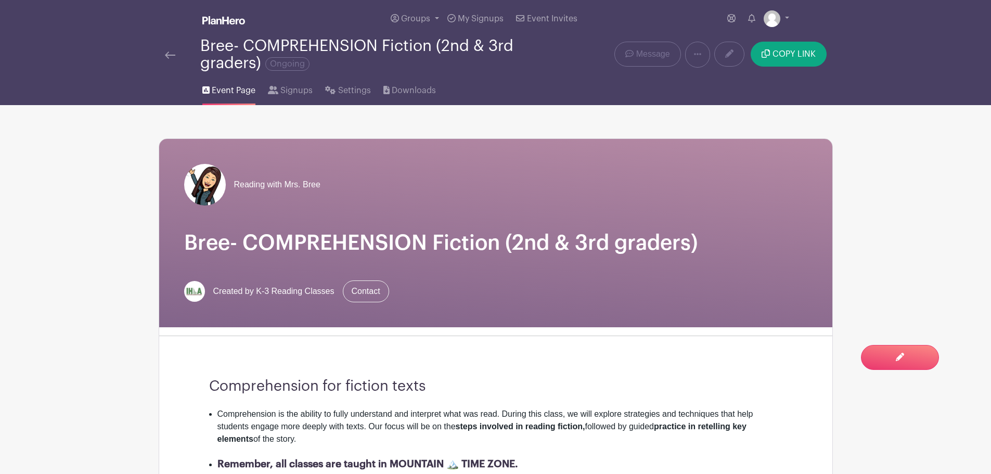
click at [172, 47] on div "Bree- COMPREHENSION Fiction (2nd & 3rd graders) Ongoing" at bounding box center [355, 54] width 381 height 34
click at [168, 53] on img at bounding box center [170, 55] width 10 height 7
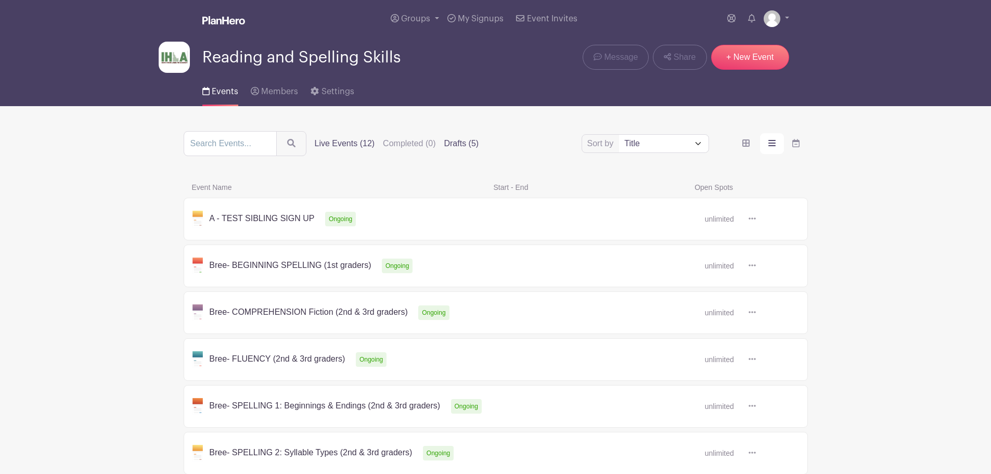
click at [463, 142] on label "Drafts (5)" at bounding box center [461, 143] width 35 height 12
click at [0, 0] on input "Drafts (5)" at bounding box center [0, 0] width 0 height 0
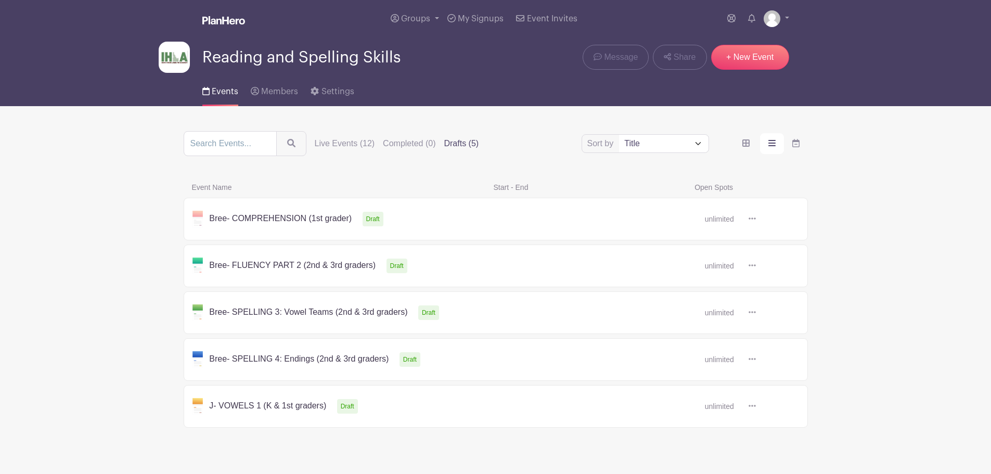
click at [756, 219] on link at bounding box center [756, 219] width 0 height 0
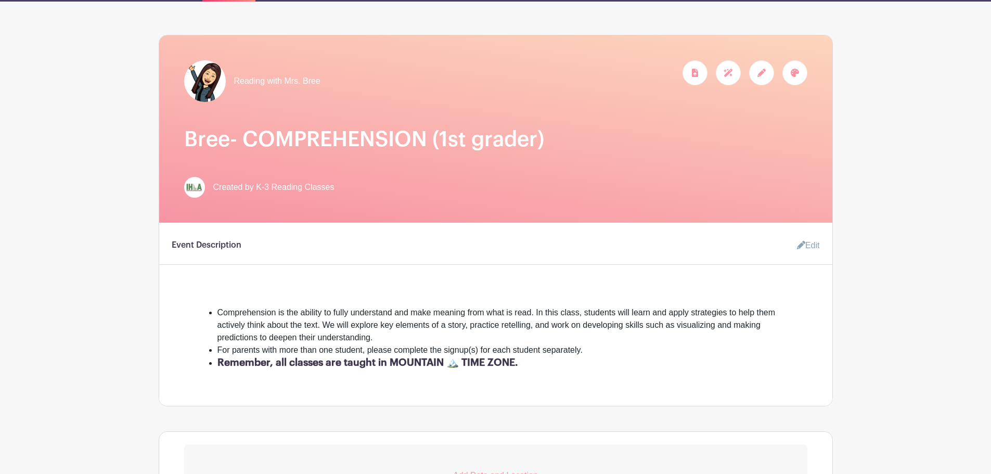
scroll to position [96, 0]
click at [791, 242] on link "Edit" at bounding box center [804, 245] width 31 height 21
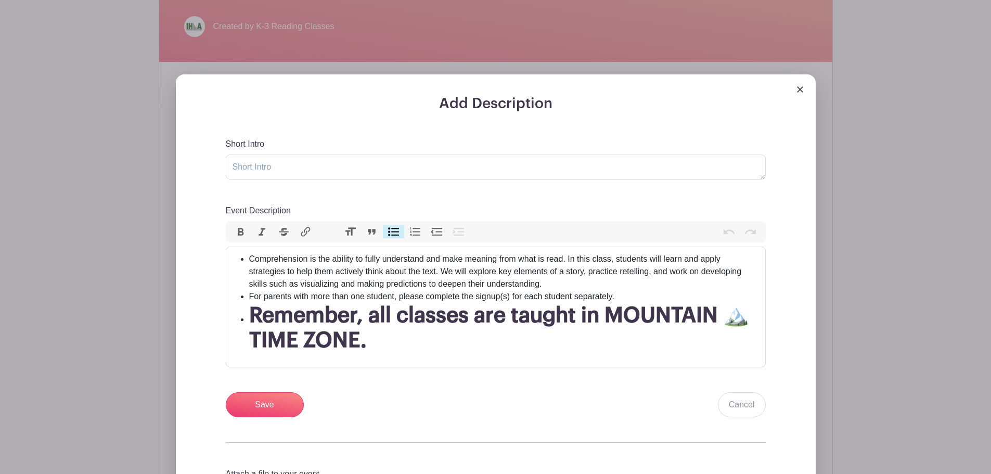
scroll to position [276, 0]
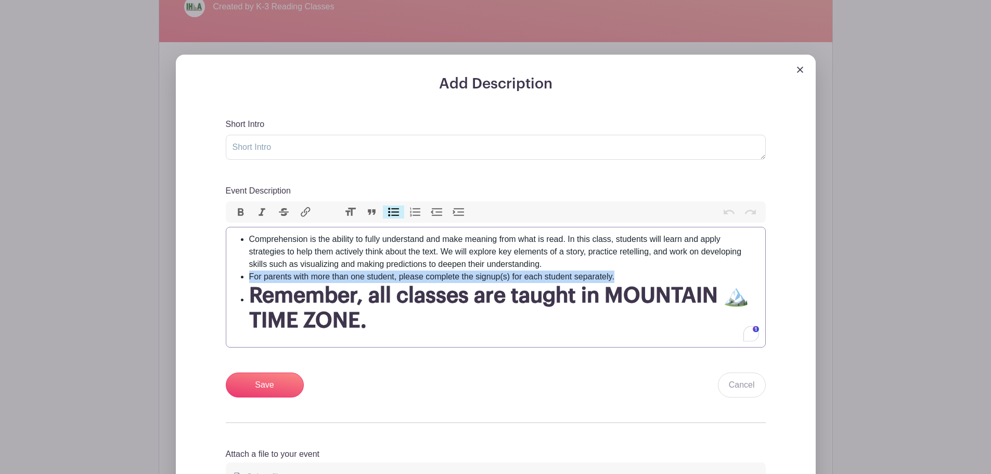
drag, startPoint x: 623, startPoint y: 274, endPoint x: 249, endPoint y: 280, distance: 374.8
click at [249, 280] on li "For parents with more than one student, please complete the signup(s) for each …" at bounding box center [504, 277] width 510 height 12
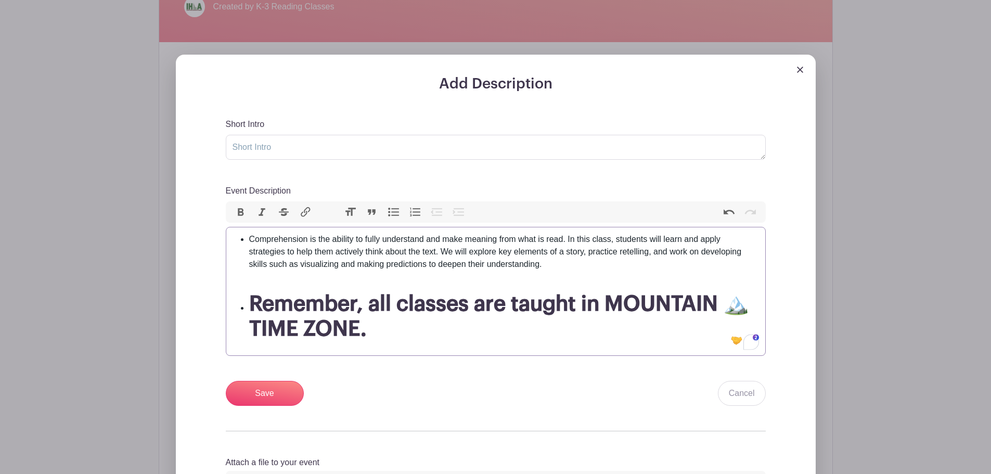
type trix-editor "<ul><li>Comprehension is the ability to fully understand and make meaning from …"
click at [252, 361] on input "Save" at bounding box center [265, 393] width 78 height 25
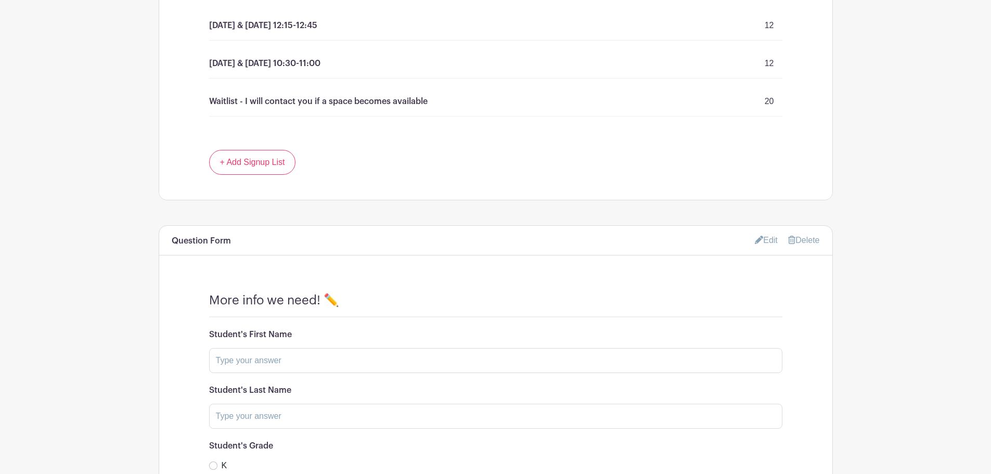
scroll to position [795, 0]
click at [767, 238] on link "Edit" at bounding box center [766, 239] width 23 height 17
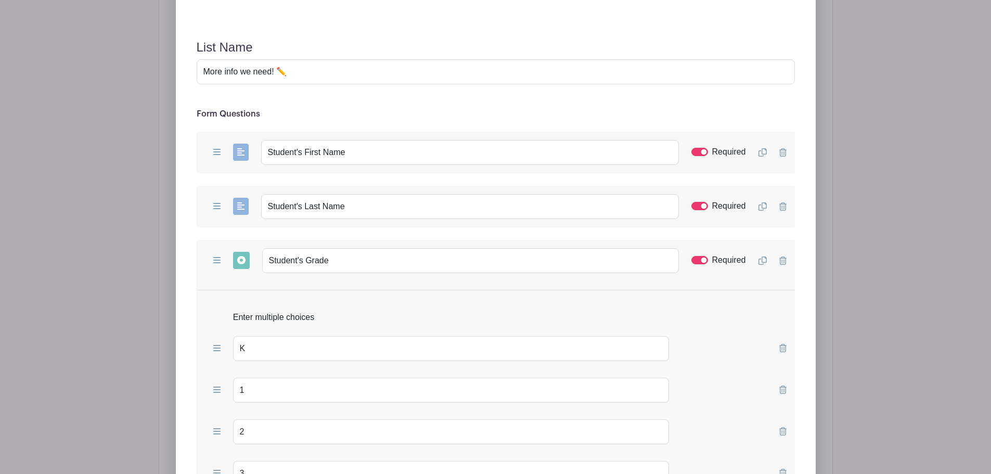
scroll to position [1117, 0]
click at [368, 152] on input "Student's First Name" at bounding box center [470, 151] width 418 height 25
type input "Student's First Name (or NAMES if enrolling multiple students in this class)"
click at [362, 207] on input "Student's Last Name" at bounding box center [470, 206] width 418 height 25
type input "Student's Last Name(s)"
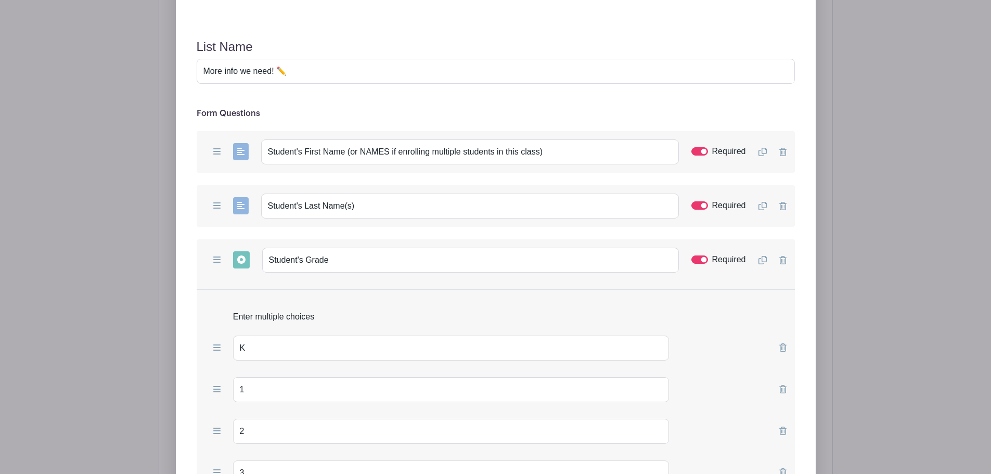
click at [759, 259] on icon at bounding box center [762, 260] width 8 height 8
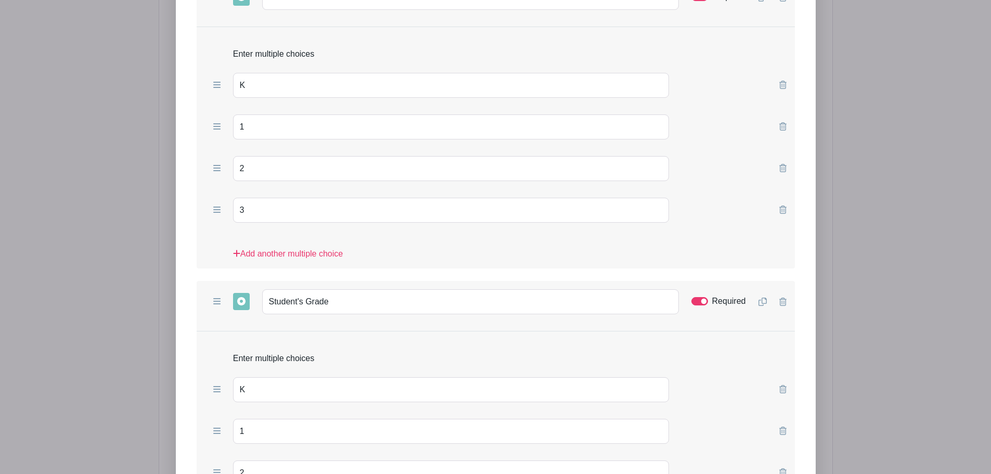
scroll to position [1381, 0]
click at [705, 301] on input "Required" at bounding box center [700, 301] width 17 height 8
checkbox input "false"
click at [390, 304] on input "Student's Grade" at bounding box center [470, 301] width 417 height 25
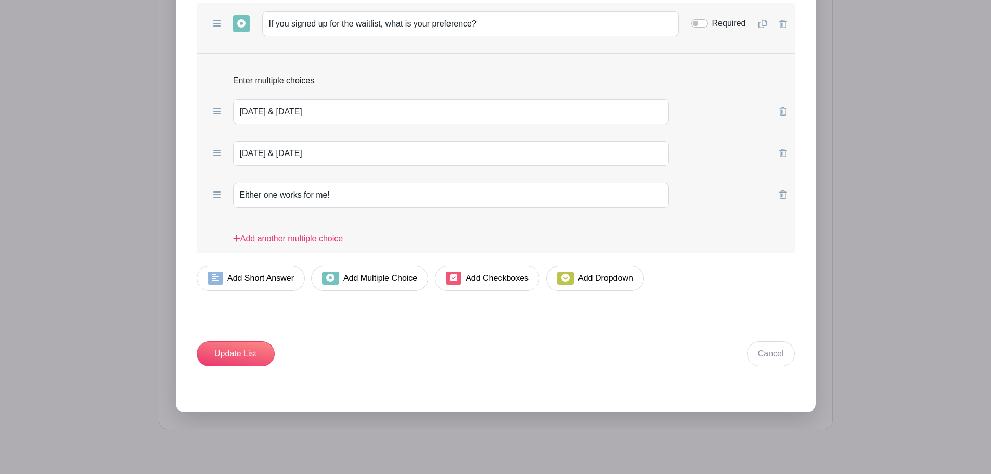
scroll to position [2033, 0]
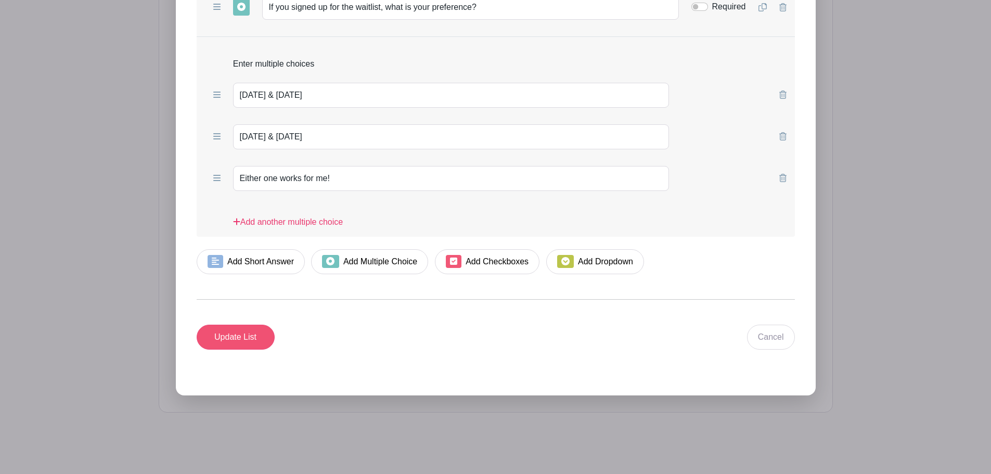
type input "Student's Grade (if enrolling 2 children)"
click at [248, 336] on input "Update List" at bounding box center [236, 337] width 78 height 25
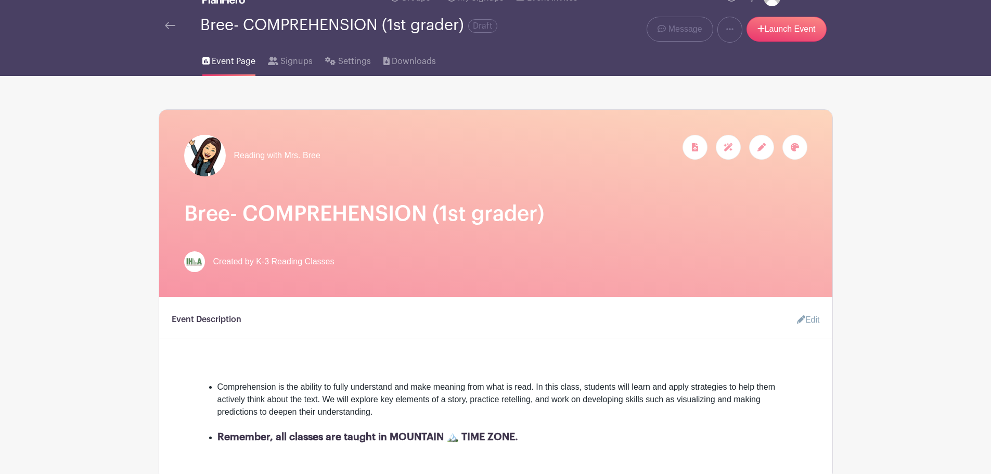
scroll to position [0, 0]
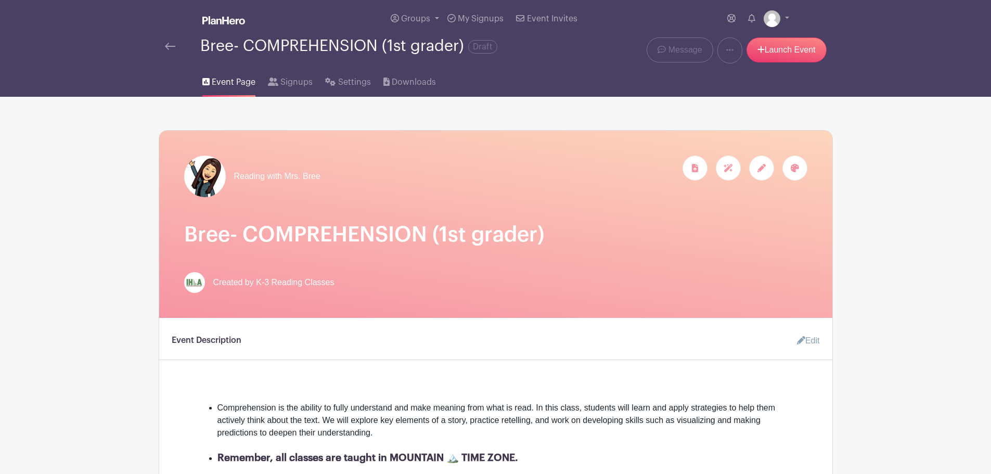
click at [169, 42] on link at bounding box center [170, 46] width 10 height 12
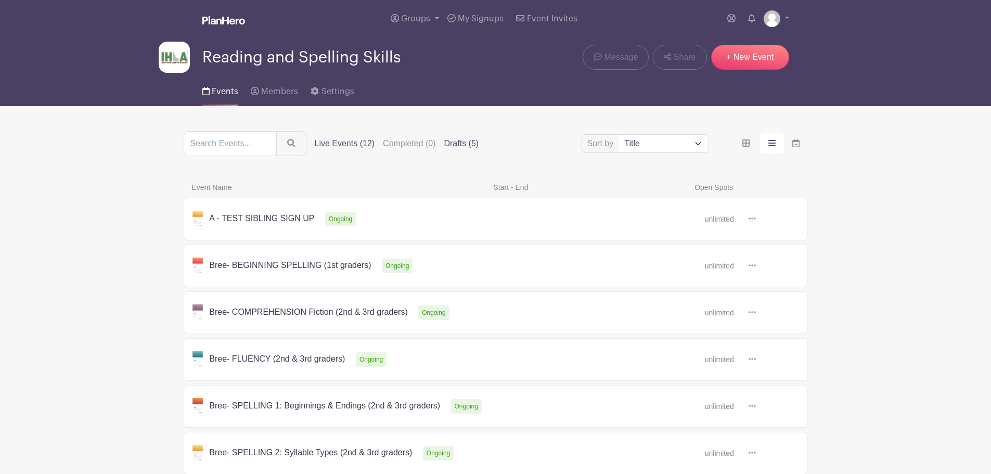
click at [462, 142] on label "Drafts (5)" at bounding box center [461, 143] width 35 height 12
click at [0, 0] on input "Drafts (5)" at bounding box center [0, 0] width 0 height 0
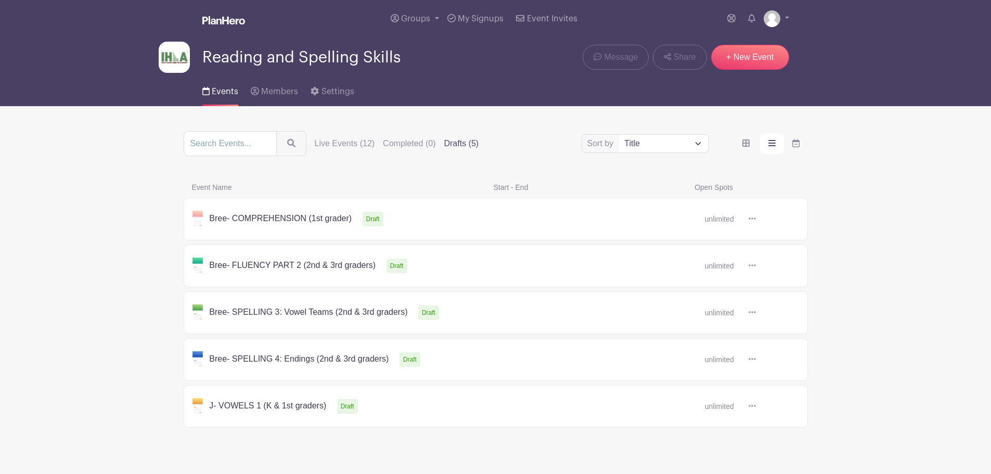
click at [756, 266] on link at bounding box center [756, 266] width 0 height 0
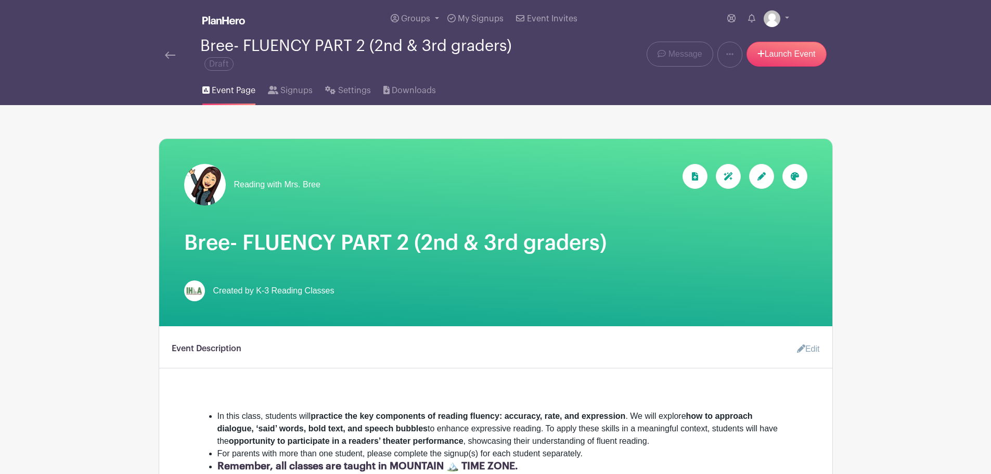
click at [172, 53] on img at bounding box center [170, 55] width 10 height 7
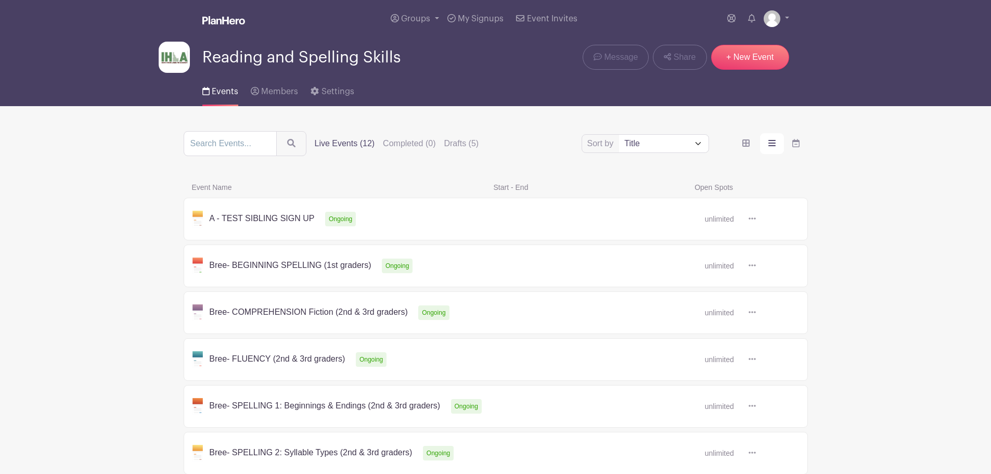
click at [756, 266] on link at bounding box center [756, 266] width 0 height 0
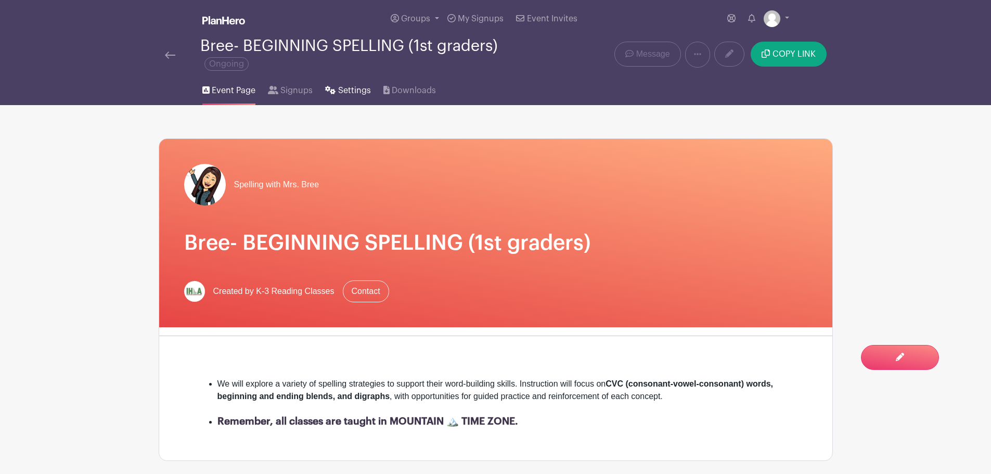
click at [345, 90] on span "Settings" at bounding box center [354, 90] width 33 height 12
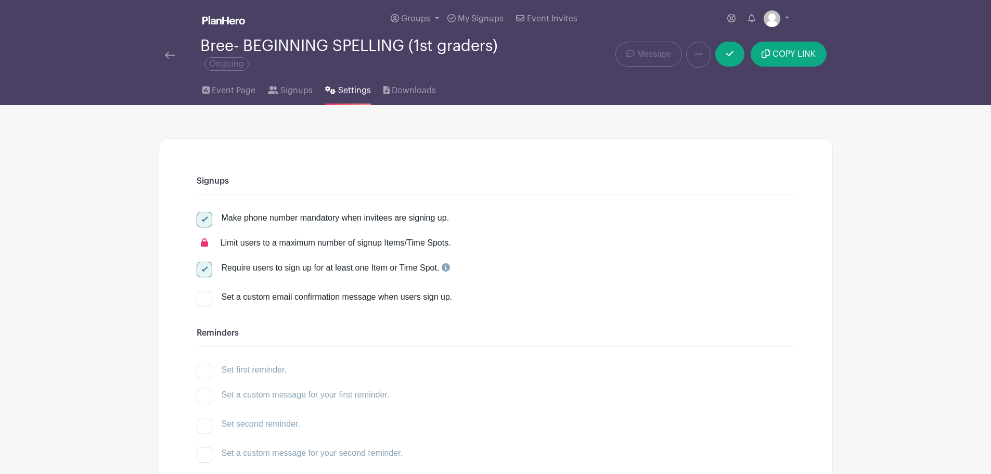
click at [170, 55] on img at bounding box center [170, 55] width 10 height 7
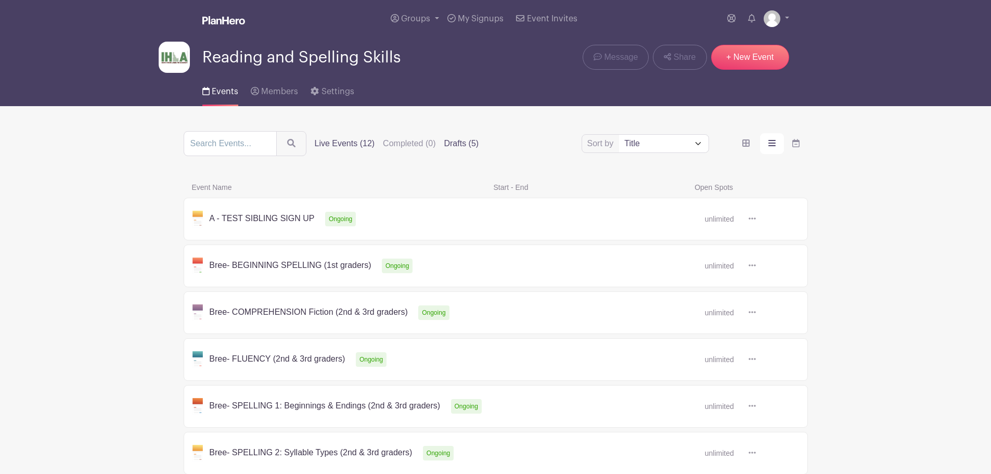
click at [455, 141] on label "Drafts (5)" at bounding box center [461, 143] width 35 height 12
click at [0, 0] on input "Drafts (5)" at bounding box center [0, 0] width 0 height 0
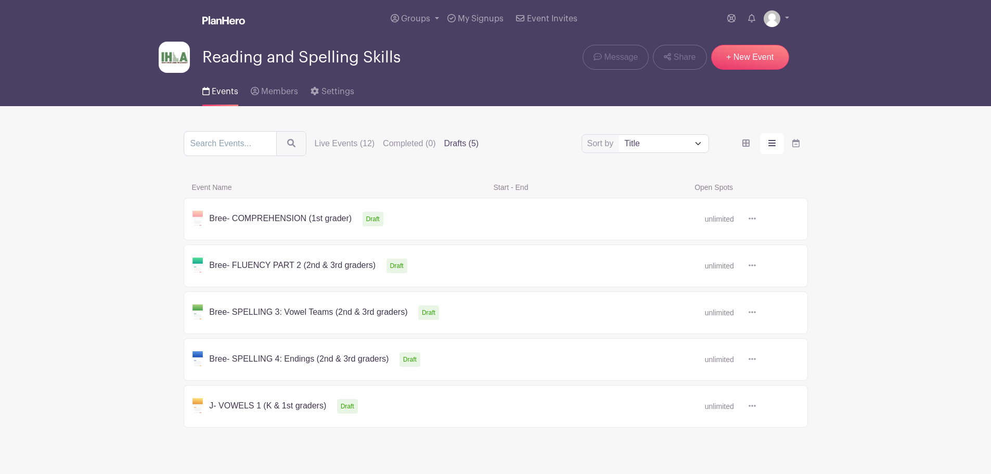
click at [756, 219] on link at bounding box center [756, 219] width 0 height 0
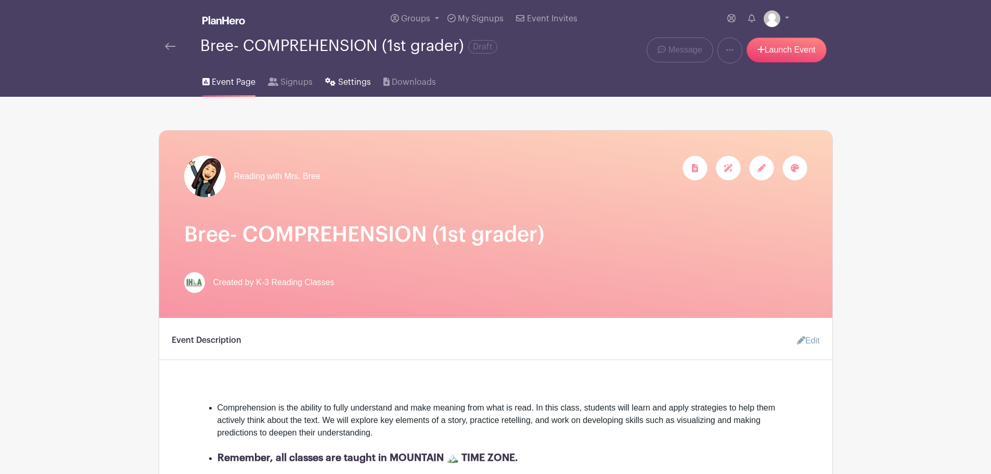
click at [355, 84] on span "Settings" at bounding box center [354, 82] width 33 height 12
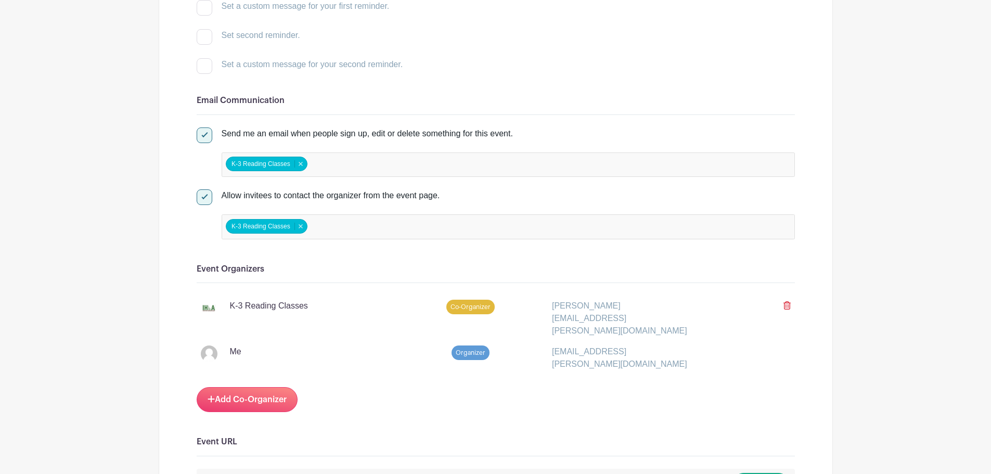
scroll to position [381, 0]
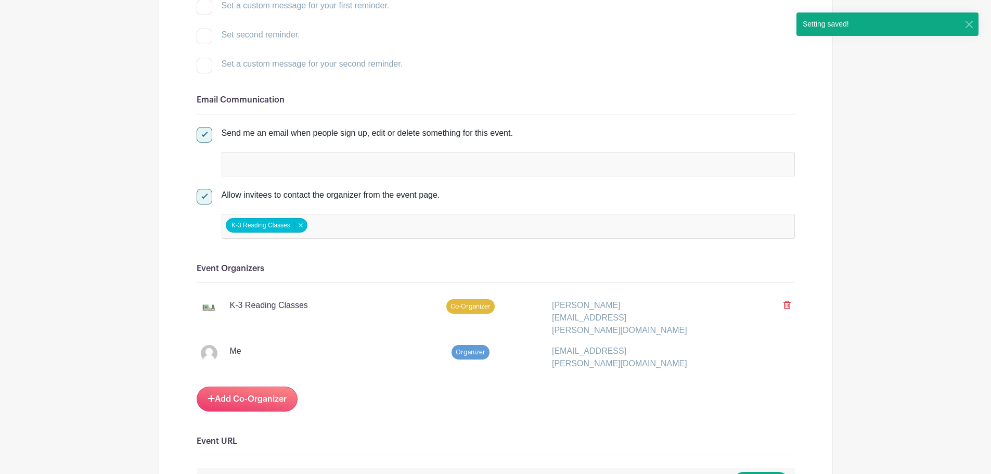
click at [300, 165] on input "false" at bounding box center [272, 163] width 92 height 15
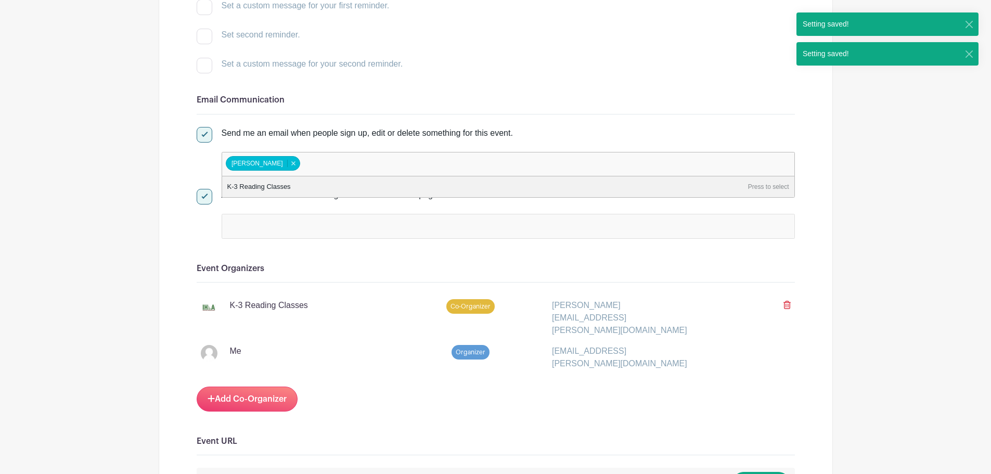
click at [269, 224] on input "false" at bounding box center [272, 226] width 92 height 15
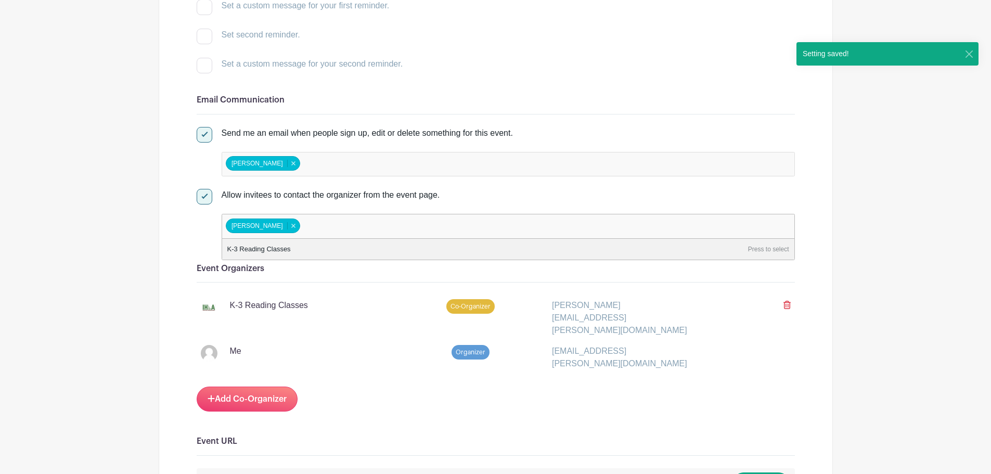
click at [344, 351] on div "Me" at bounding box center [295, 357] width 201 height 25
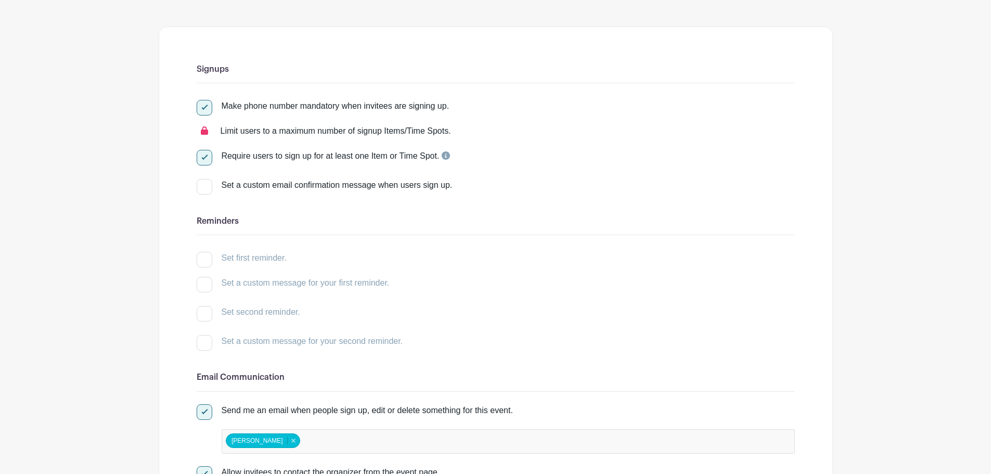
scroll to position [0, 0]
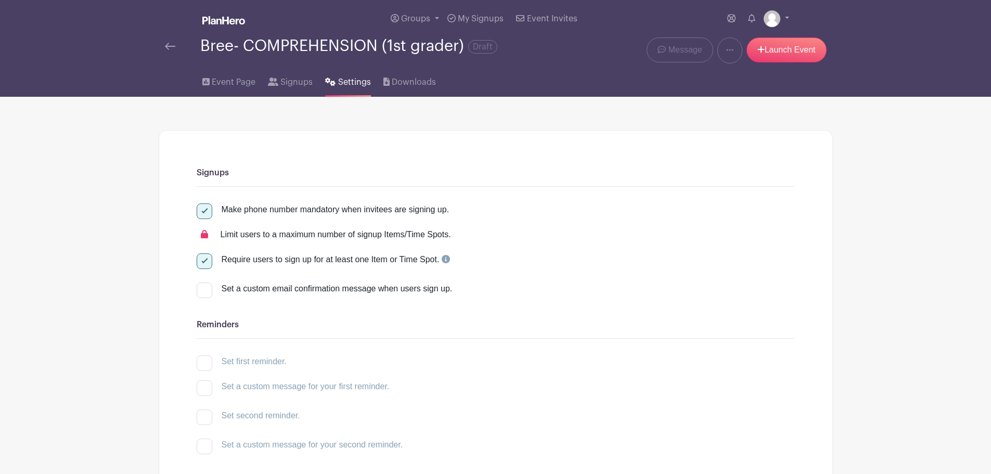
click at [169, 44] on img at bounding box center [170, 46] width 10 height 7
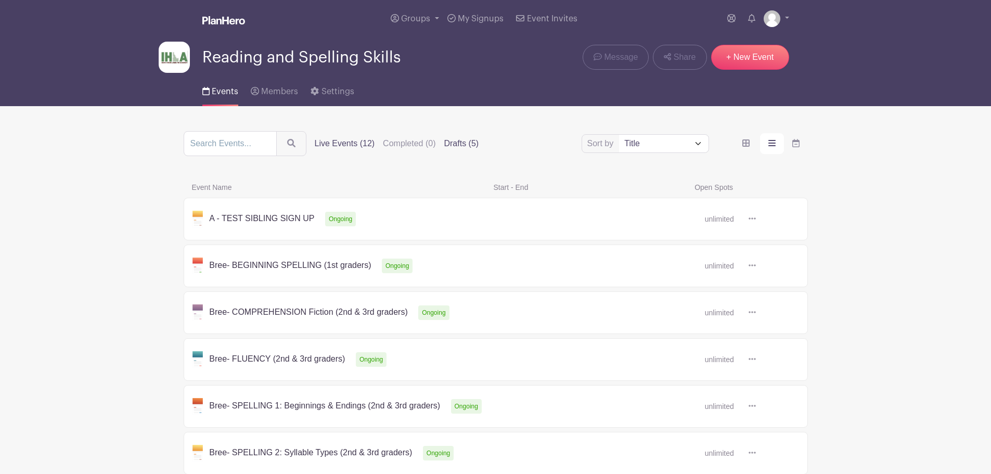
click at [466, 139] on label "Drafts (5)" at bounding box center [461, 143] width 35 height 12
click at [0, 0] on input "Drafts (5)" at bounding box center [0, 0] width 0 height 0
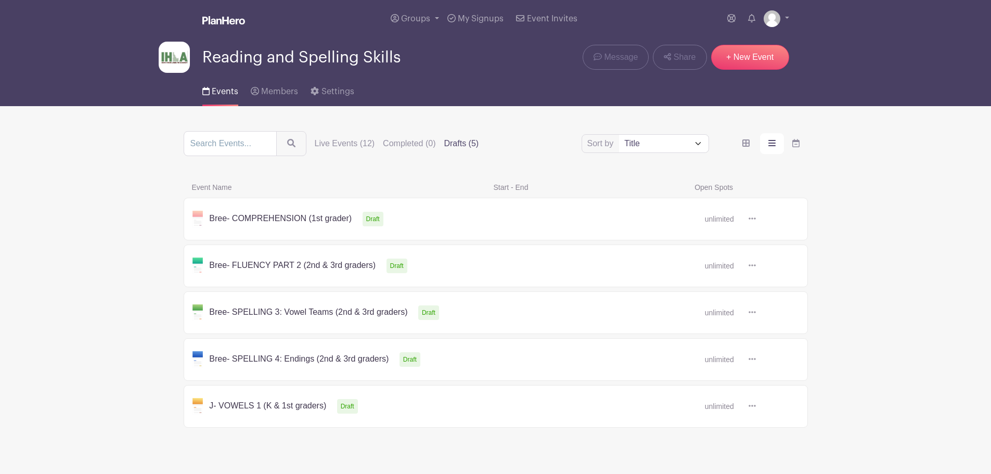
click at [756, 219] on link at bounding box center [756, 219] width 0 height 0
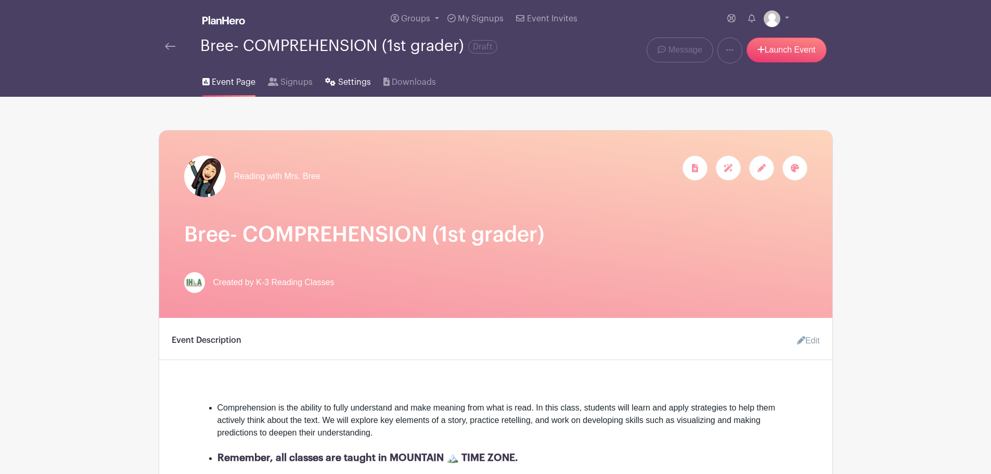
click at [359, 83] on span "Settings" at bounding box center [354, 82] width 33 height 12
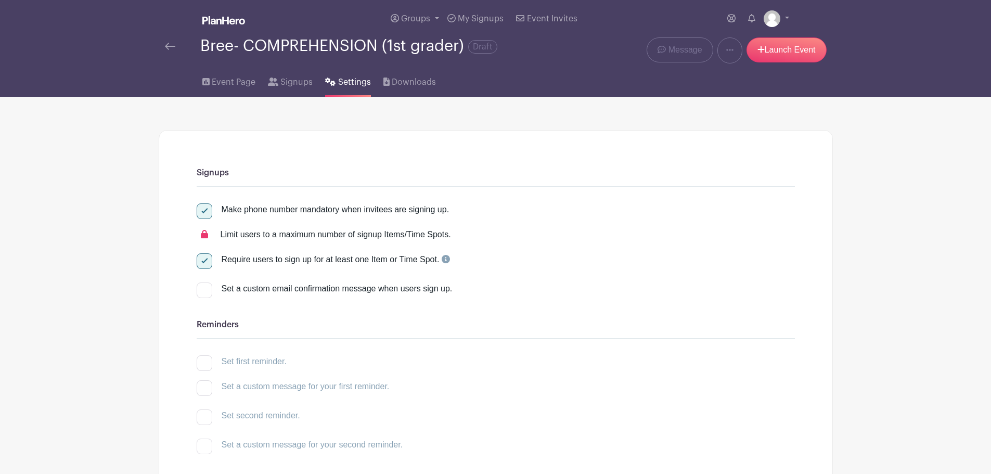
click at [170, 43] on img at bounding box center [170, 46] width 10 height 7
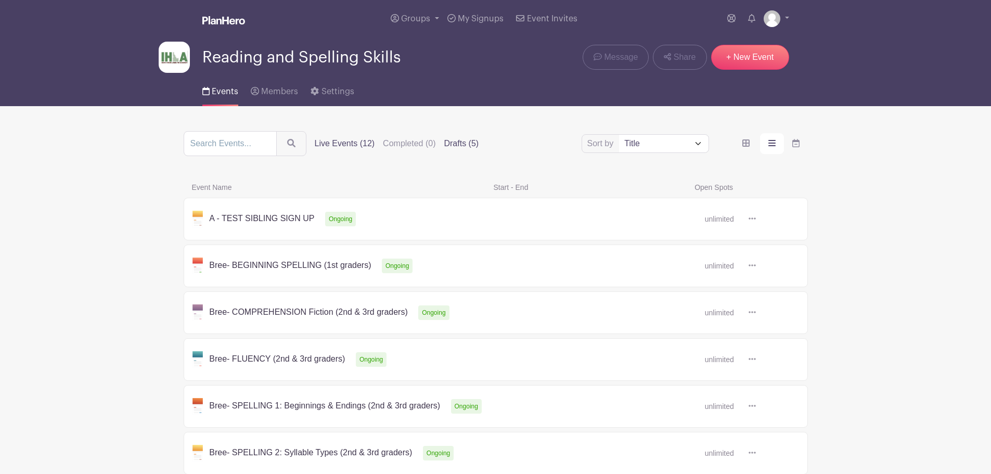
click at [465, 142] on label "Drafts (5)" at bounding box center [461, 143] width 35 height 12
click at [0, 0] on input "Drafts (5)" at bounding box center [0, 0] width 0 height 0
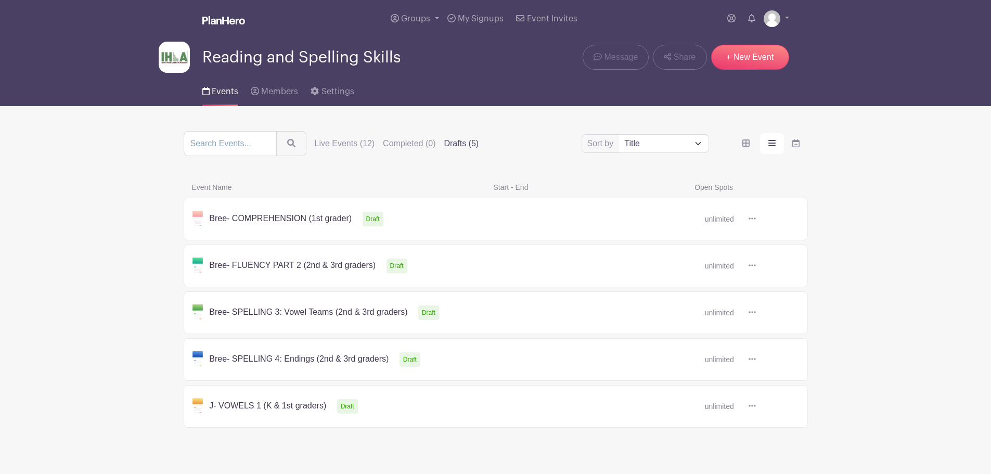
click at [756, 266] on link at bounding box center [756, 266] width 0 height 0
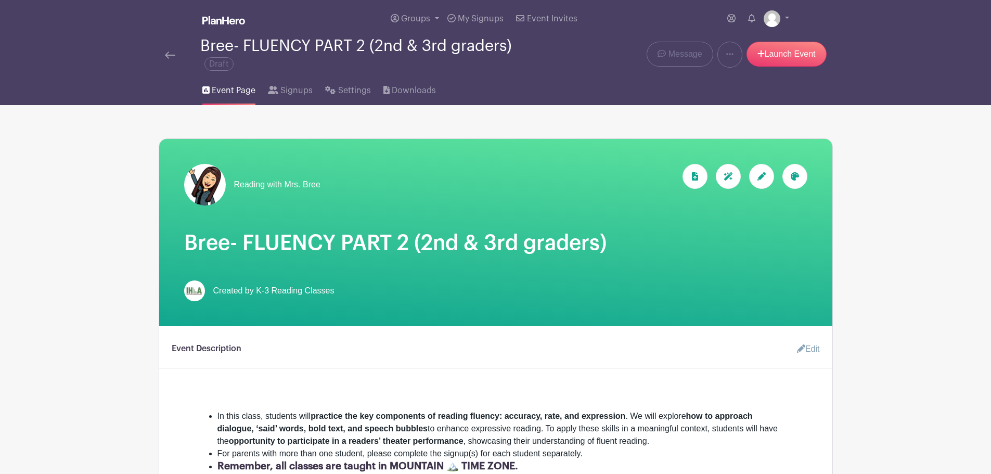
scroll to position [126, 0]
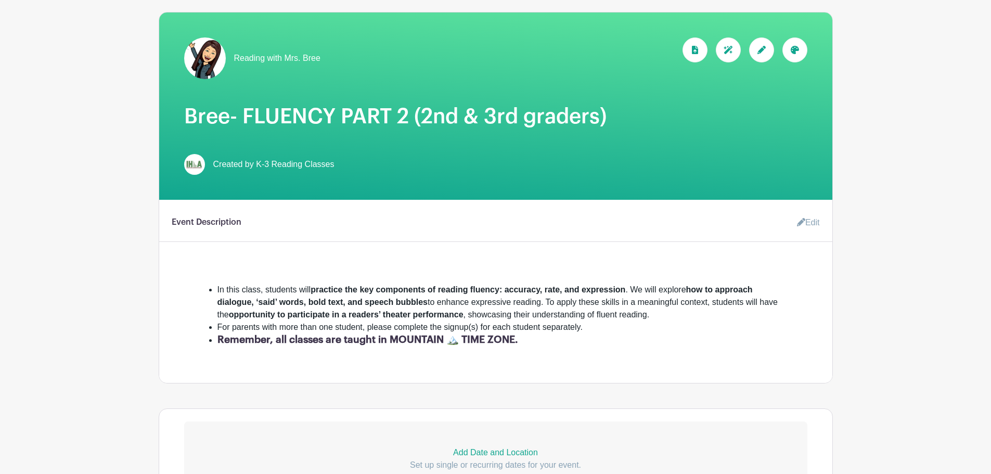
click at [791, 222] on link "Edit" at bounding box center [804, 222] width 31 height 21
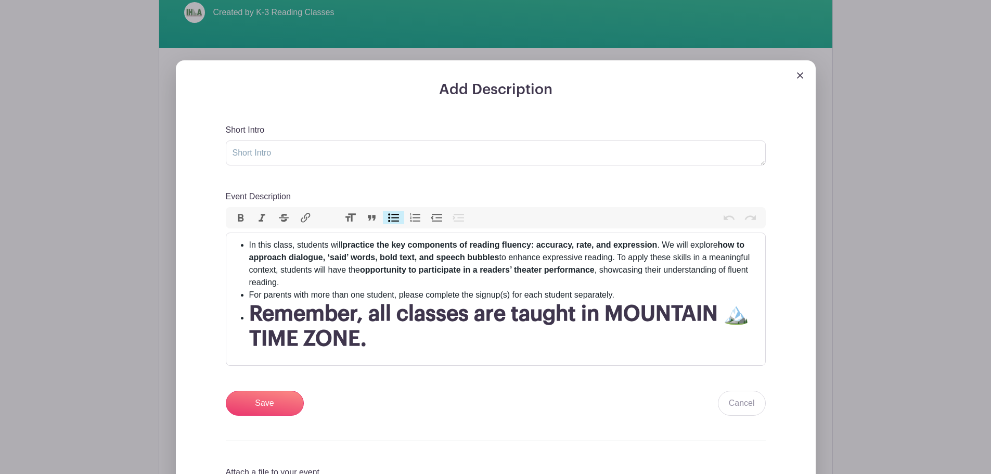
scroll to position [289, 0]
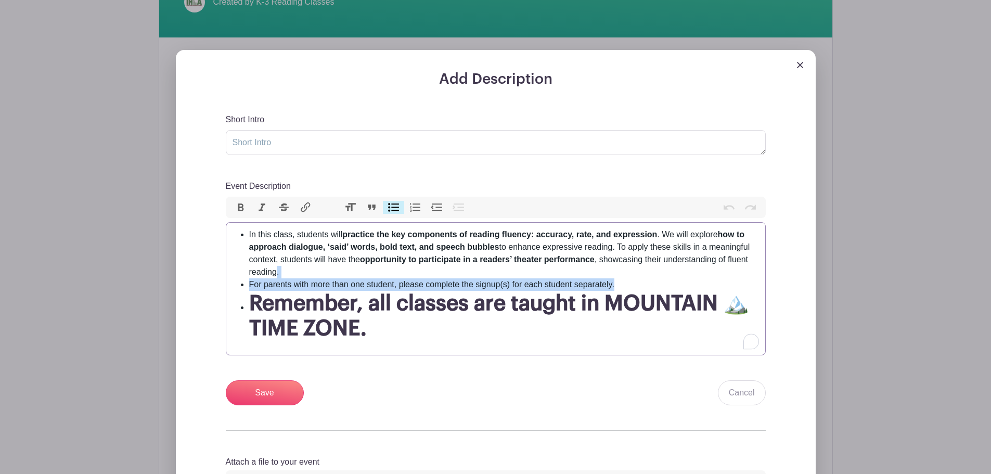
drag, startPoint x: 625, startPoint y: 284, endPoint x: 278, endPoint y: 277, distance: 346.7
click at [278, 277] on ul "In this class, students will practice the key components of reading fluency: ac…" at bounding box center [496, 284] width 527 height 112
click at [618, 278] on li "In this class, students will practice the key components of reading fluency: ac…" at bounding box center [504, 253] width 510 height 50
drag, startPoint x: 616, startPoint y: 284, endPoint x: 334, endPoint y: 271, distance: 282.4
click at [334, 271] on ul "In this class, students will practice the key components of reading fluency: ac…" at bounding box center [496, 284] width 527 height 112
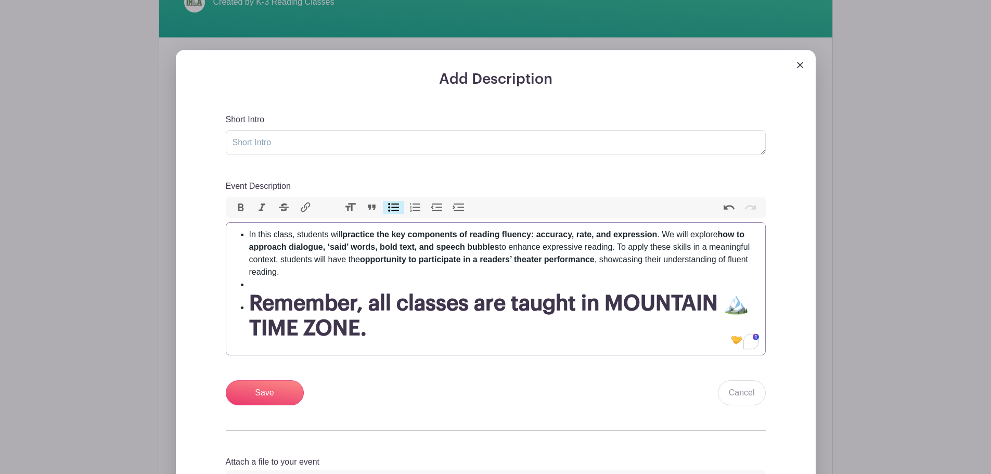
type trix-editor "<ul><li>In this class, students will <strong>practice the key components of rea…"
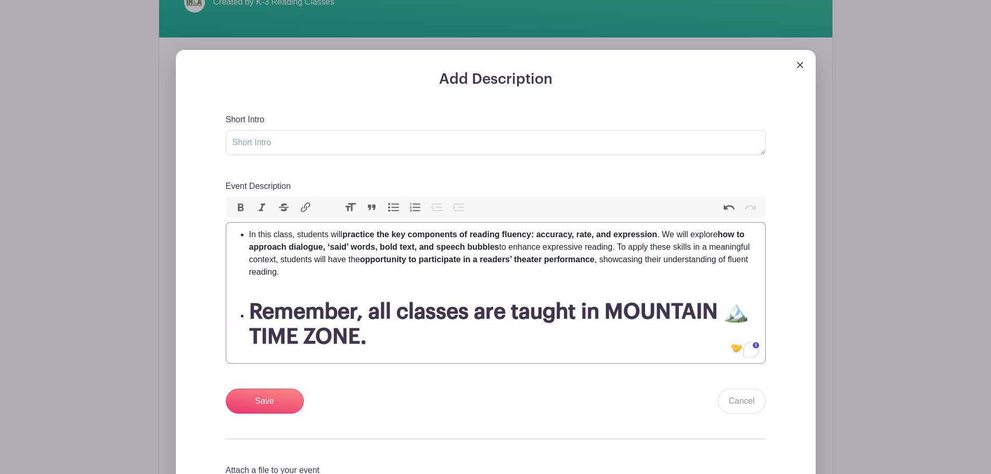
scroll to position [429, 0]
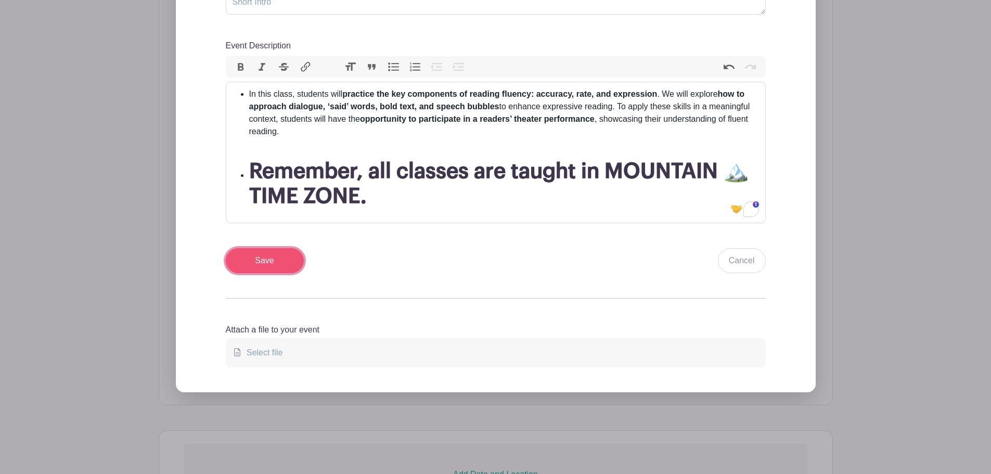
click at [283, 261] on input "Save" at bounding box center [265, 260] width 78 height 25
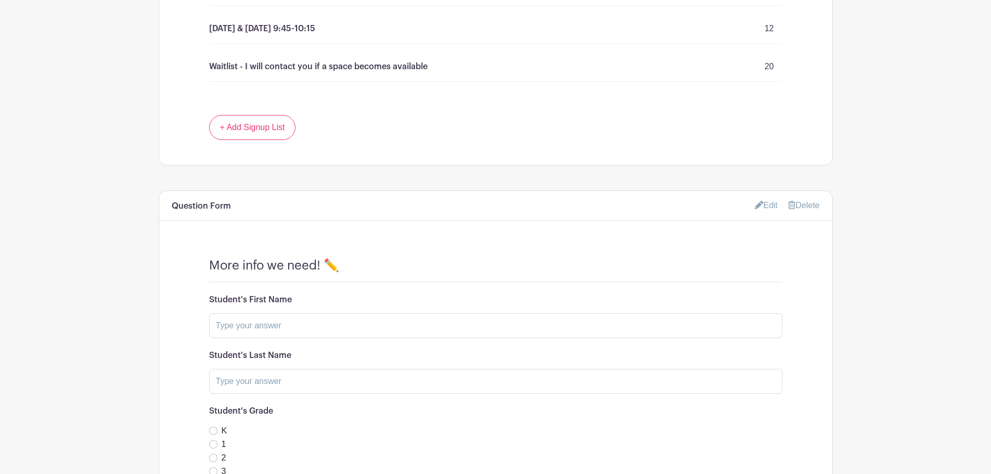
scroll to position [906, 0]
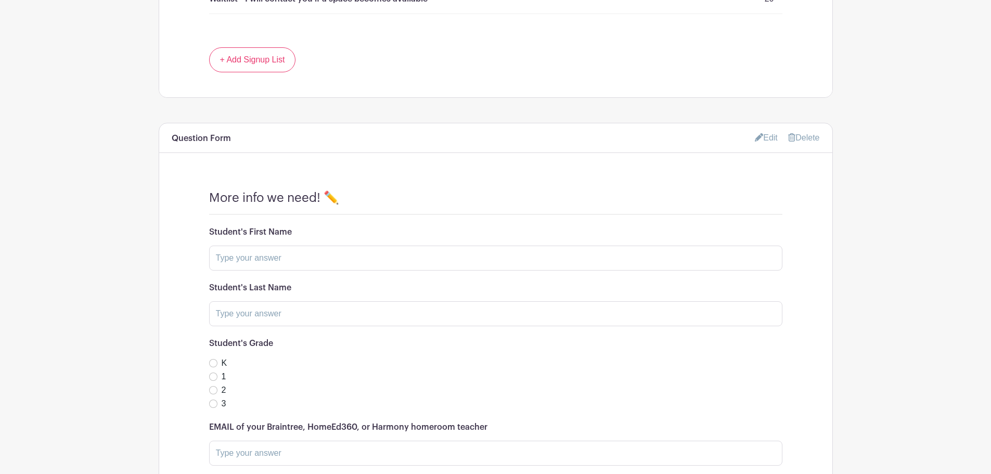
click at [764, 138] on link "Edit" at bounding box center [766, 137] width 23 height 17
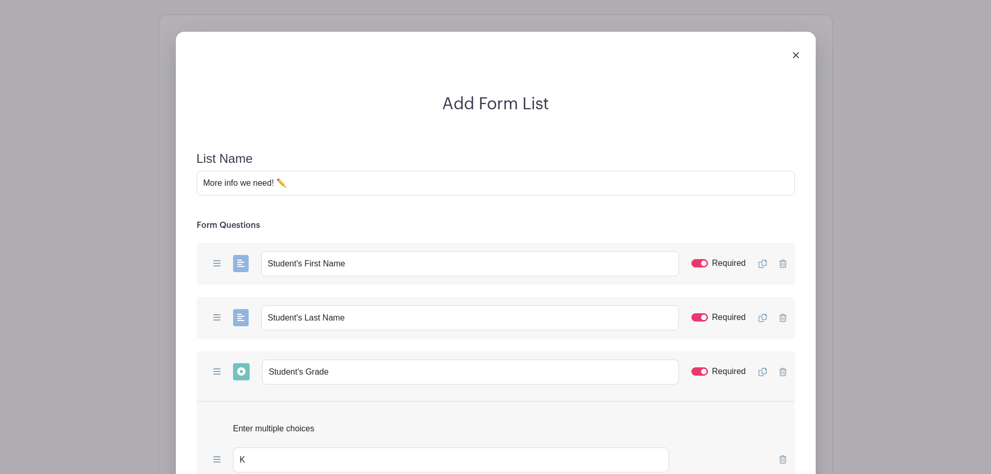
scroll to position [1024, 0]
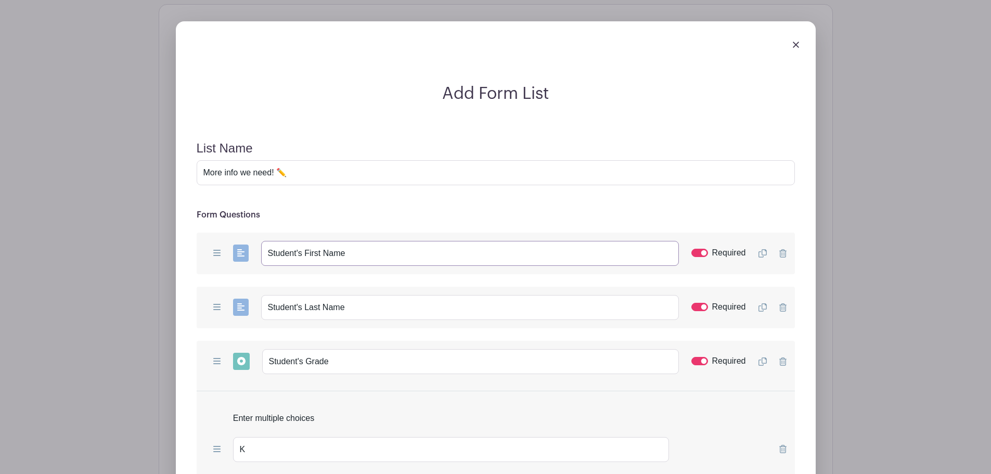
click at [350, 253] on input "Student's First Name" at bounding box center [470, 253] width 418 height 25
type input "Student's First Name (or NAMES if enrolling multiple students in this class)"
click at [347, 308] on input "Student's Last Name" at bounding box center [470, 307] width 418 height 25
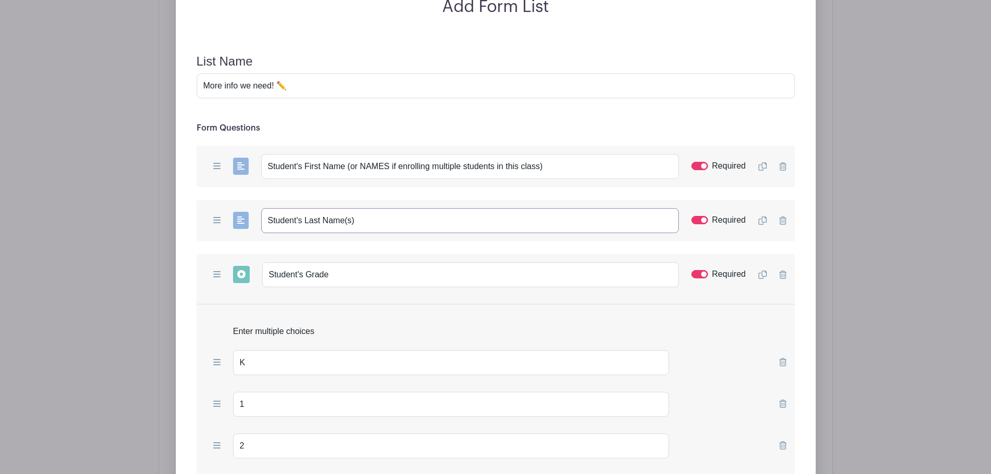
scroll to position [1112, 0]
type input "Student's Last Name(s)"
click at [763, 271] on icon at bounding box center [763, 274] width 8 height 8
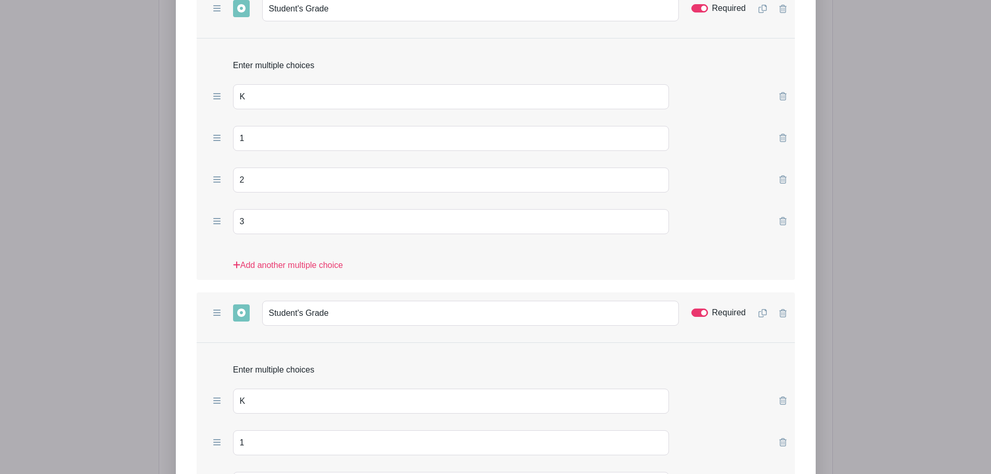
scroll to position [1381, 0]
click at [703, 311] on input "Required" at bounding box center [700, 308] width 17 height 8
checkbox input "false"
click at [406, 304] on input "Student's Grade" at bounding box center [470, 309] width 417 height 25
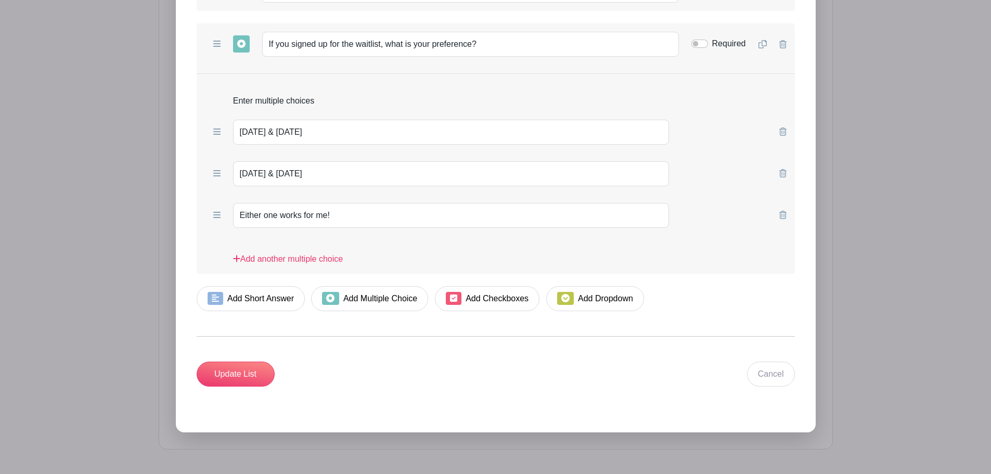
scroll to position [2045, 0]
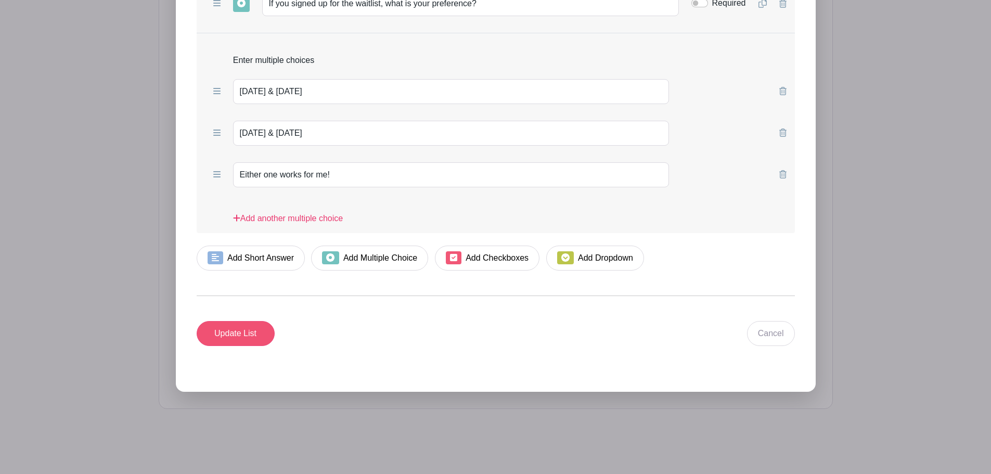
type input "Student's Grade (if enrolling 2 children)"
click at [240, 336] on input "Update List" at bounding box center [236, 333] width 78 height 25
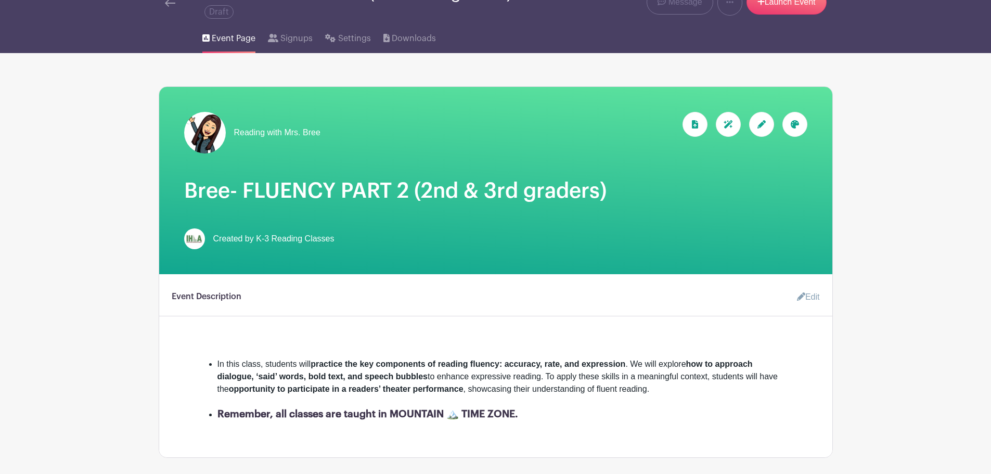
scroll to position [0, 0]
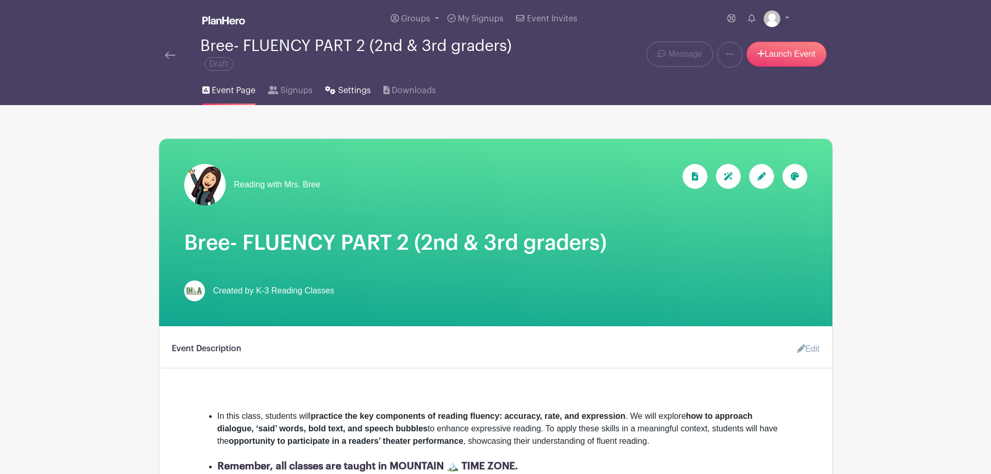
click at [353, 88] on span "Settings" at bounding box center [354, 90] width 33 height 12
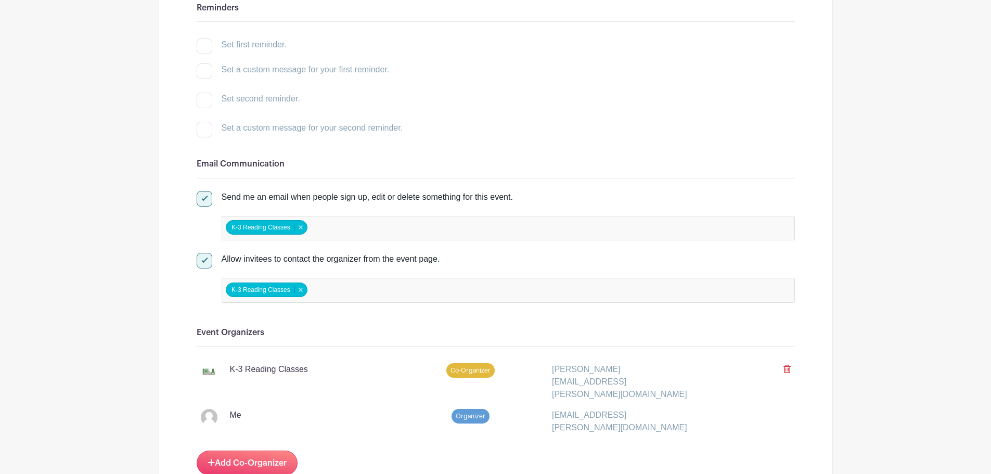
scroll to position [329, 0]
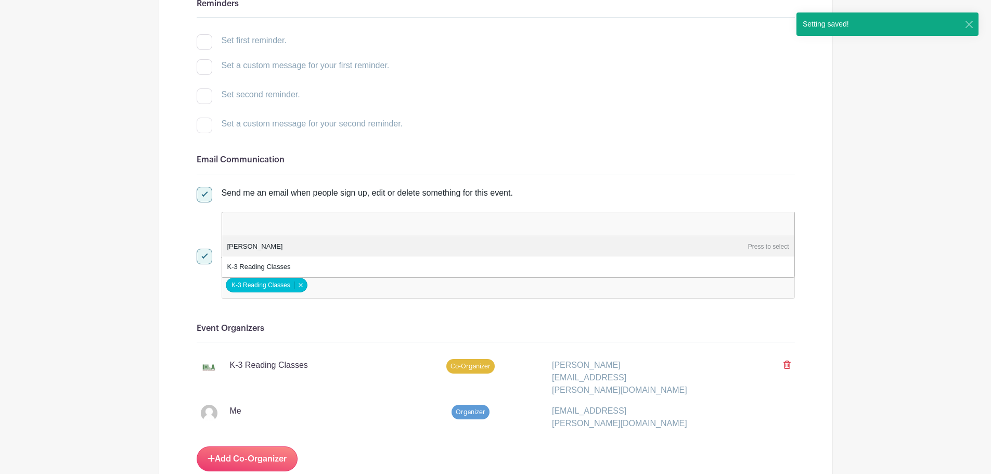
click at [292, 230] on input "false" at bounding box center [272, 223] width 92 height 15
click at [315, 281] on input "false" at bounding box center [355, 285] width 92 height 15
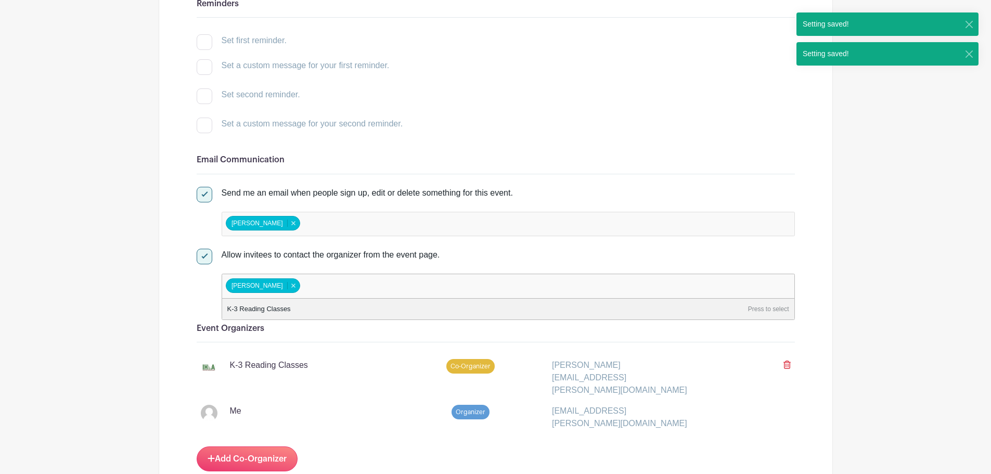
click at [353, 361] on div "Me Organizer [EMAIL_ADDRESS][PERSON_NAME][DOMAIN_NAME]" at bounding box center [496, 417] width 599 height 33
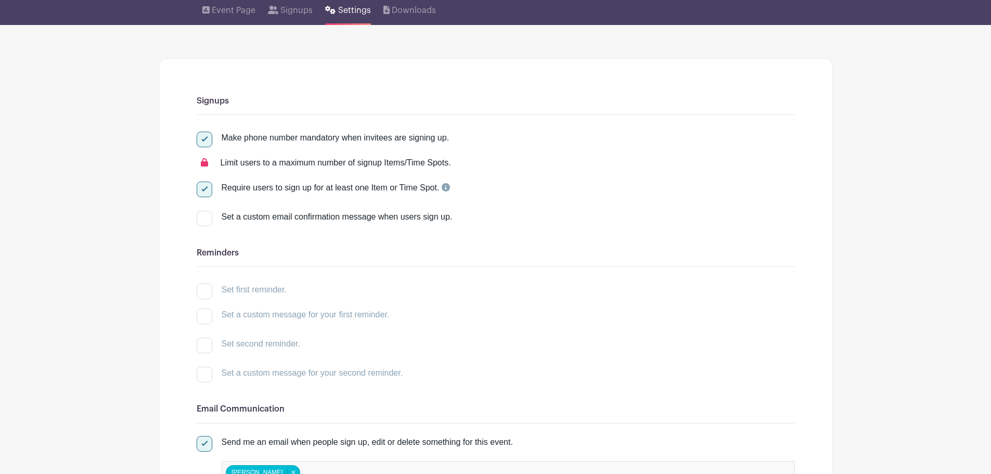
scroll to position [0, 0]
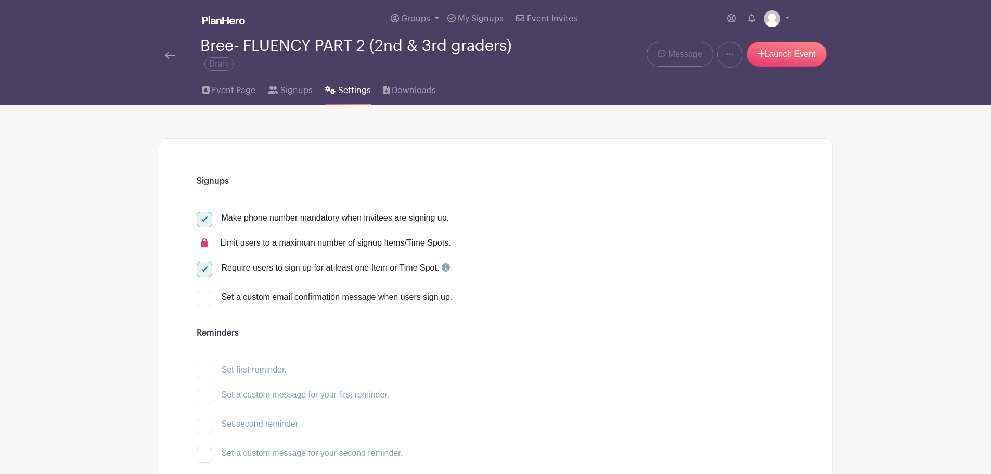
click at [169, 50] on link at bounding box center [170, 54] width 10 height 12
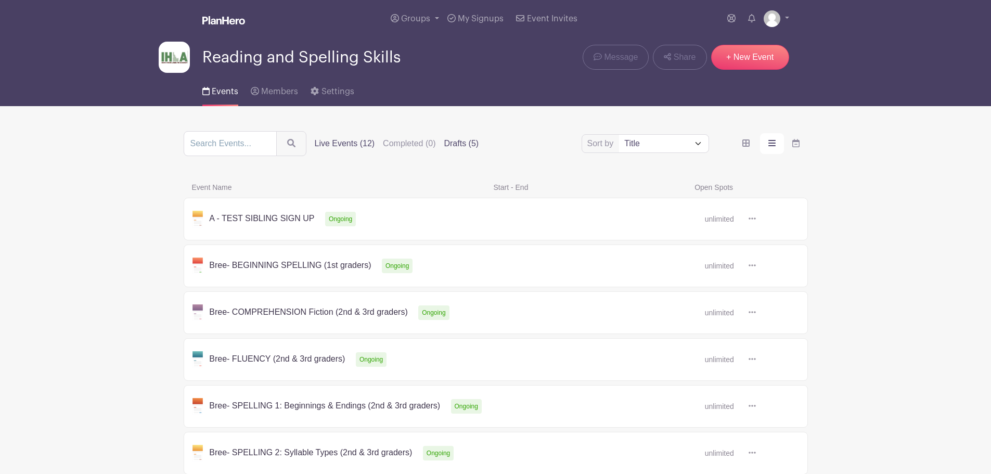
click at [471, 139] on label "Drafts (5)" at bounding box center [461, 143] width 35 height 12
click at [0, 0] on input "Drafts (5)" at bounding box center [0, 0] width 0 height 0
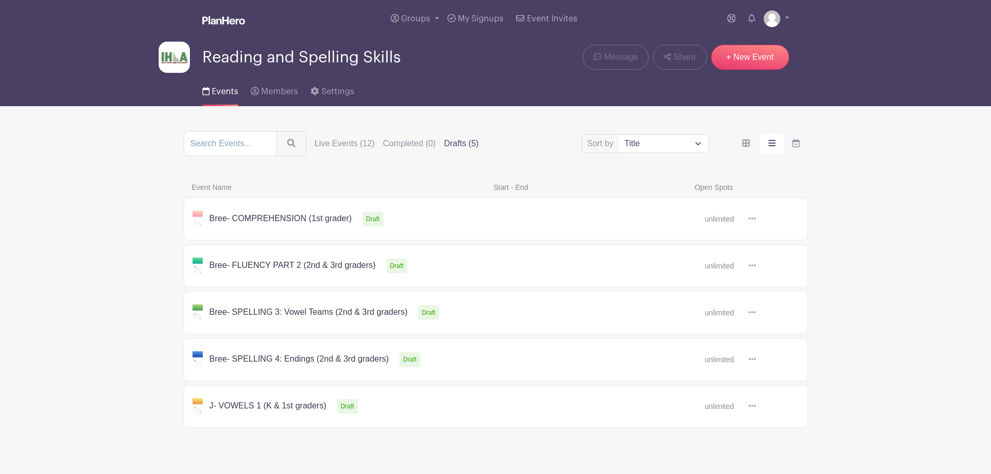
click at [756, 313] on link at bounding box center [756, 313] width 0 height 0
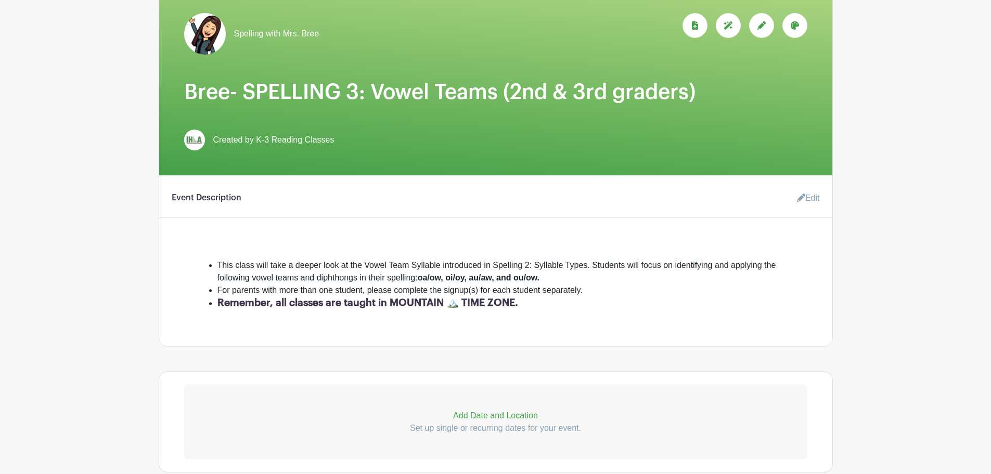
scroll to position [151, 0]
click at [791, 199] on link "Edit" at bounding box center [804, 197] width 31 height 21
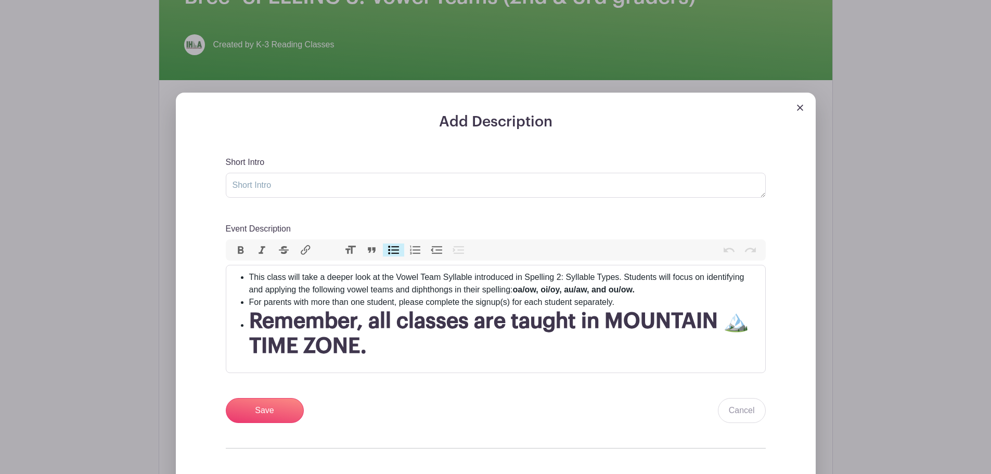
scroll to position [247, 0]
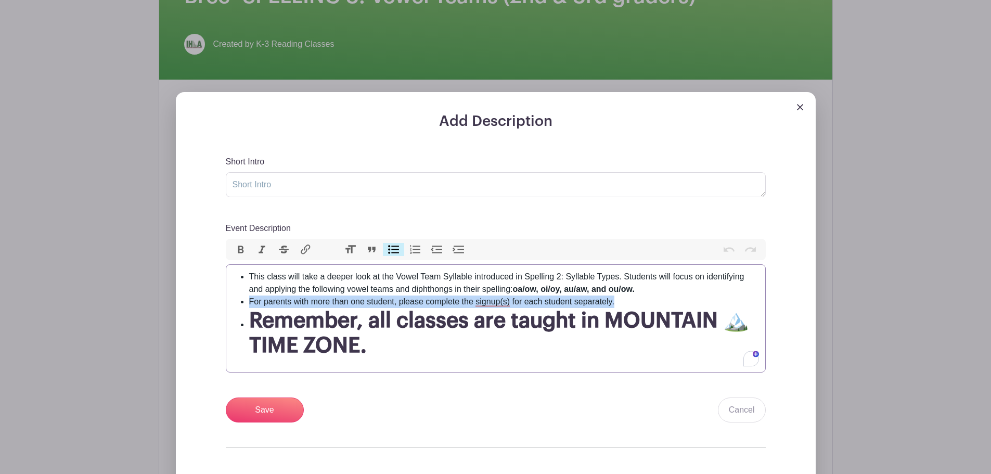
drag, startPoint x: 620, startPoint y: 299, endPoint x: 249, endPoint y: 305, distance: 371.1
click at [249, 305] on li "For parents with more than one student, please complete the signup(s) for each …" at bounding box center [504, 302] width 510 height 12
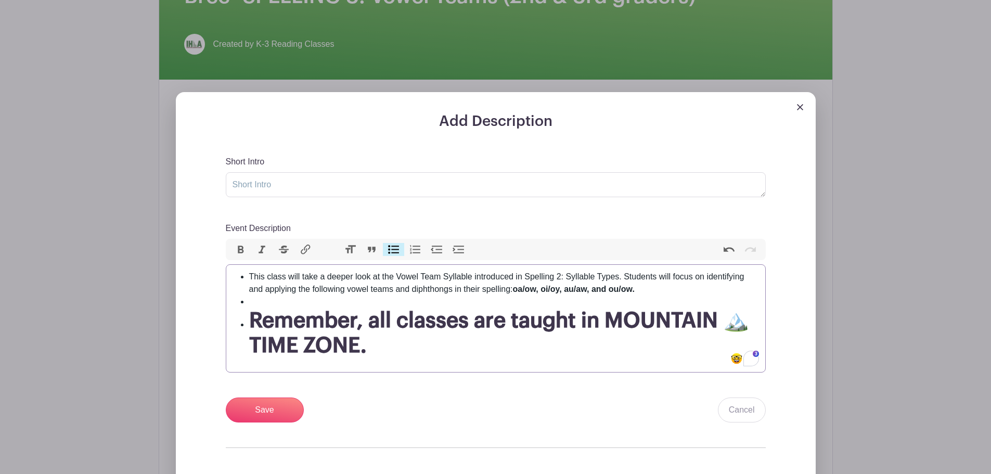
type trix-editor "<ul><li>This class will take a deeper look at the Vowel Team Syllable introduce…"
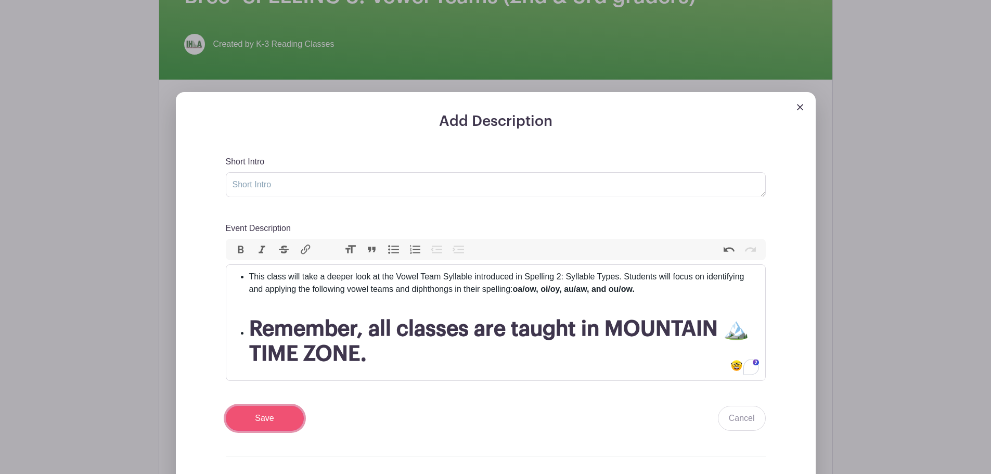
click at [256, 361] on input "Save" at bounding box center [265, 418] width 78 height 25
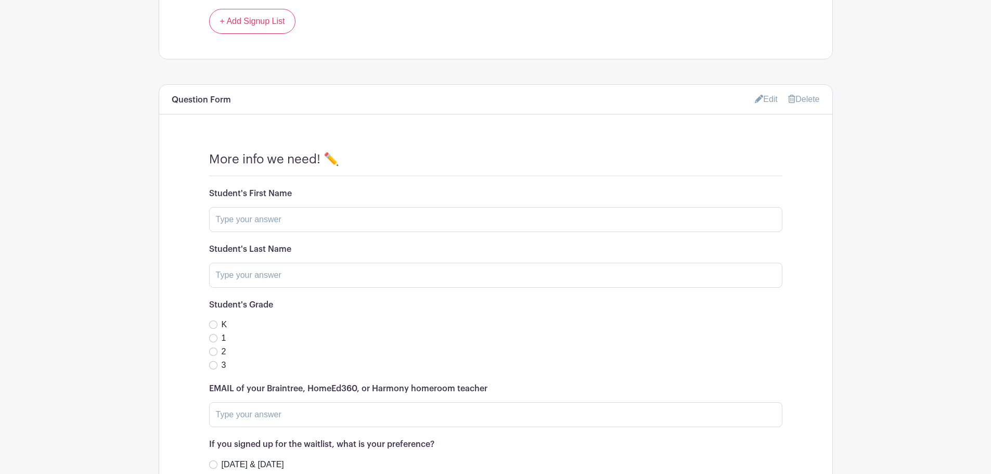
scroll to position [932, 0]
click at [770, 98] on link "Edit" at bounding box center [766, 98] width 23 height 17
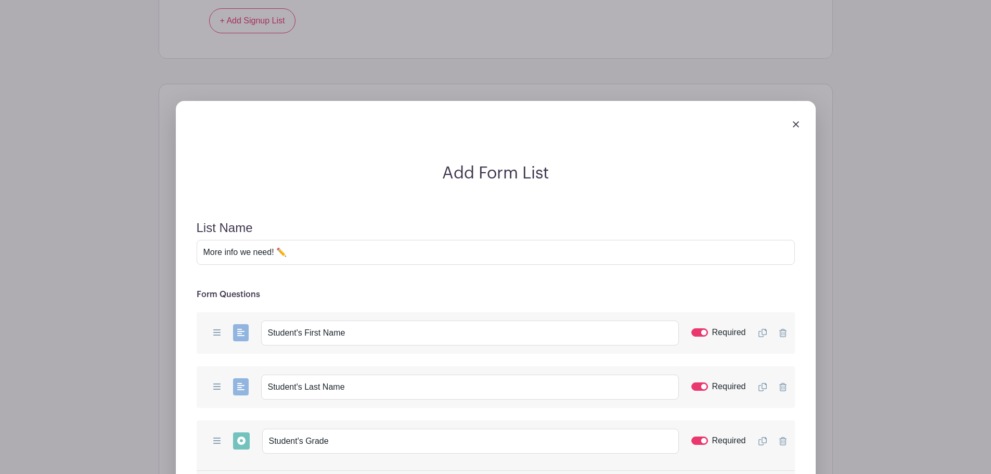
scroll to position [1069, 0]
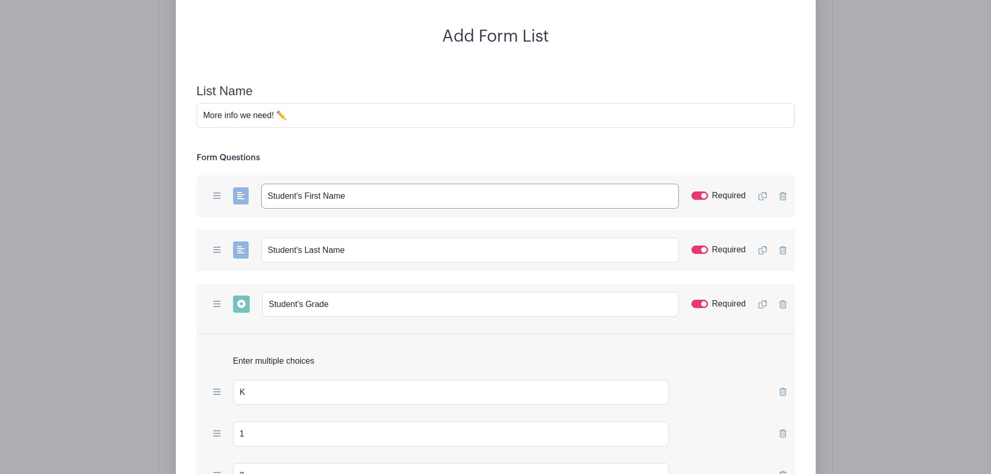
click at [346, 197] on input "Student's First Name" at bounding box center [470, 196] width 418 height 25
type input "Student's First Name (or NAMES if enrolling multiple students in this class)"
click at [357, 247] on input "Student's Last Name" at bounding box center [470, 250] width 418 height 25
type input "Student's Last Name(s)"
click at [762, 302] on icon at bounding box center [762, 304] width 8 height 8
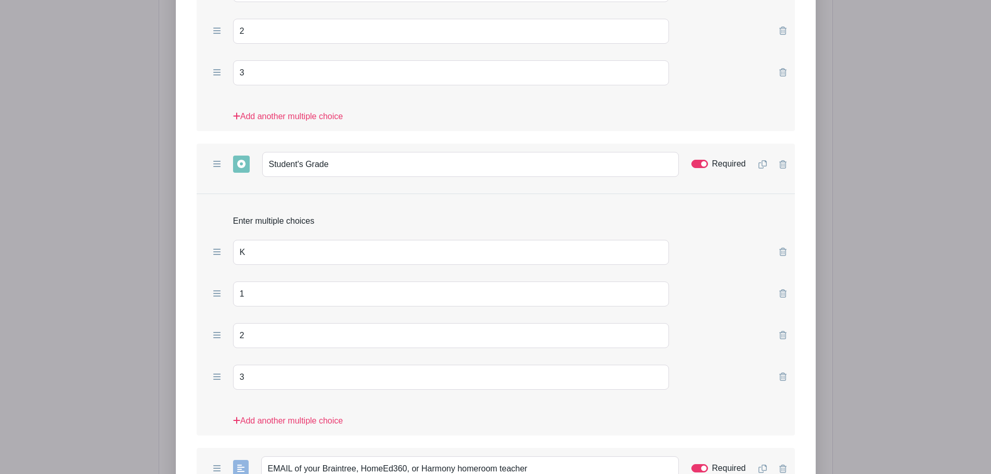
scroll to position [1514, 0]
click at [700, 163] on input "Required" at bounding box center [700, 163] width 17 height 8
checkbox input "false"
click at [343, 162] on input "Student's Grade" at bounding box center [470, 163] width 417 height 25
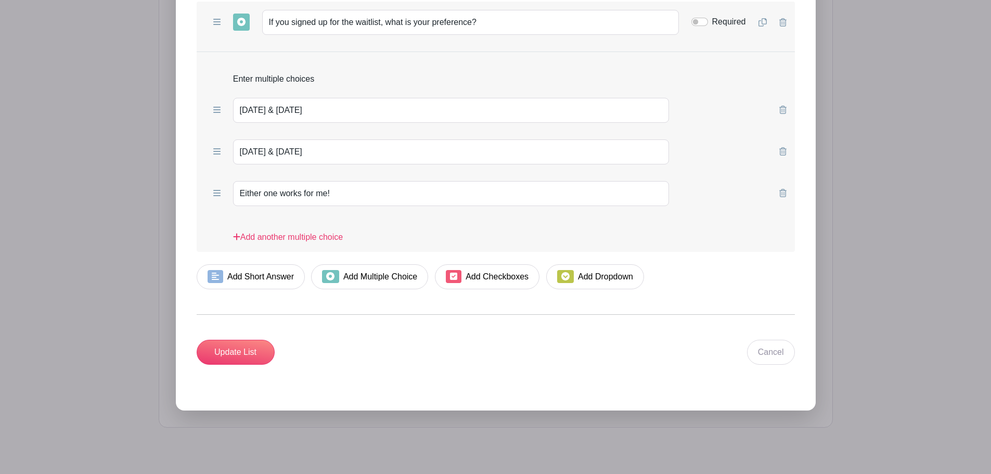
scroll to position [2015, 0]
type input "Student's Grade (if enrolling 2 children)"
click at [238, 348] on input "Update List" at bounding box center [236, 351] width 78 height 25
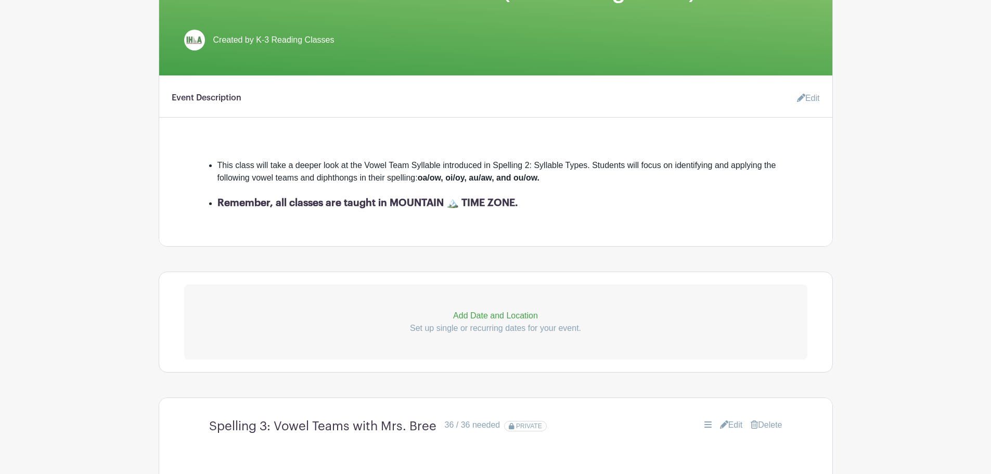
scroll to position [0, 0]
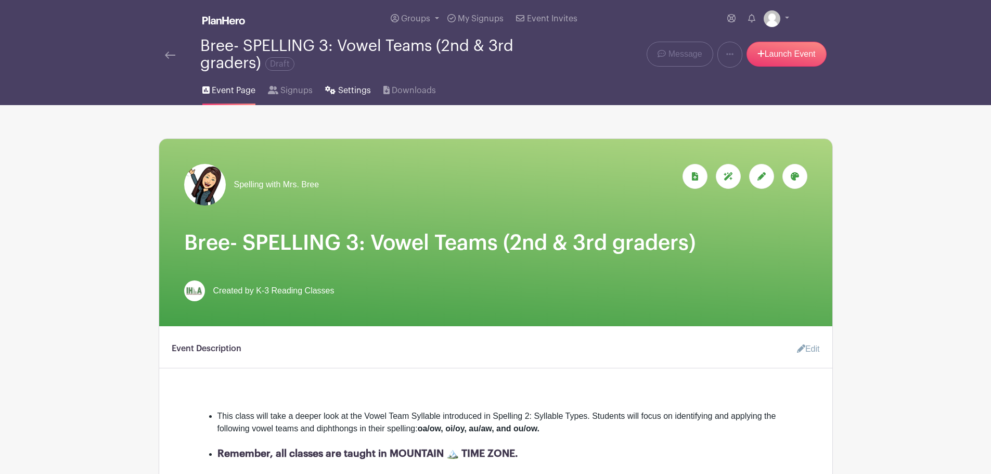
click at [352, 85] on span "Settings" at bounding box center [354, 90] width 33 height 12
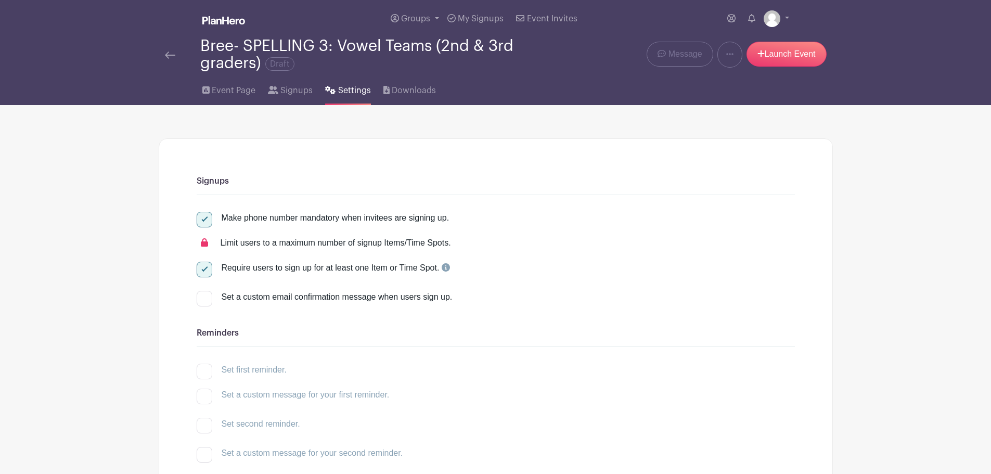
click at [171, 53] on img at bounding box center [170, 55] width 10 height 7
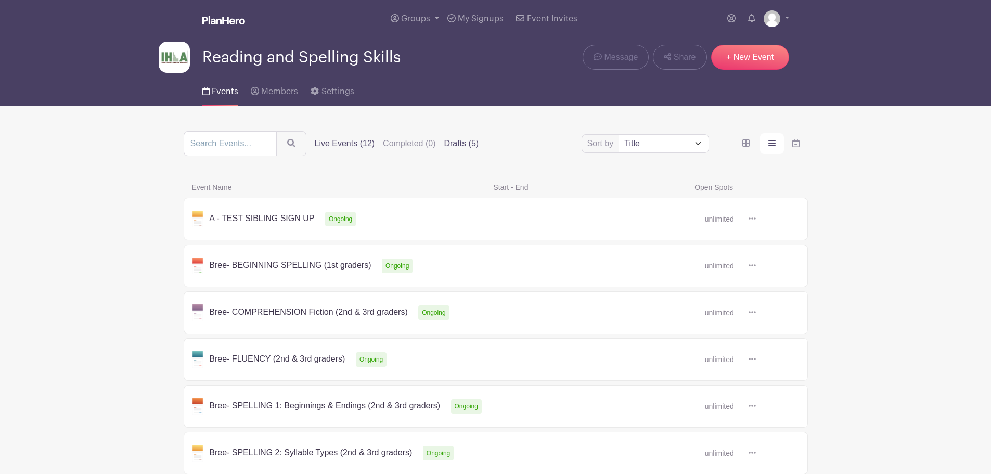
click at [462, 144] on label "Drafts (5)" at bounding box center [461, 143] width 35 height 12
click at [0, 0] on input "Drafts (5)" at bounding box center [0, 0] width 0 height 0
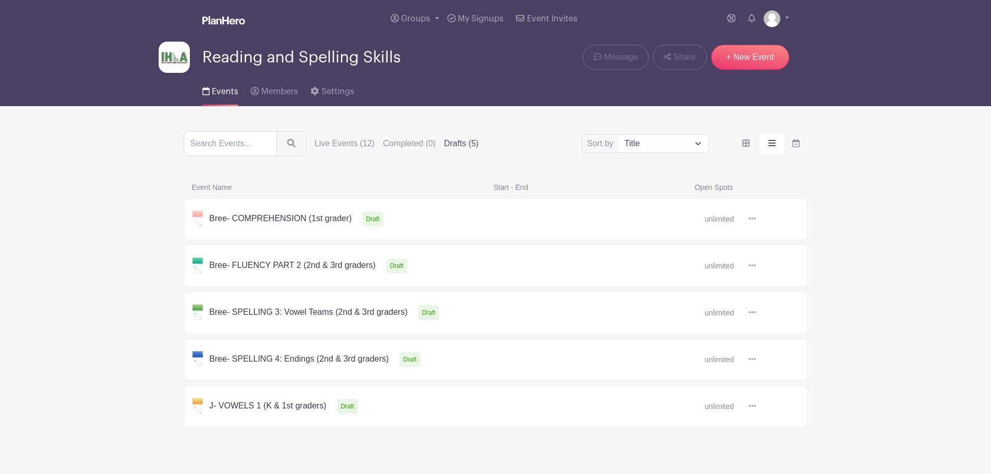
click at [756, 360] on link at bounding box center [756, 360] width 0 height 0
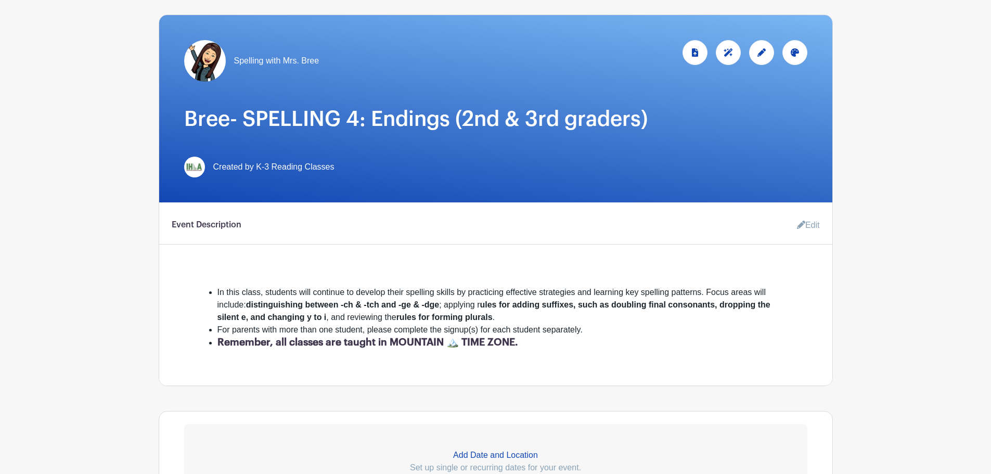
scroll to position [124, 0]
click at [791, 227] on link "Edit" at bounding box center [804, 224] width 31 height 21
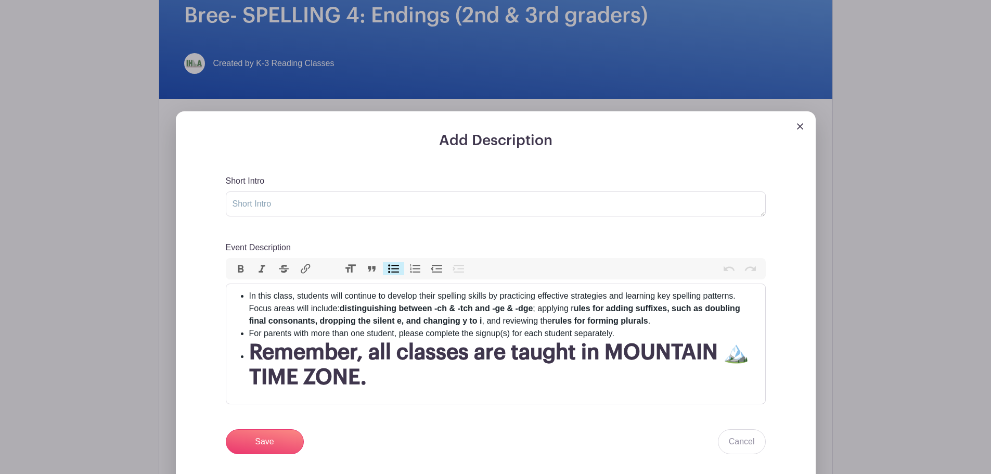
scroll to position [228, 0]
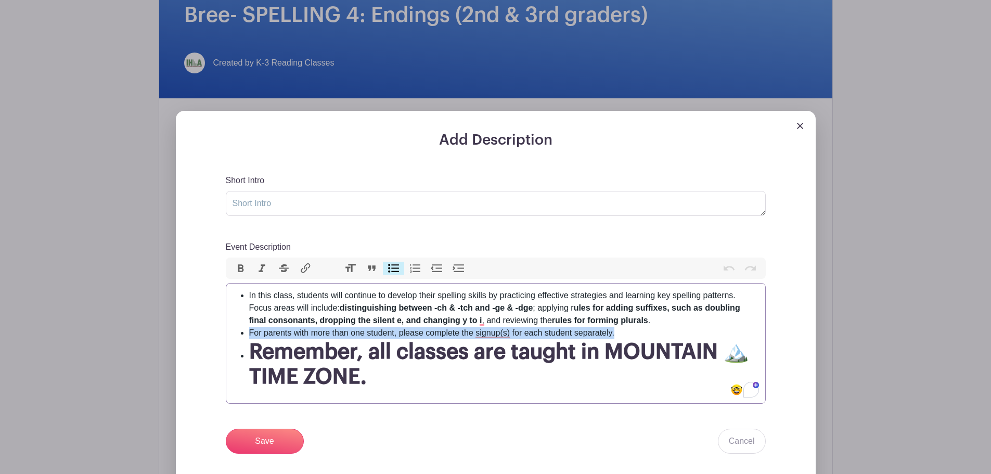
drag, startPoint x: 619, startPoint y: 328, endPoint x: 237, endPoint y: 335, distance: 382.1
click at [237, 335] on ul "In this class, students will continue to develop their spelling skills by pract…" at bounding box center [496, 339] width 527 height 100
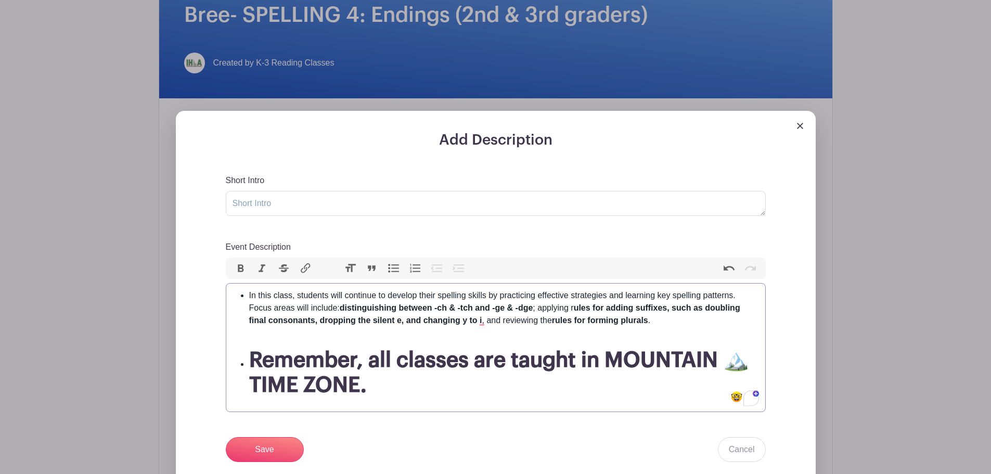
type trix-editor "<ul><li>In this class, students will continue to develop their spelling skills …"
click at [261, 361] on input "Save" at bounding box center [265, 449] width 78 height 25
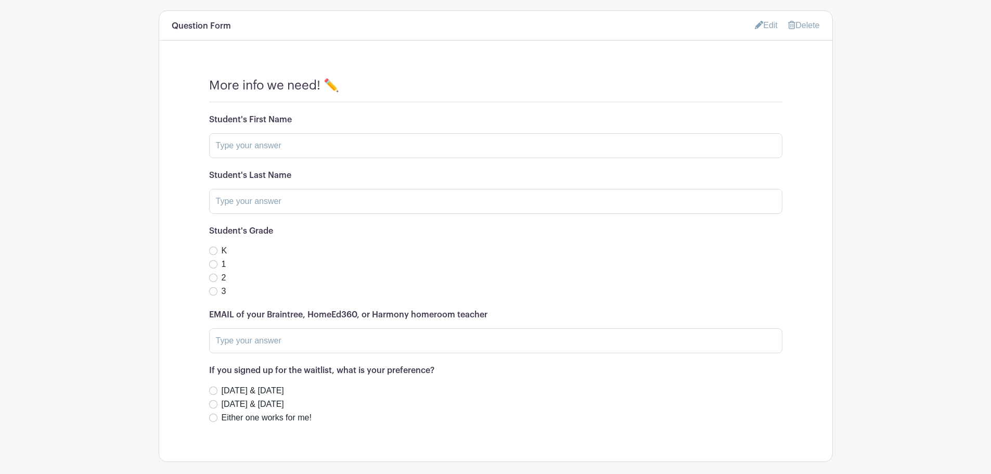
scroll to position [1019, 0]
click at [763, 27] on link "Edit" at bounding box center [766, 24] width 23 height 17
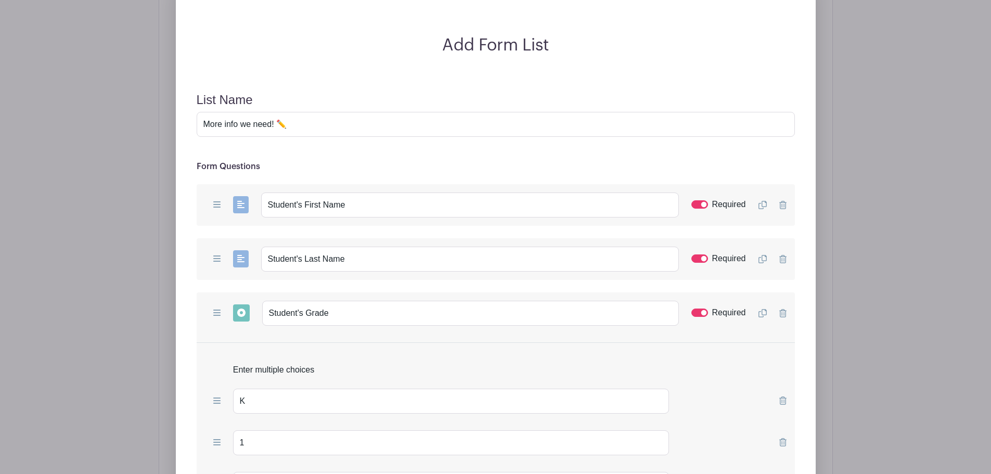
scroll to position [1073, 0]
click at [349, 205] on input "Student's First Name" at bounding box center [470, 204] width 418 height 25
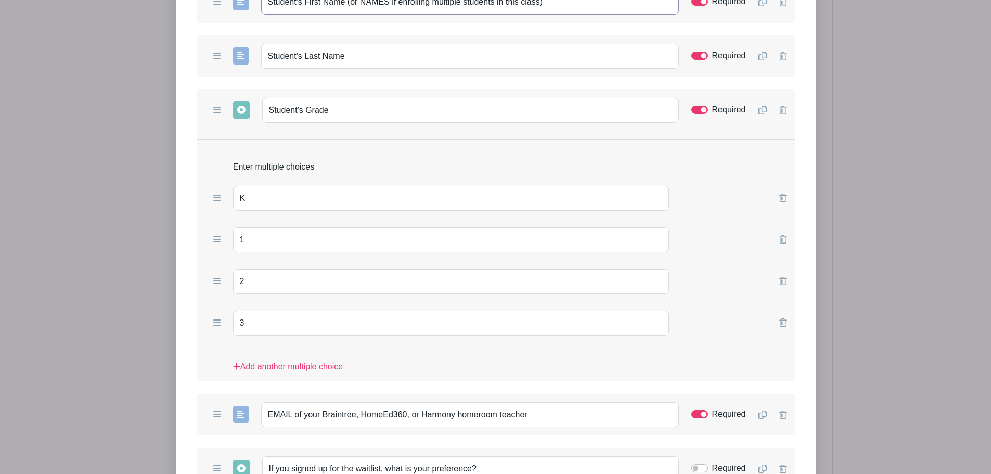
scroll to position [1277, 0]
type input "Student's First Name (or NAMES if enrolling multiple students in this class)"
click at [762, 109] on icon at bounding box center [762, 109] width 8 height 8
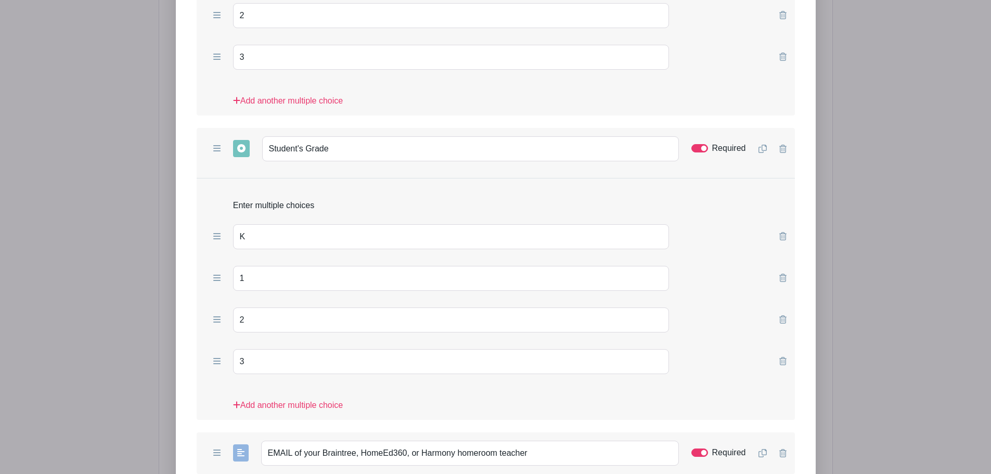
scroll to position [1542, 0]
click at [703, 148] on input "Required" at bounding box center [700, 148] width 17 height 8
checkbox input "false"
click at [382, 152] on input "Student's Grade" at bounding box center [470, 148] width 417 height 25
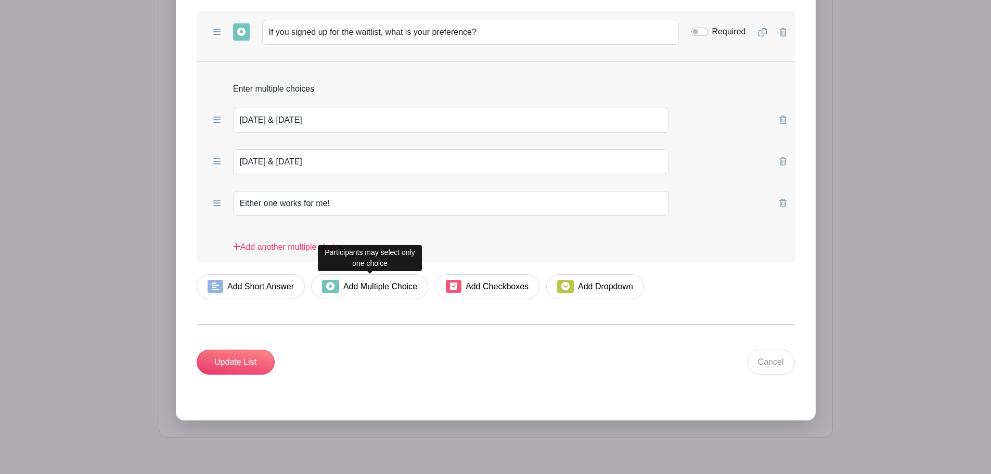
scroll to position [2045, 0]
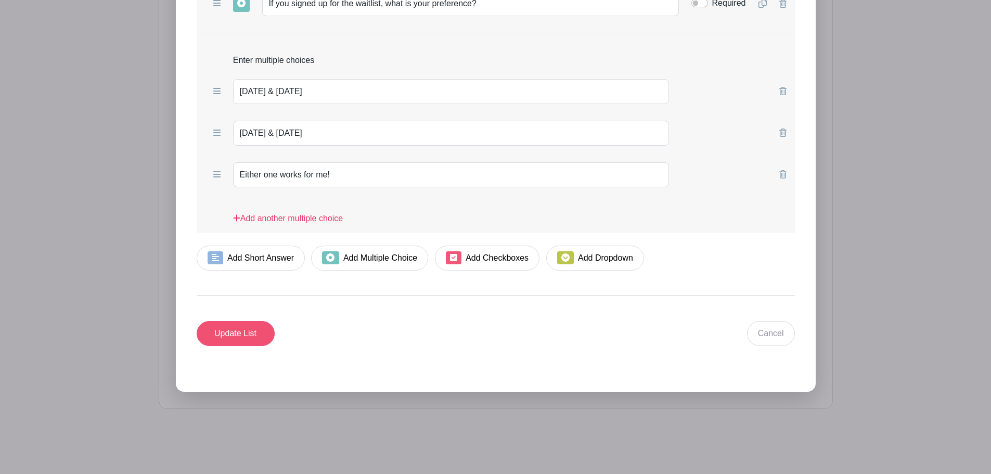
type input "Student's Grade (if enrolling 2 children)"
click at [248, 326] on input "Update List" at bounding box center [236, 333] width 78 height 25
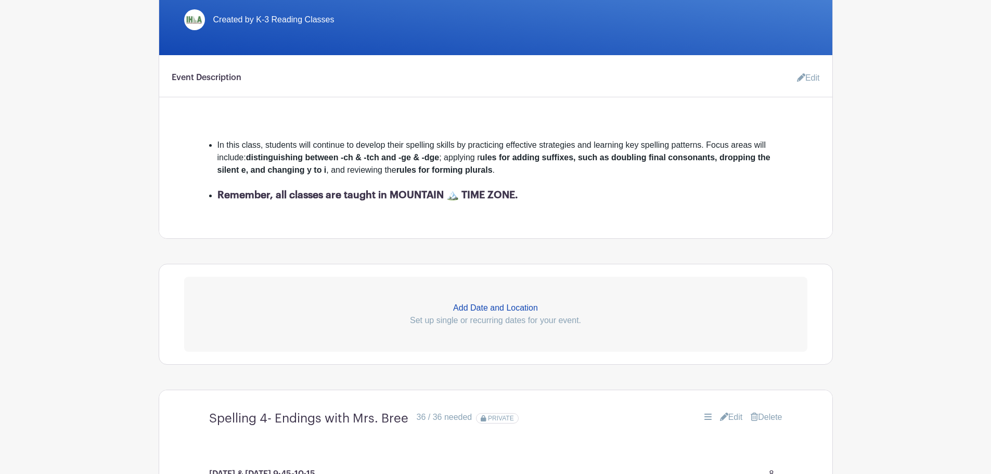
scroll to position [0, 0]
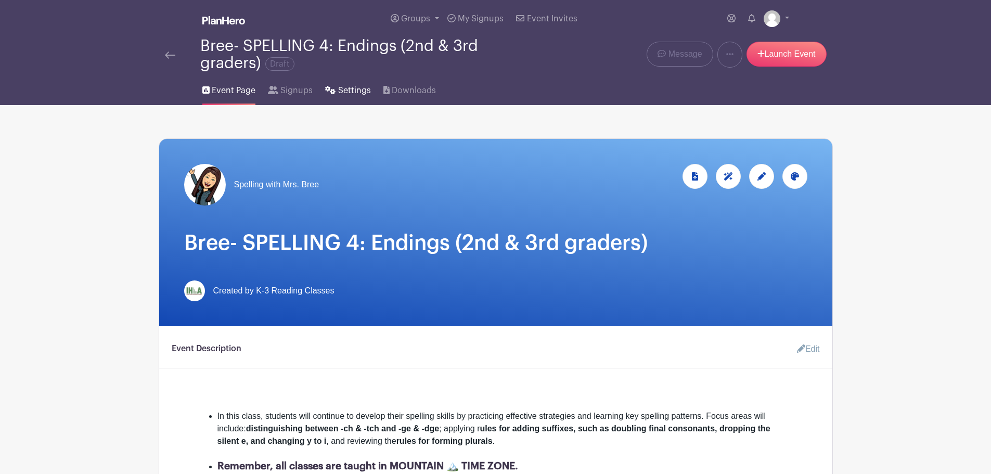
click at [343, 90] on span "Settings" at bounding box center [354, 90] width 33 height 12
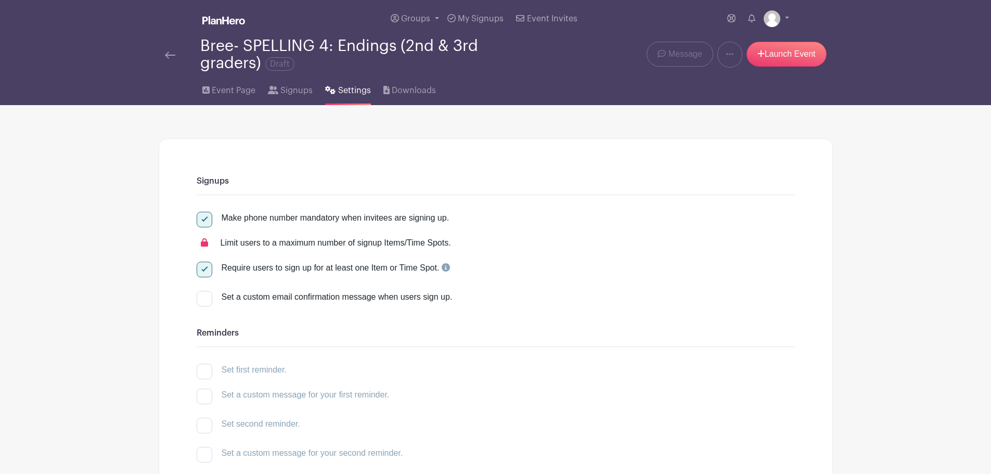
click at [172, 58] on img at bounding box center [170, 55] width 10 height 7
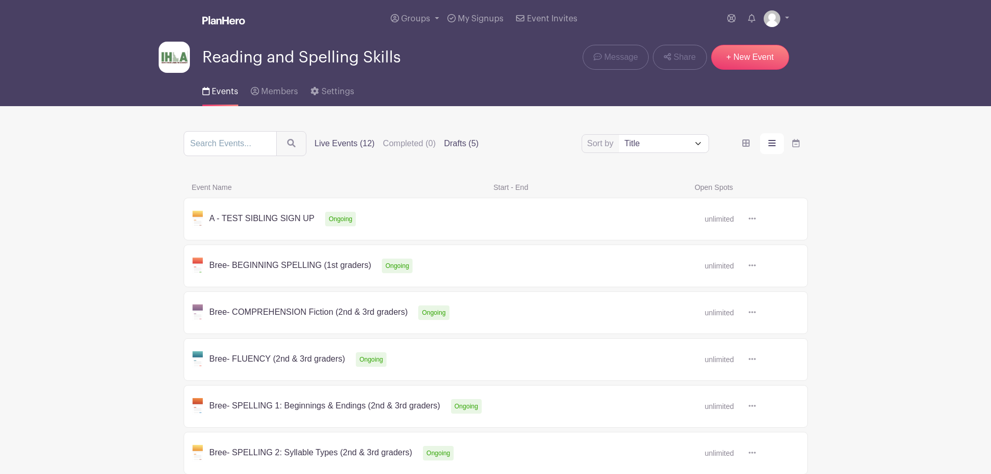
click at [466, 144] on label "Drafts (5)" at bounding box center [461, 143] width 35 height 12
click at [0, 0] on input "Drafts (5)" at bounding box center [0, 0] width 0 height 0
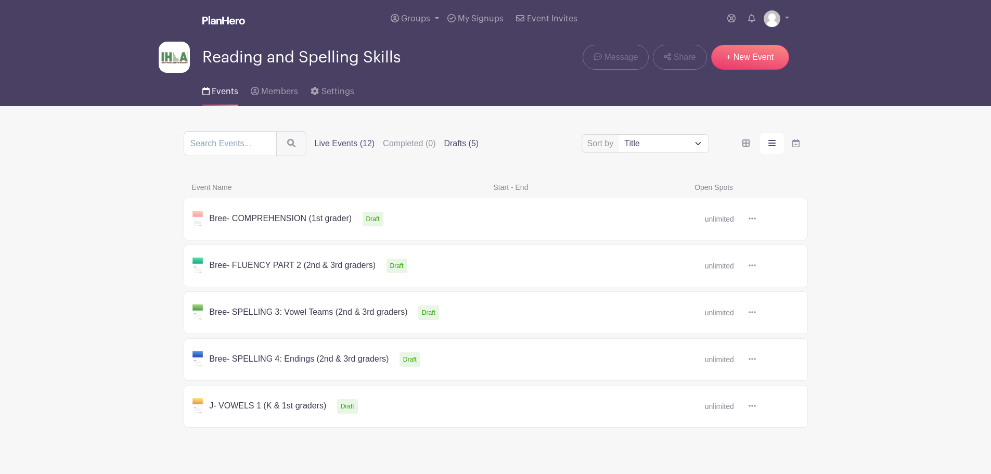
click at [341, 141] on label "Live Events (12)" at bounding box center [345, 143] width 60 height 12
click at [0, 0] on input "Live Events (12)" at bounding box center [0, 0] width 0 height 0
